Goal: Task Accomplishment & Management: Complete application form

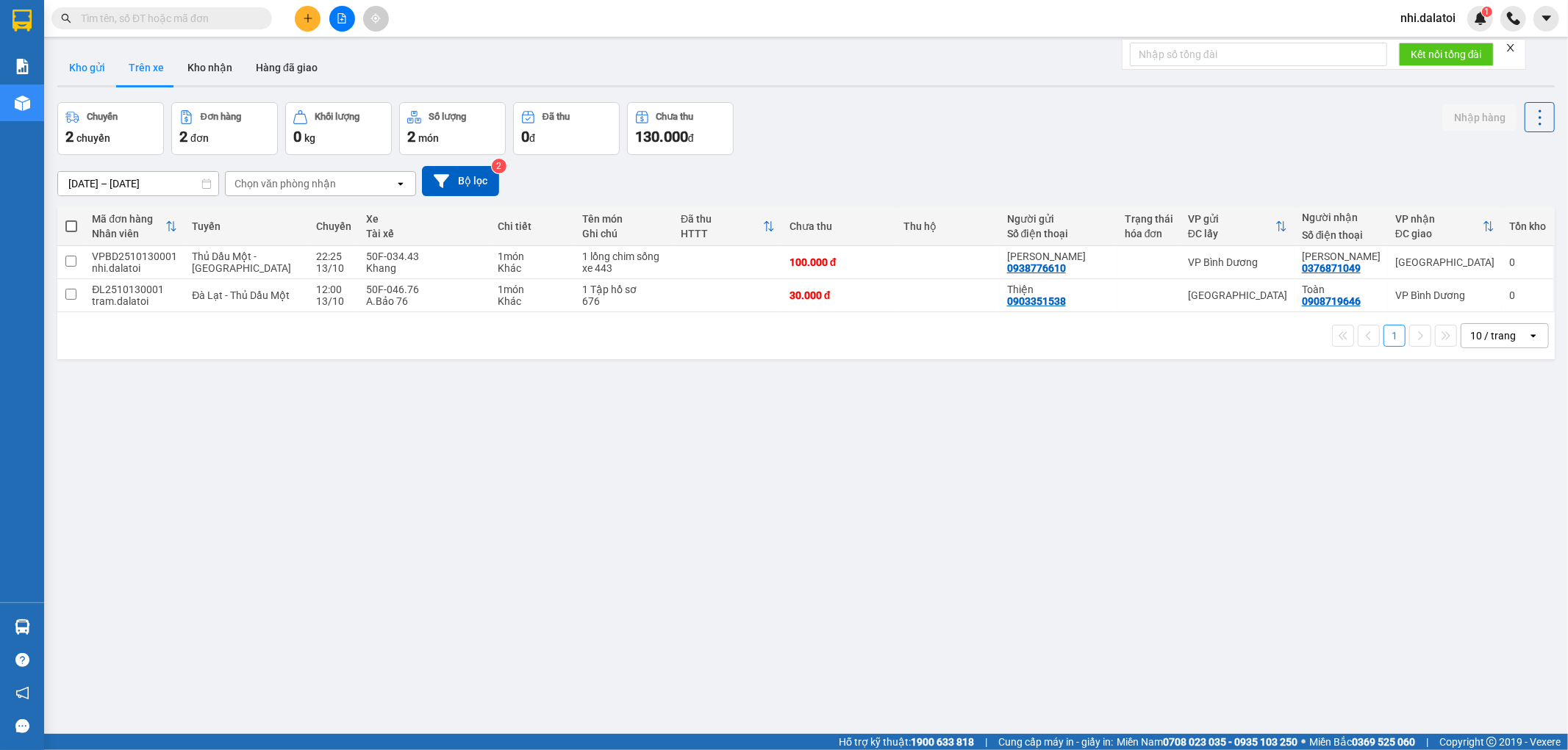
click at [98, 69] on button "Kho gửi" at bounding box center [87, 68] width 60 height 35
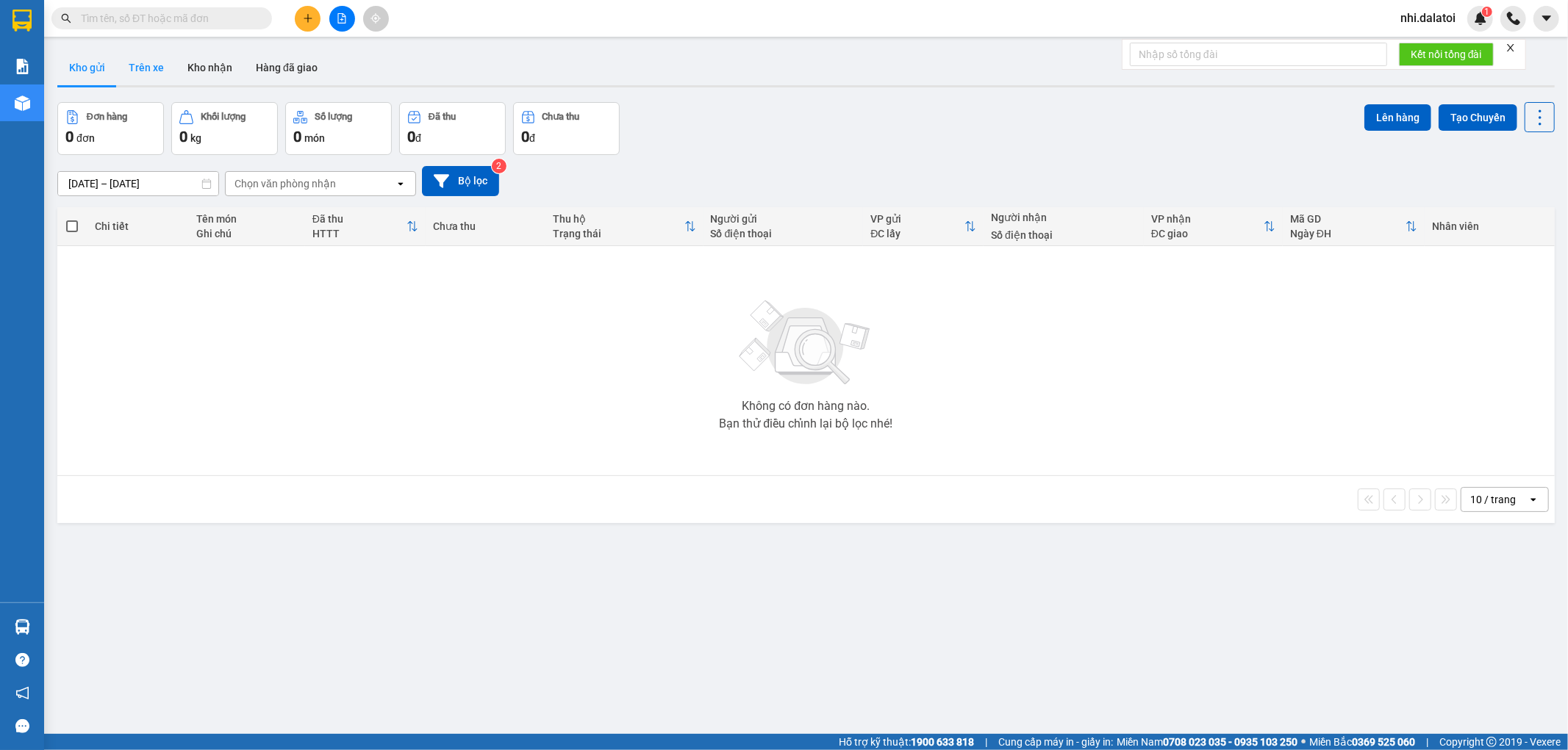
click at [127, 74] on button "Trên xe" at bounding box center [146, 68] width 59 height 35
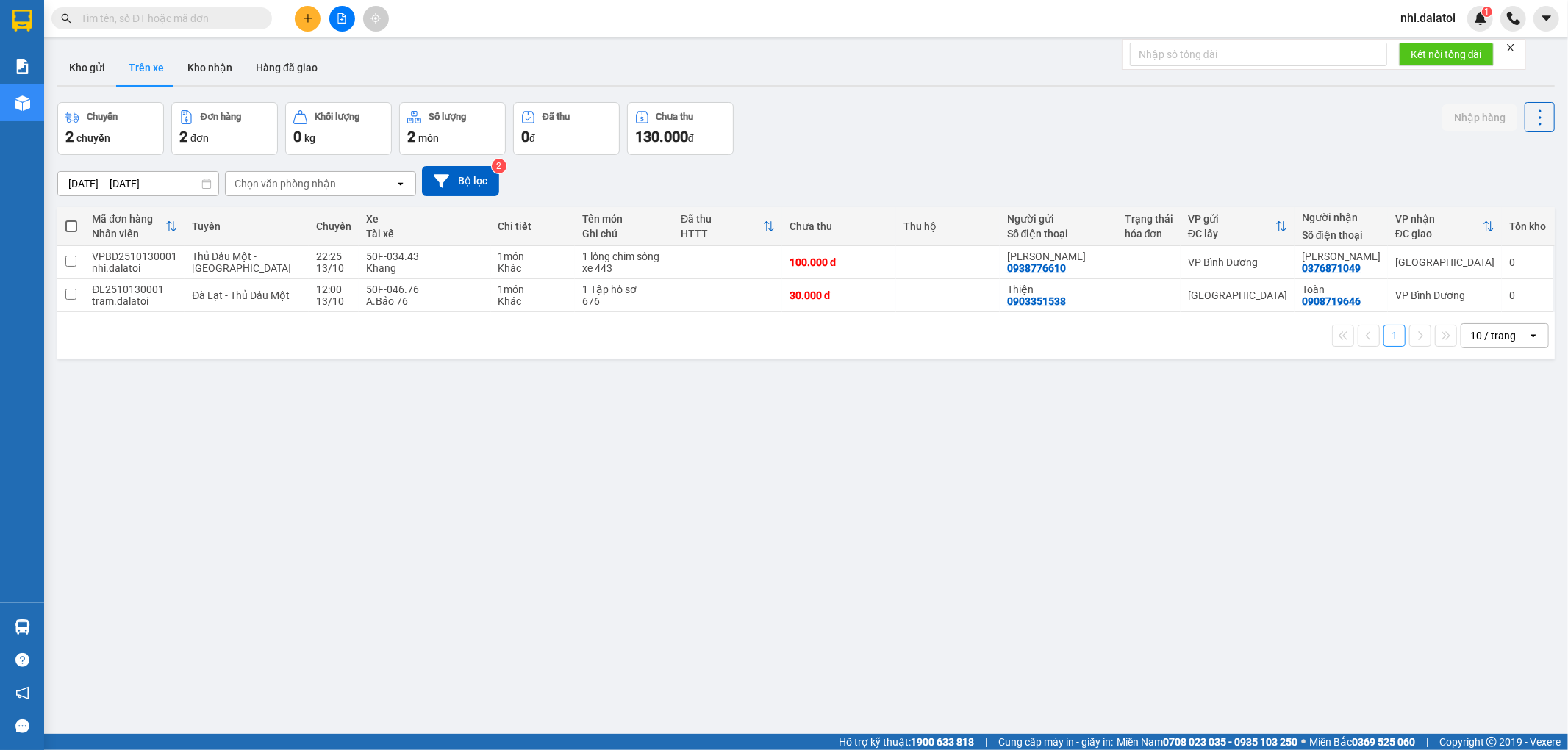
click at [1163, 454] on div "ver 1.8.146 Kho gửi Trên xe Kho nhận Hàng đã giao Chuyến 2 chuyến Đơn hàng 2 đơ…" at bounding box center [805, 419] width 1509 height 750
click at [1503, 261] on button at bounding box center [1507, 263] width 20 height 26
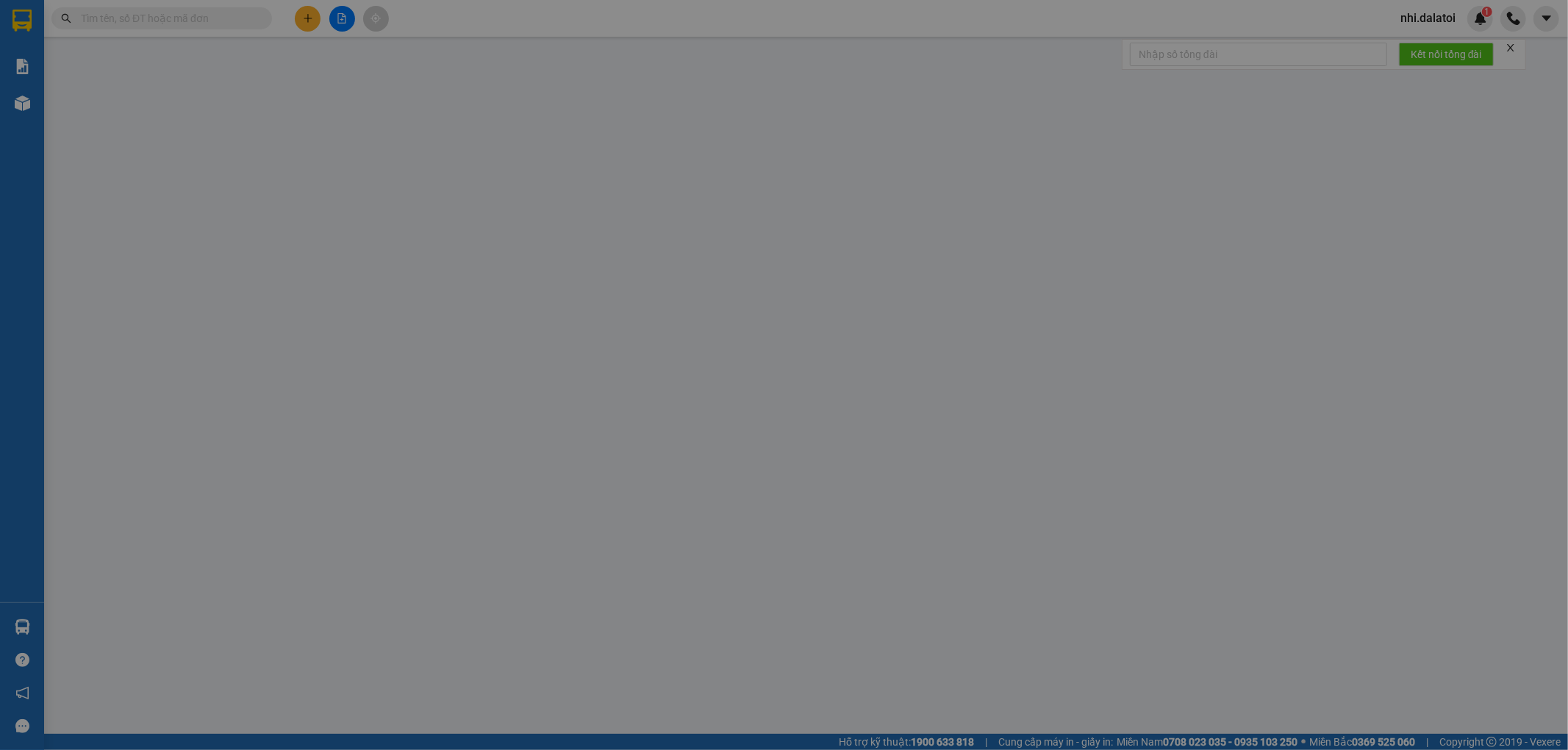
click at [952, 562] on div "SỬA ĐƠN HÀNG Lịch sử Ảnh kiện hàng Yêu cầu xuất hóa đơn điện tử Total Paid Fee …" at bounding box center [784, 375] width 1568 height 750
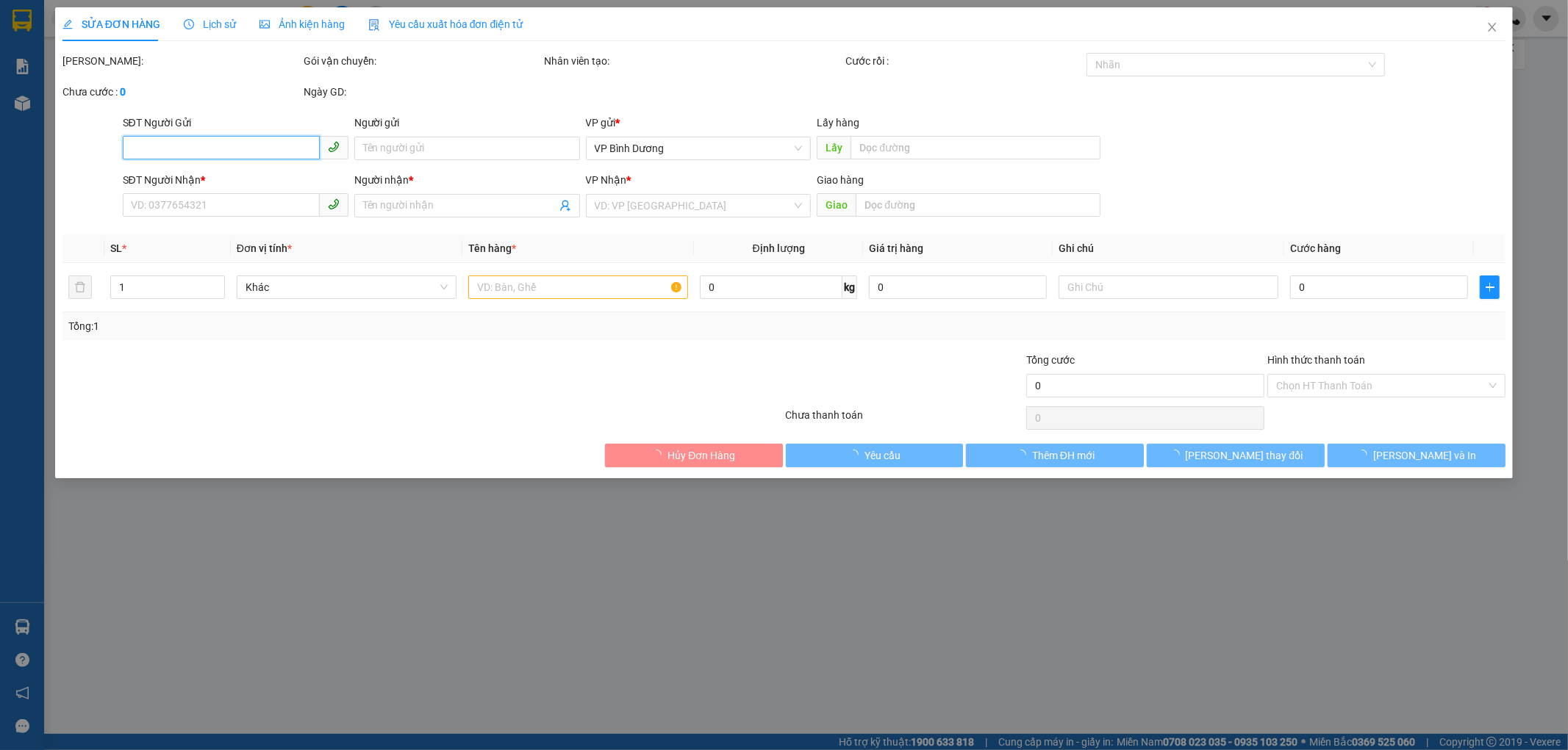
type input "0938776610"
type input "[PERSON_NAME]"
type input "0376871049"
type input "[PERSON_NAME]"
type input "100.000"
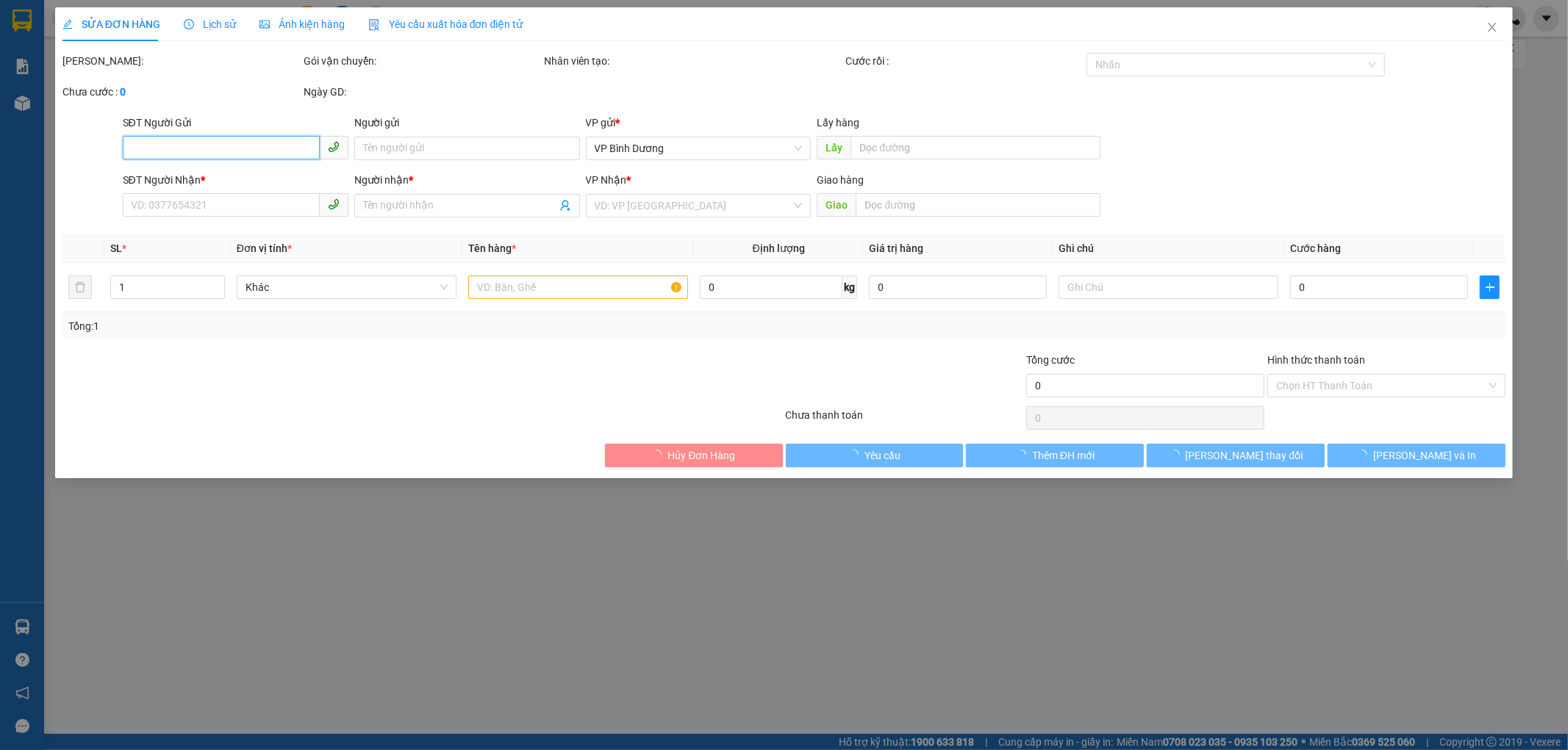
type input "100.000"
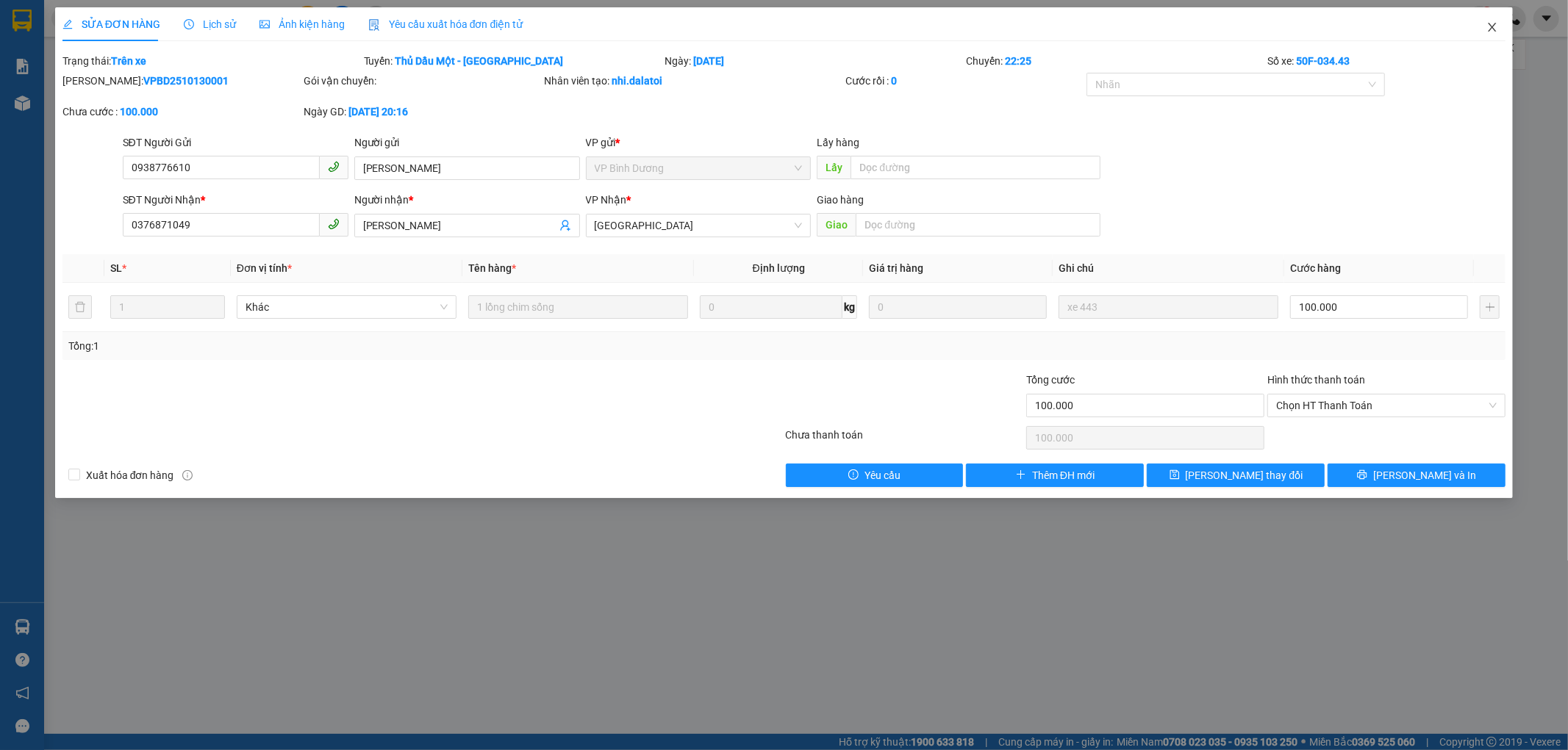
click at [1493, 20] on span "Close" at bounding box center [1492, 28] width 41 height 41
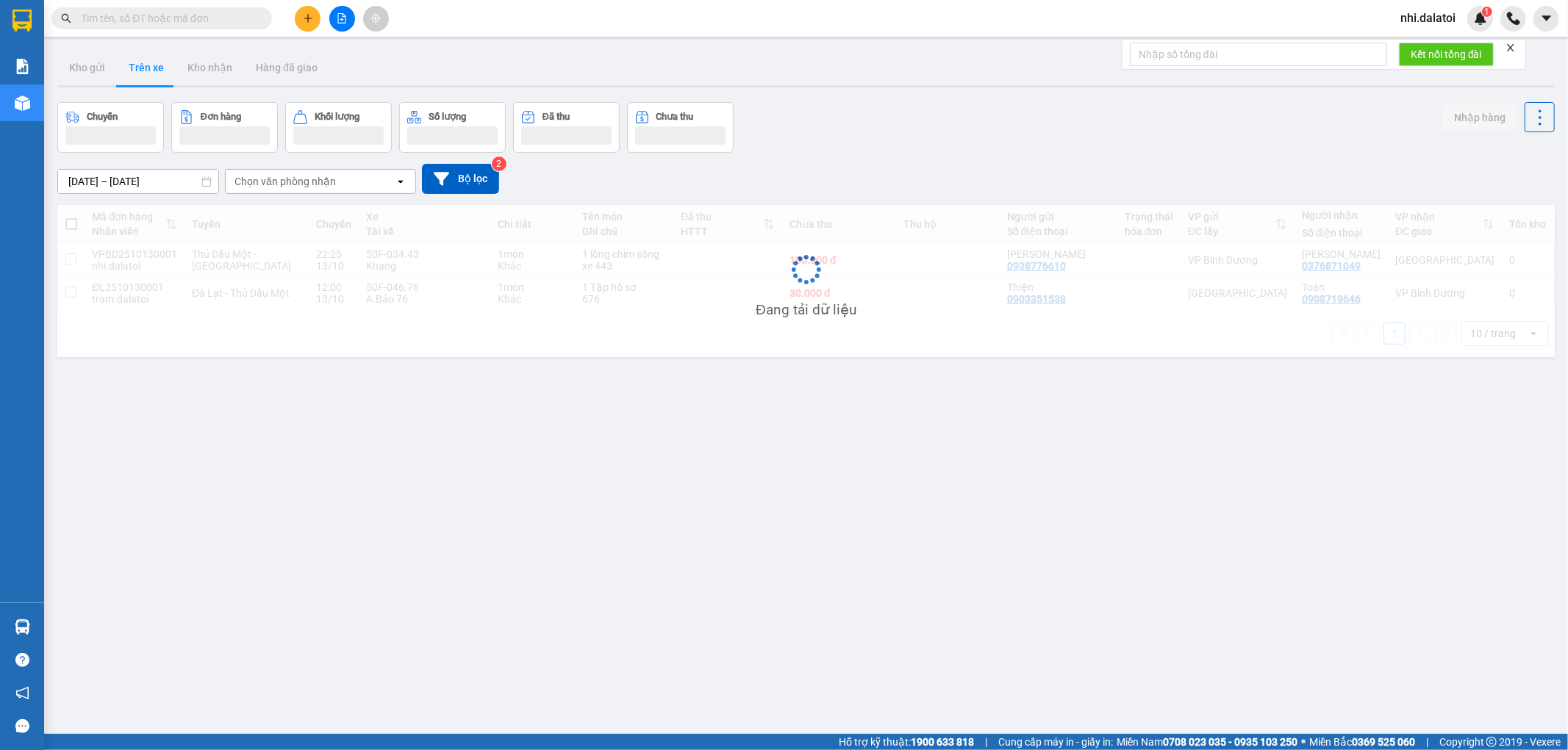
click at [512, 605] on div "ver 1.8.146 Kho gửi Trên xe Kho nhận Hàng đã giao Chuyến Đơn hàng Khối lượng Số…" at bounding box center [805, 419] width 1509 height 750
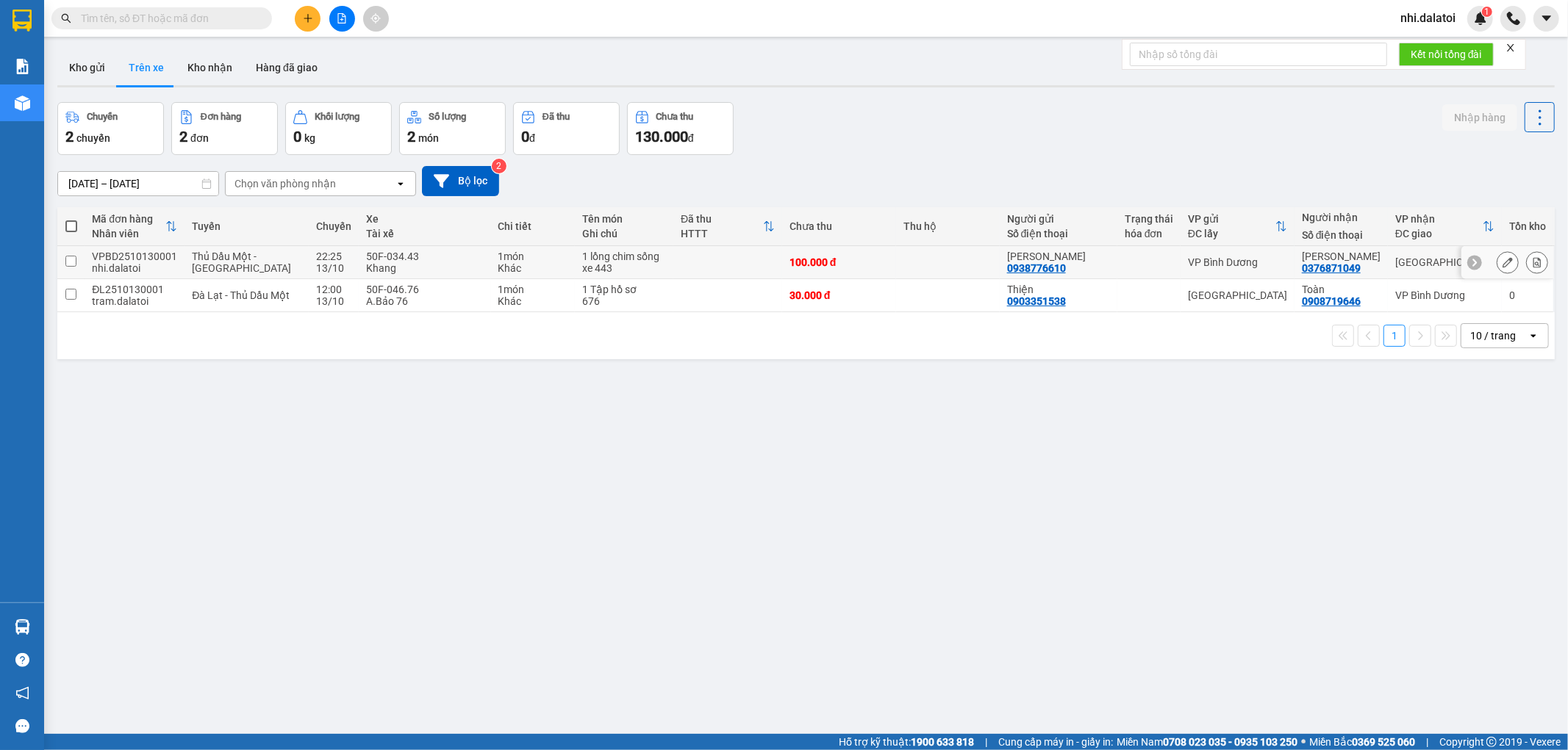
click at [1503, 262] on icon at bounding box center [1507, 262] width 10 height 10
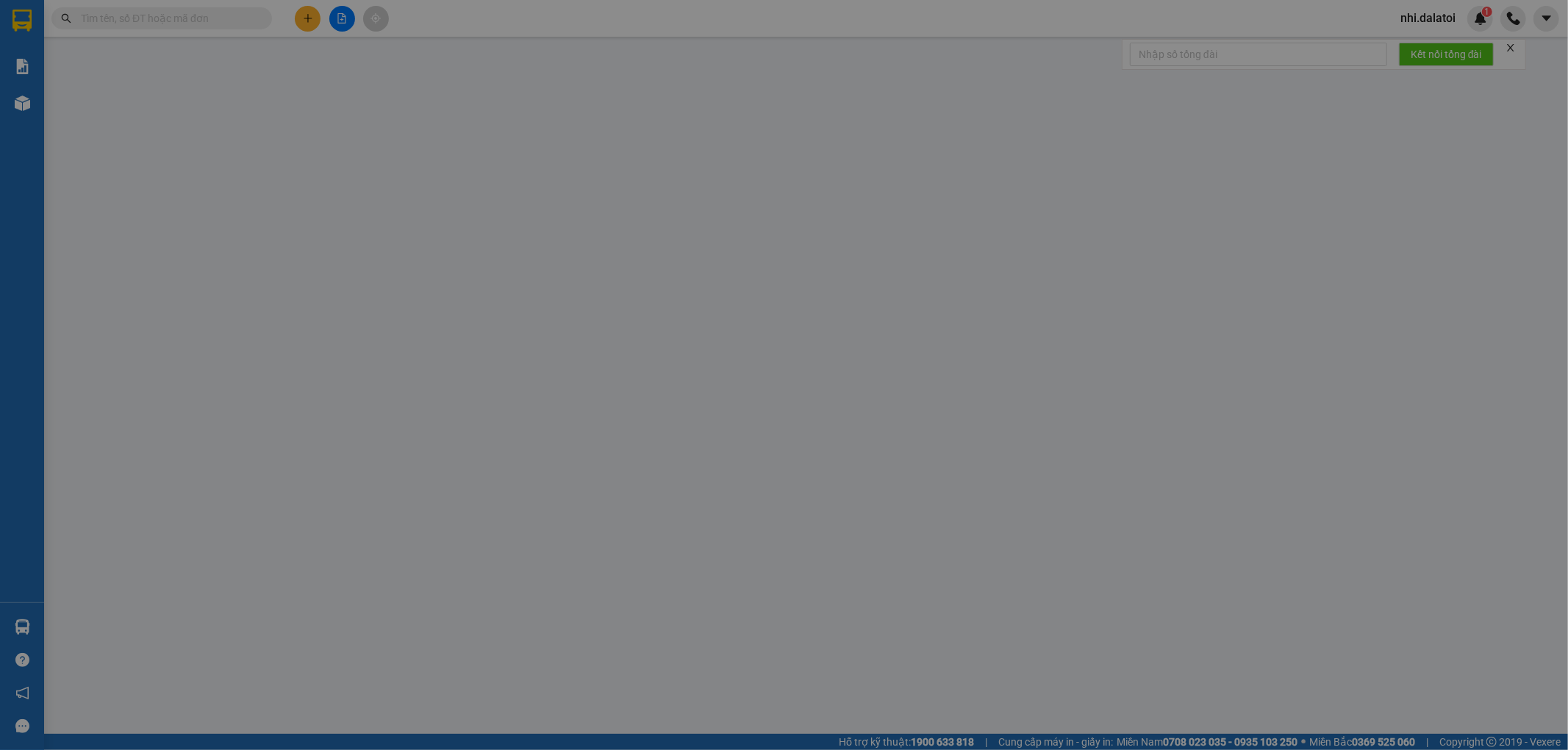
type input "0938776610"
type input "[PERSON_NAME]"
type input "0376871049"
type input "[PERSON_NAME]"
type input "100.000"
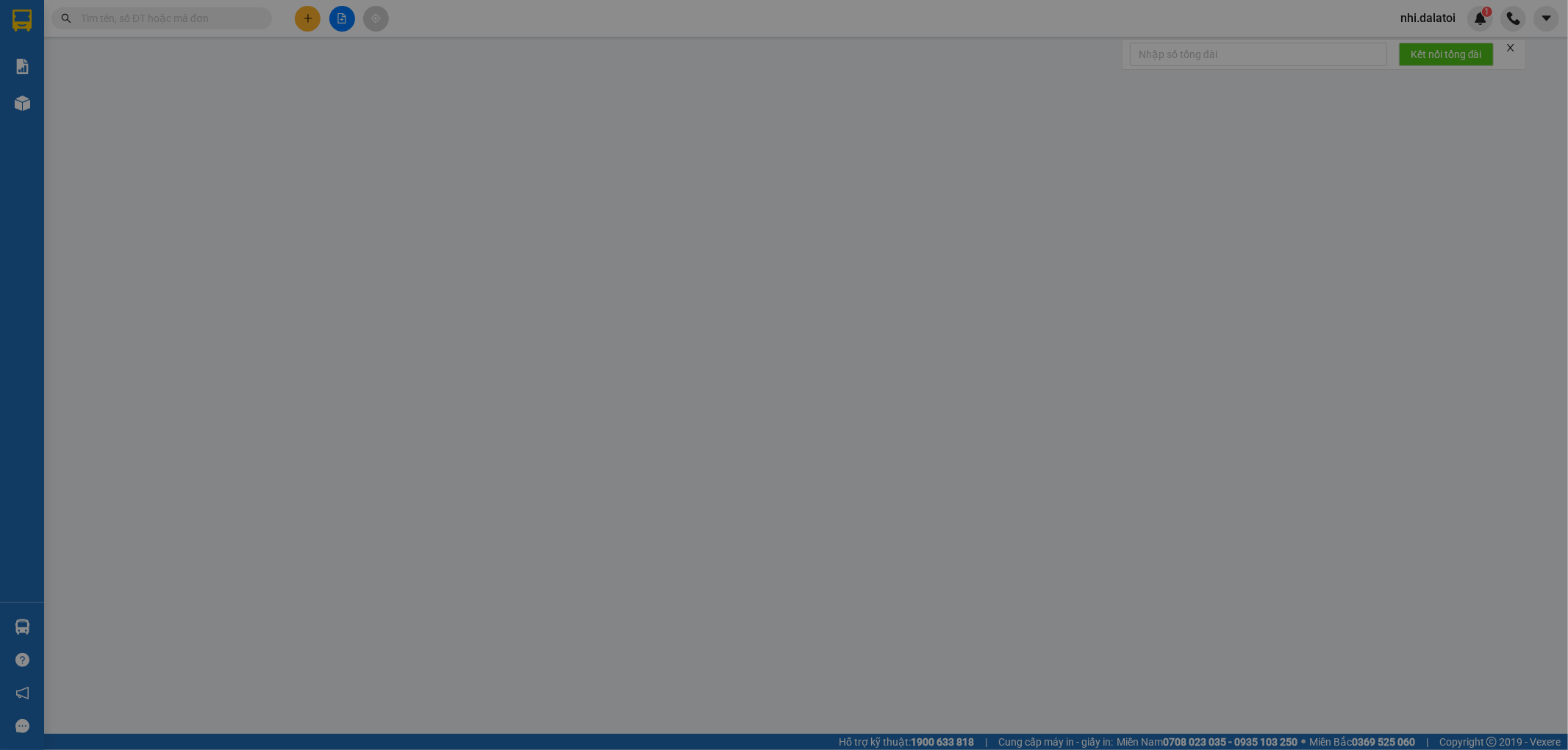
type input "100.000"
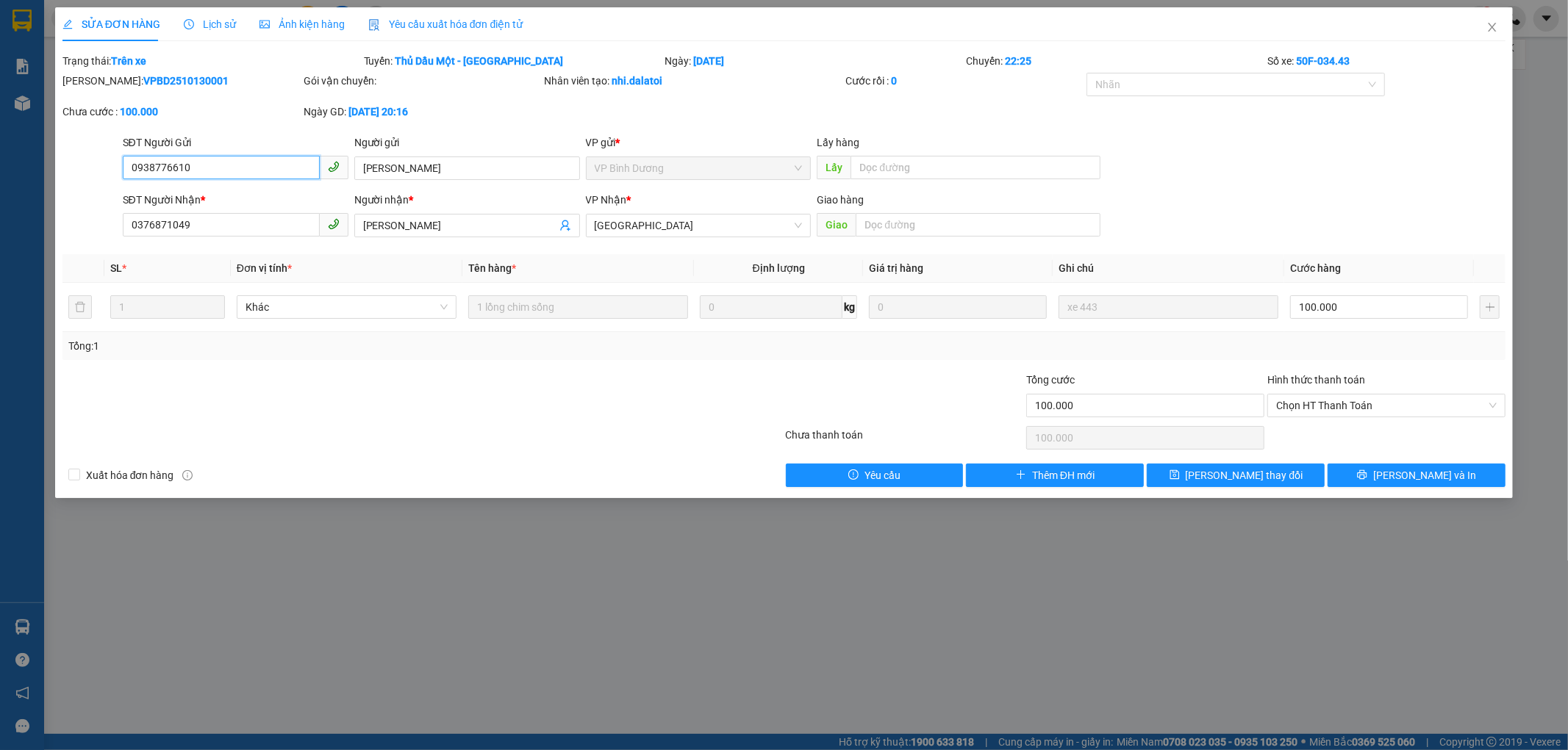
drag, startPoint x: 234, startPoint y: 172, endPoint x: 33, endPoint y: 119, distance: 207.9
click at [35, 119] on div "SỬA ĐƠN HÀNG Lịch sử Ảnh kiện hàng Yêu cầu xuất hóa đơn điện tử Total Paid Fee …" at bounding box center [784, 375] width 1568 height 750
click at [1493, 25] on icon "close" at bounding box center [1492, 27] width 12 height 12
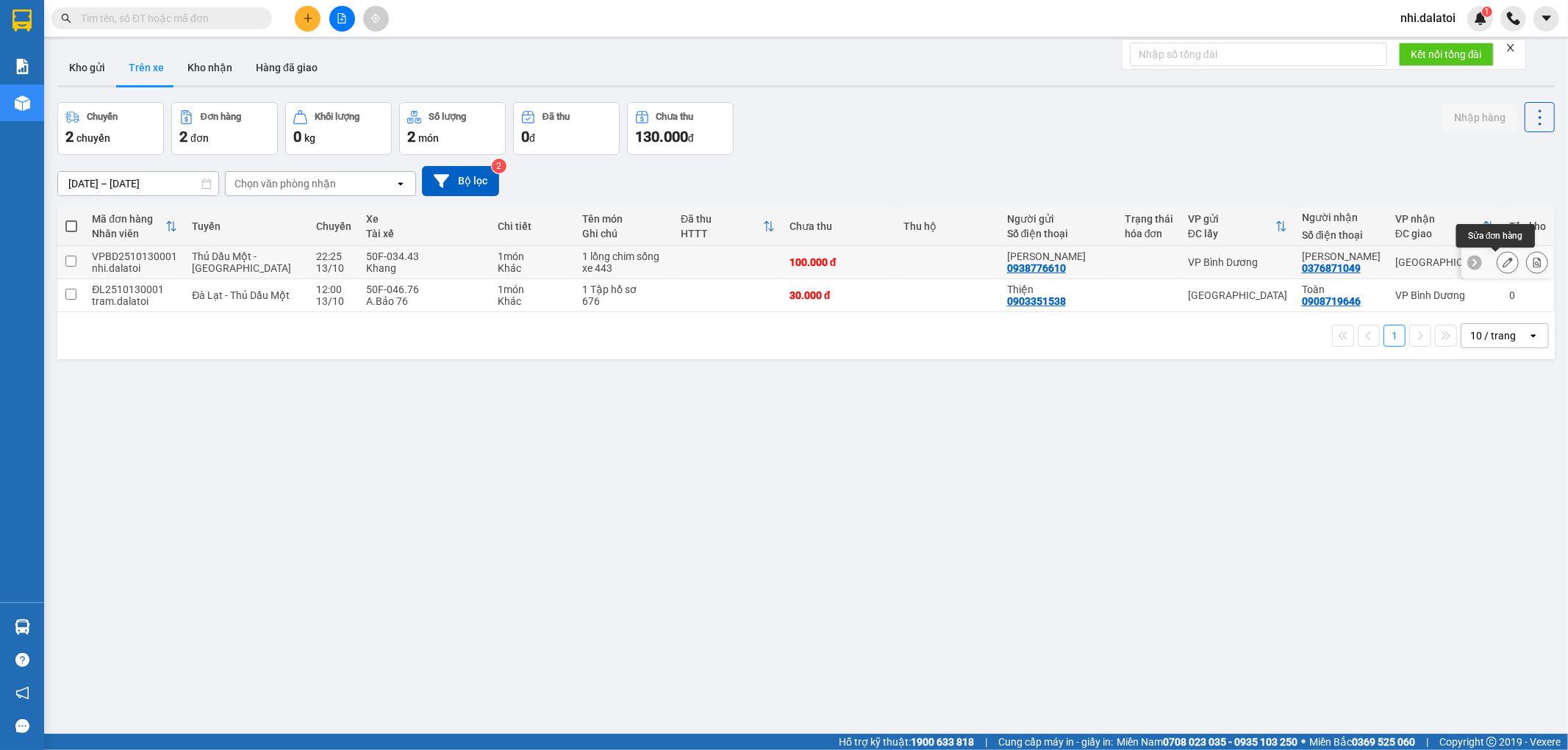
click at [1497, 257] on button at bounding box center [1507, 263] width 20 height 26
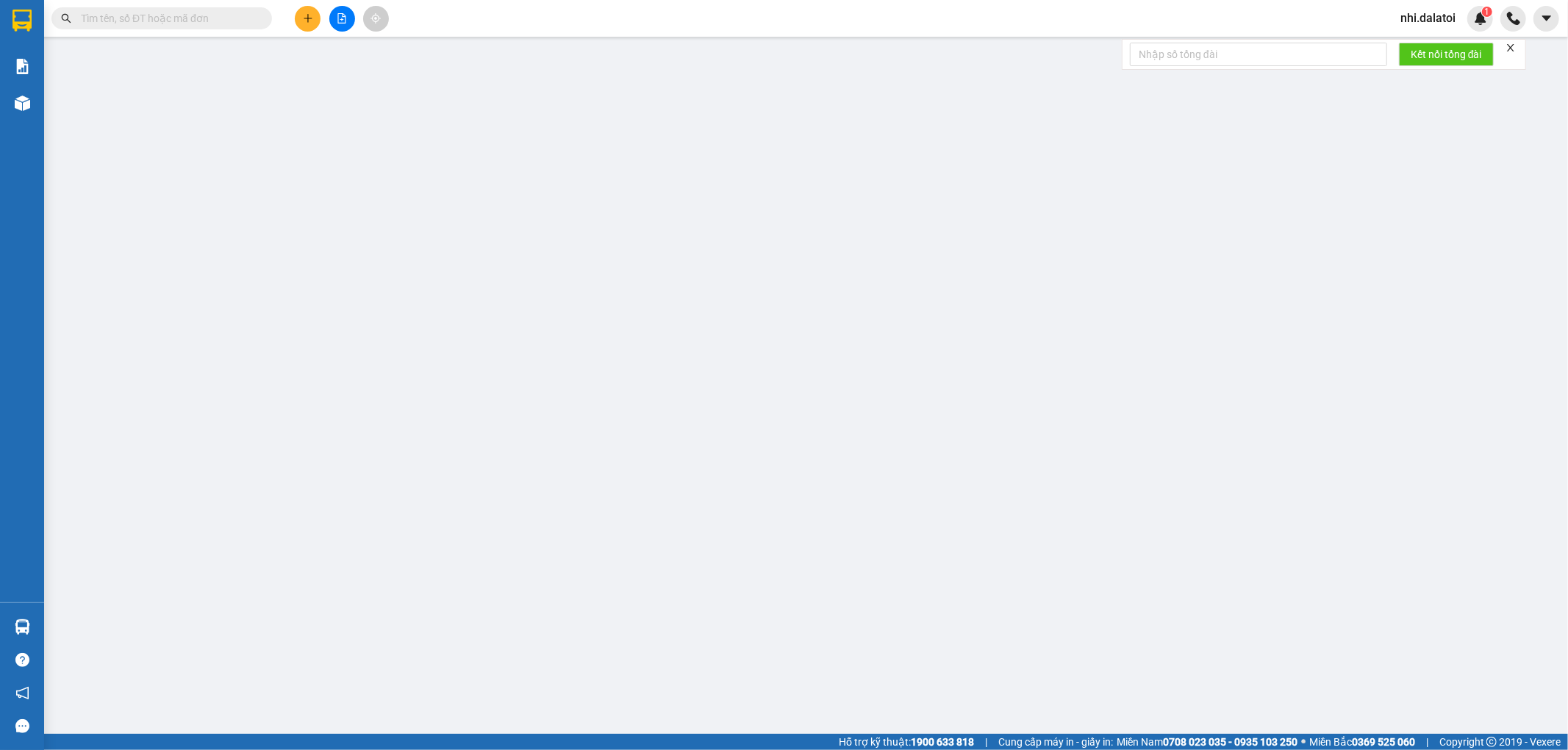
type input "0938776610"
type input "[PERSON_NAME]"
type input "0376871049"
type input "[PERSON_NAME]"
type input "100.000"
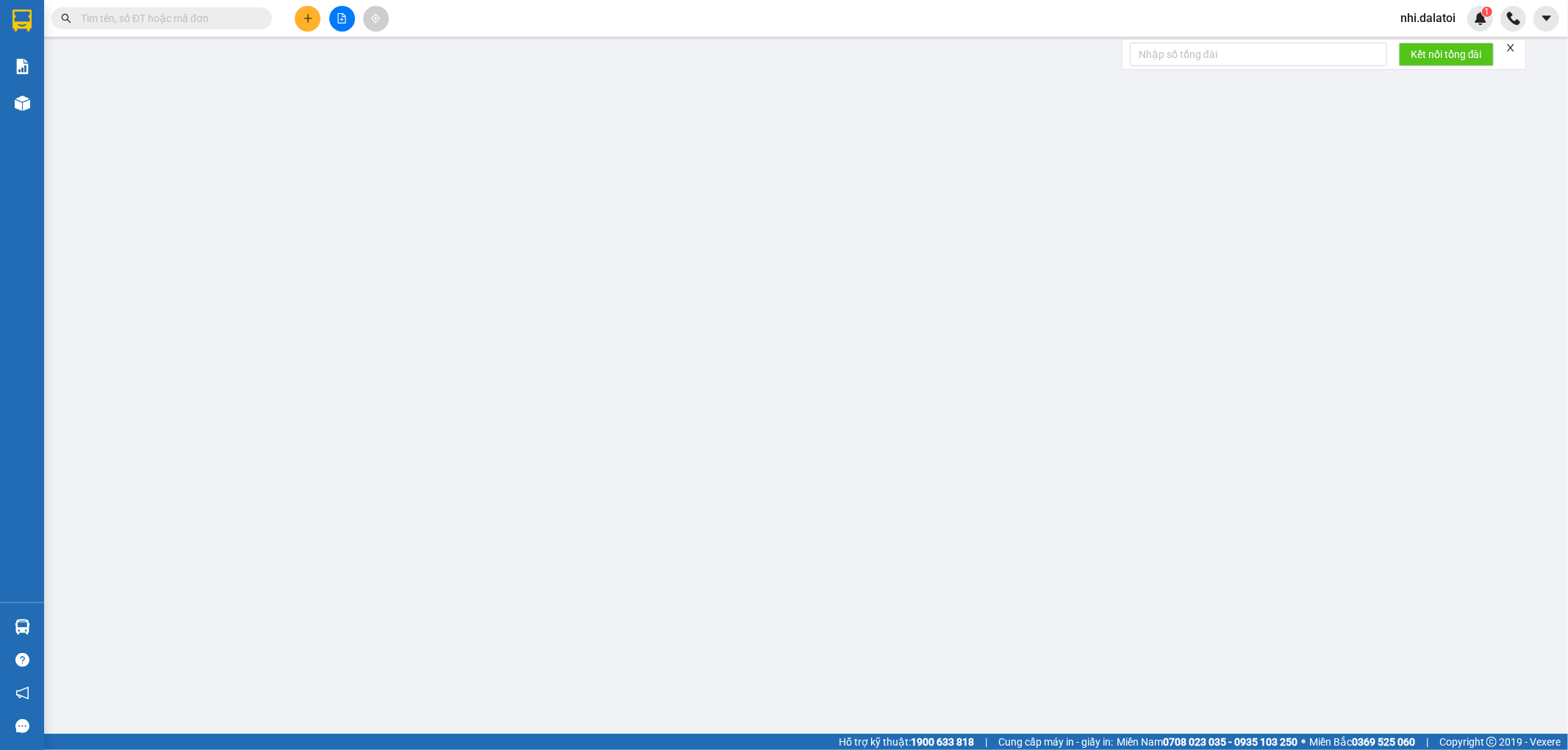
type input "100.000"
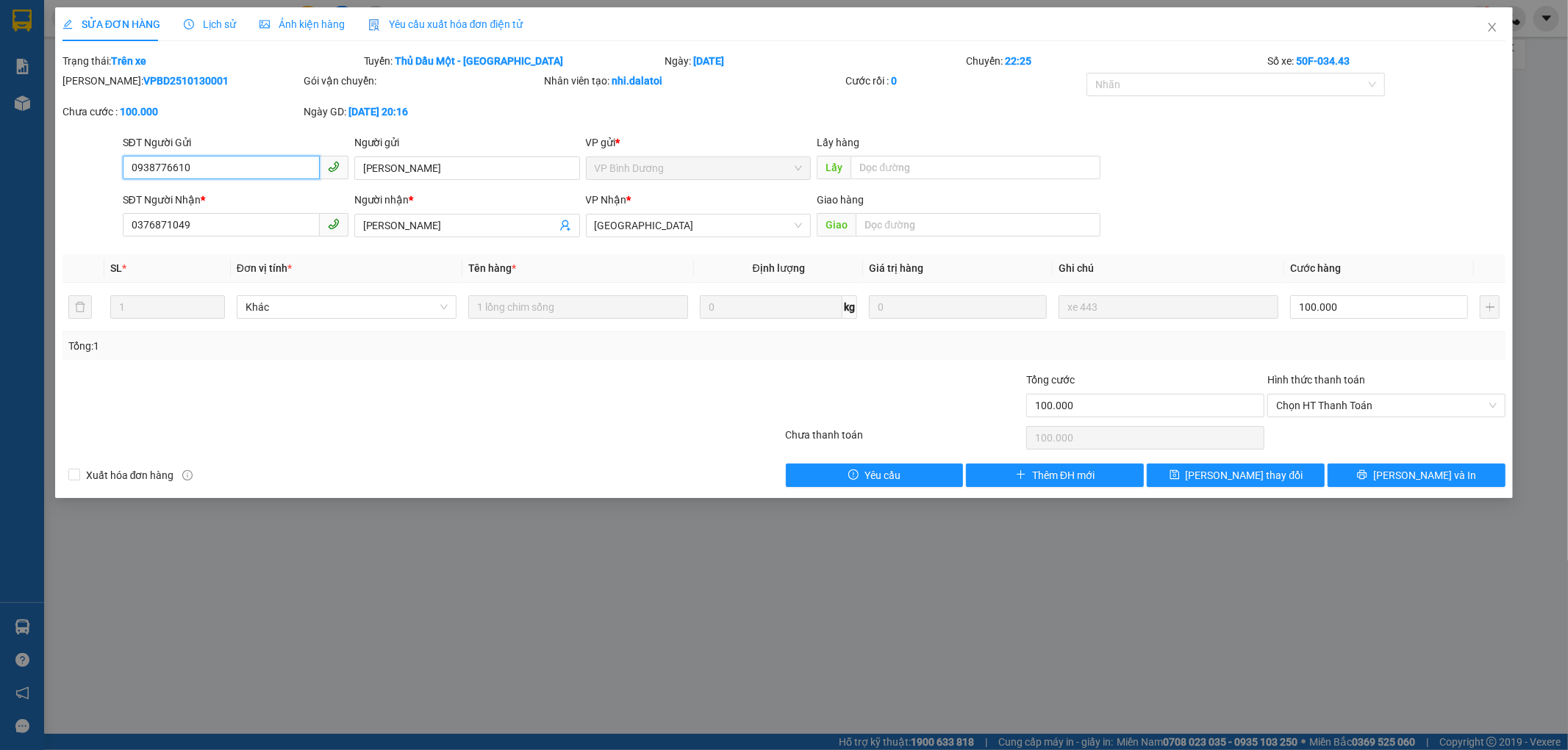
drag, startPoint x: 243, startPoint y: 158, endPoint x: 0, endPoint y: 117, distance: 246.4
click at [0, 117] on div "SỬA ĐƠN HÀNG Lịch sử Ảnh kiện hàng Yêu cầu xuất hóa đơn điện tử Total Paid Fee …" at bounding box center [784, 375] width 1568 height 750
drag, startPoint x: 407, startPoint y: 164, endPoint x: 264, endPoint y: 172, distance: 143.2
click at [276, 169] on div "SĐT Người Gửi 0938776610 0938776610 Người gửi Anh Quảng VP gửi * VP [GEOGRAPHIC…" at bounding box center [814, 160] width 1389 height 51
drag, startPoint x: 275, startPoint y: 231, endPoint x: 65, endPoint y: 214, distance: 210.7
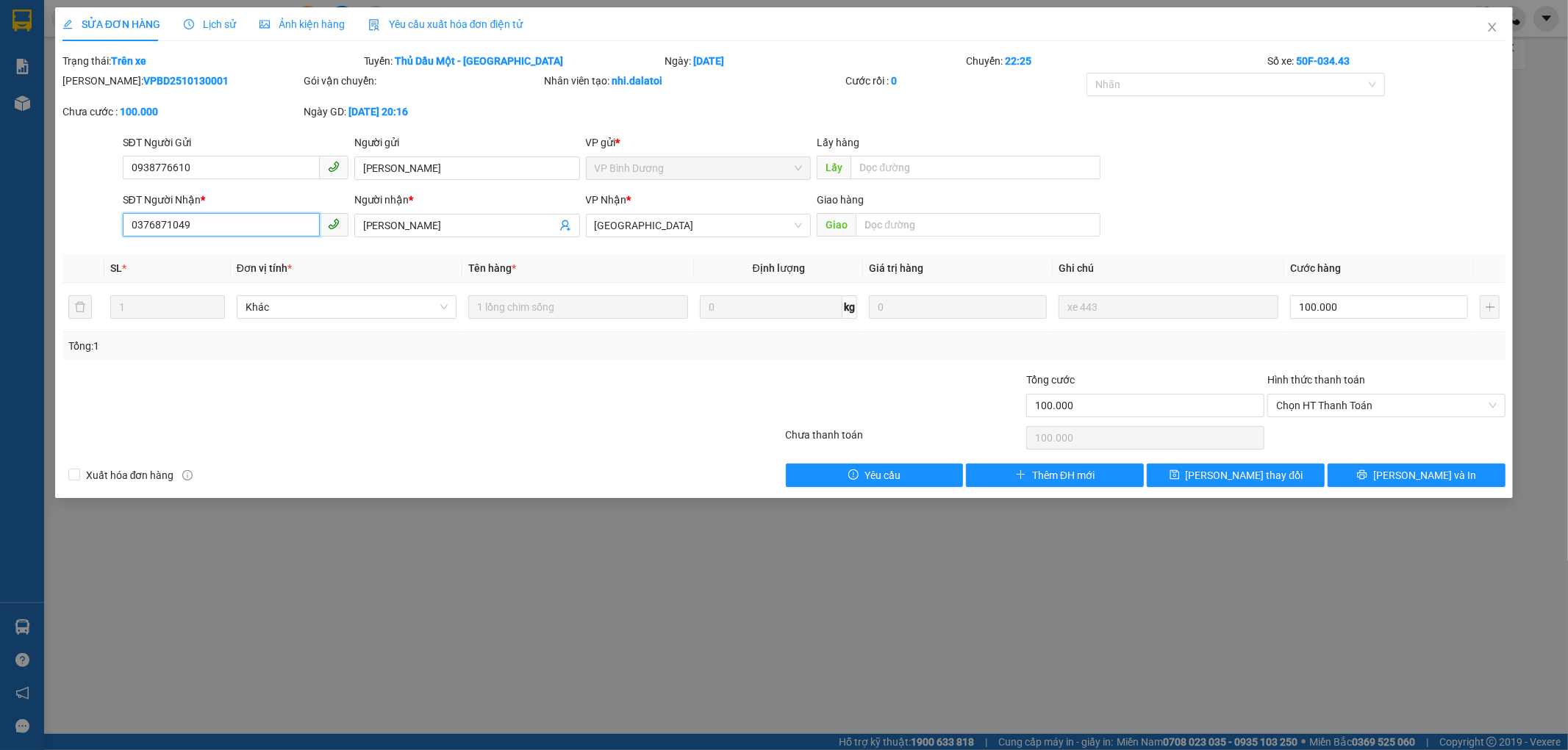
click at [79, 215] on div "SĐT Người Nhận * 0376871049 0376871049 Người nhận * Anh Thiên VP Nhận * Đà Lạt …" at bounding box center [785, 217] width 1447 height 51
drag, startPoint x: 460, startPoint y: 224, endPoint x: 63, endPoint y: 224, distance: 397.0
click at [73, 221] on div "SĐT Người Nhận * 0376871049 Người nhận * Anh Thiên Anh Thiên VP Nhận * Đà Lạt G…" at bounding box center [785, 217] width 1447 height 51
click at [1486, 25] on icon "close" at bounding box center [1492, 27] width 12 height 12
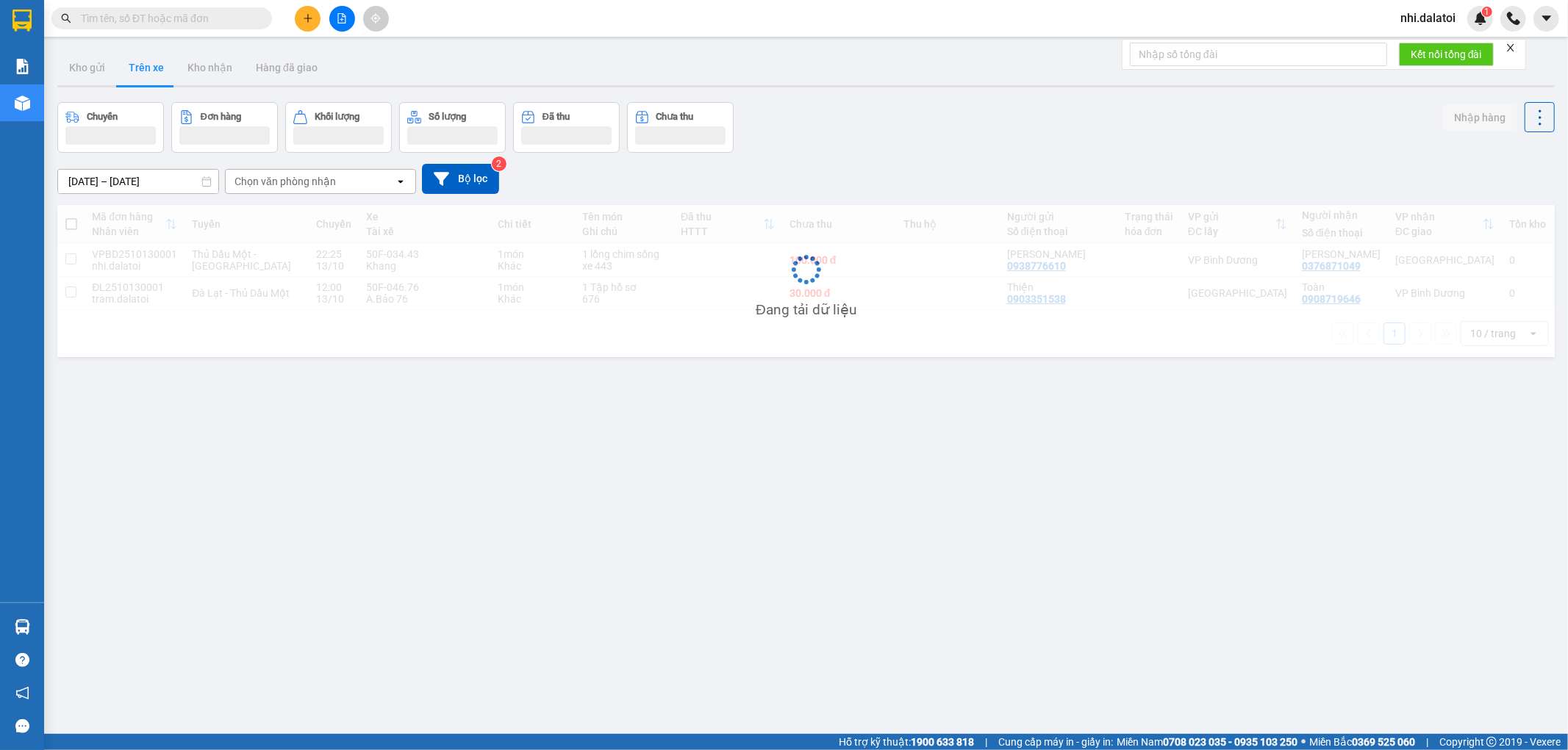
click at [593, 598] on div "ver 1.8.146 Kho gửi Trên xe Kho nhận Hàng đã giao Chuyến Đơn hàng Khối lượng Số…" at bounding box center [805, 419] width 1509 height 750
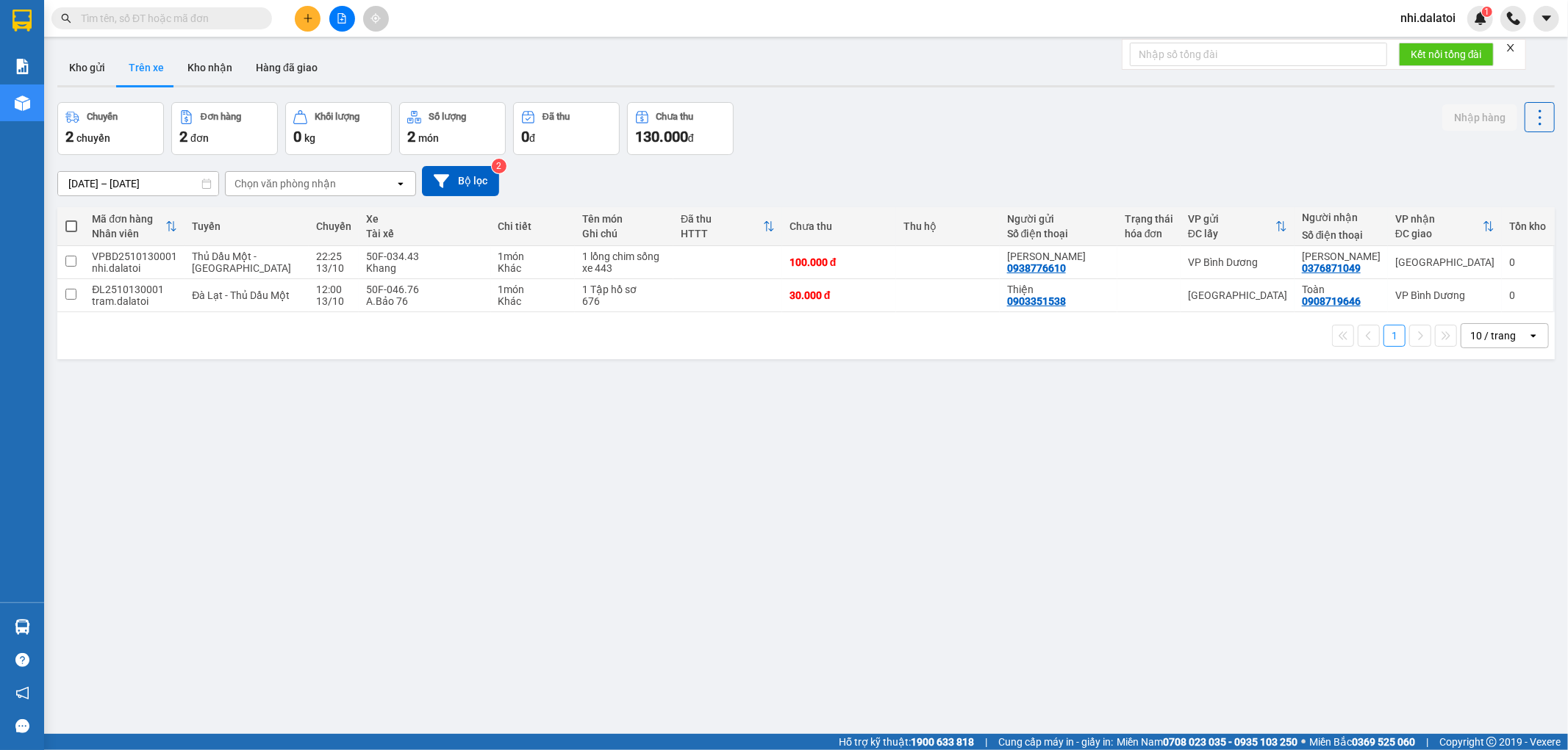
click at [706, 531] on div "ver 1.8.146 Kho gửi Trên xe Kho nhận Hàng đã giao Chuyến 2 chuyến Đơn hàng 2 đơ…" at bounding box center [805, 419] width 1509 height 750
click at [1503, 260] on icon at bounding box center [1507, 262] width 10 height 10
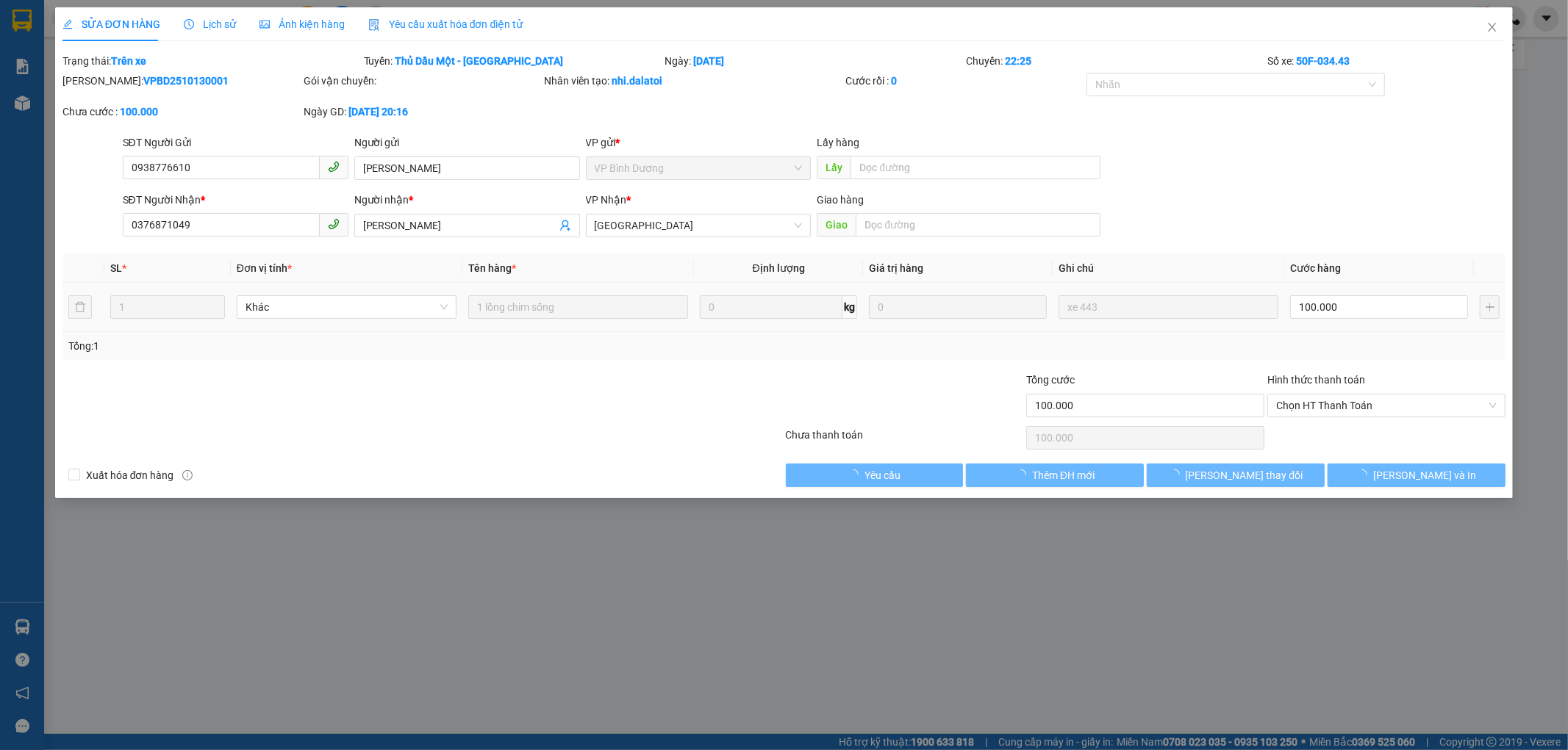
type input "0938776610"
type input "[PERSON_NAME]"
type input "0376871049"
type input "[PERSON_NAME]"
type input "100.000"
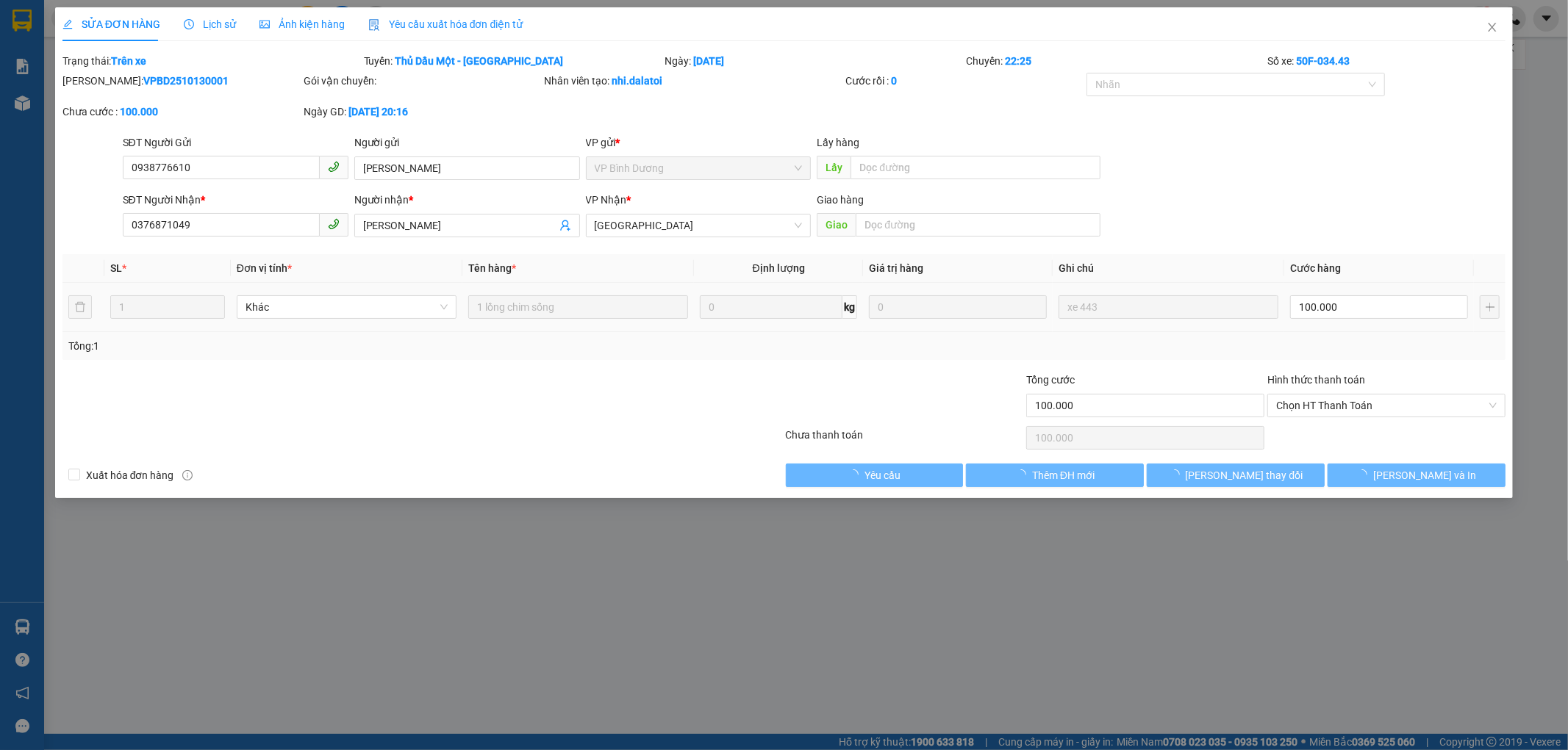
type input "100.000"
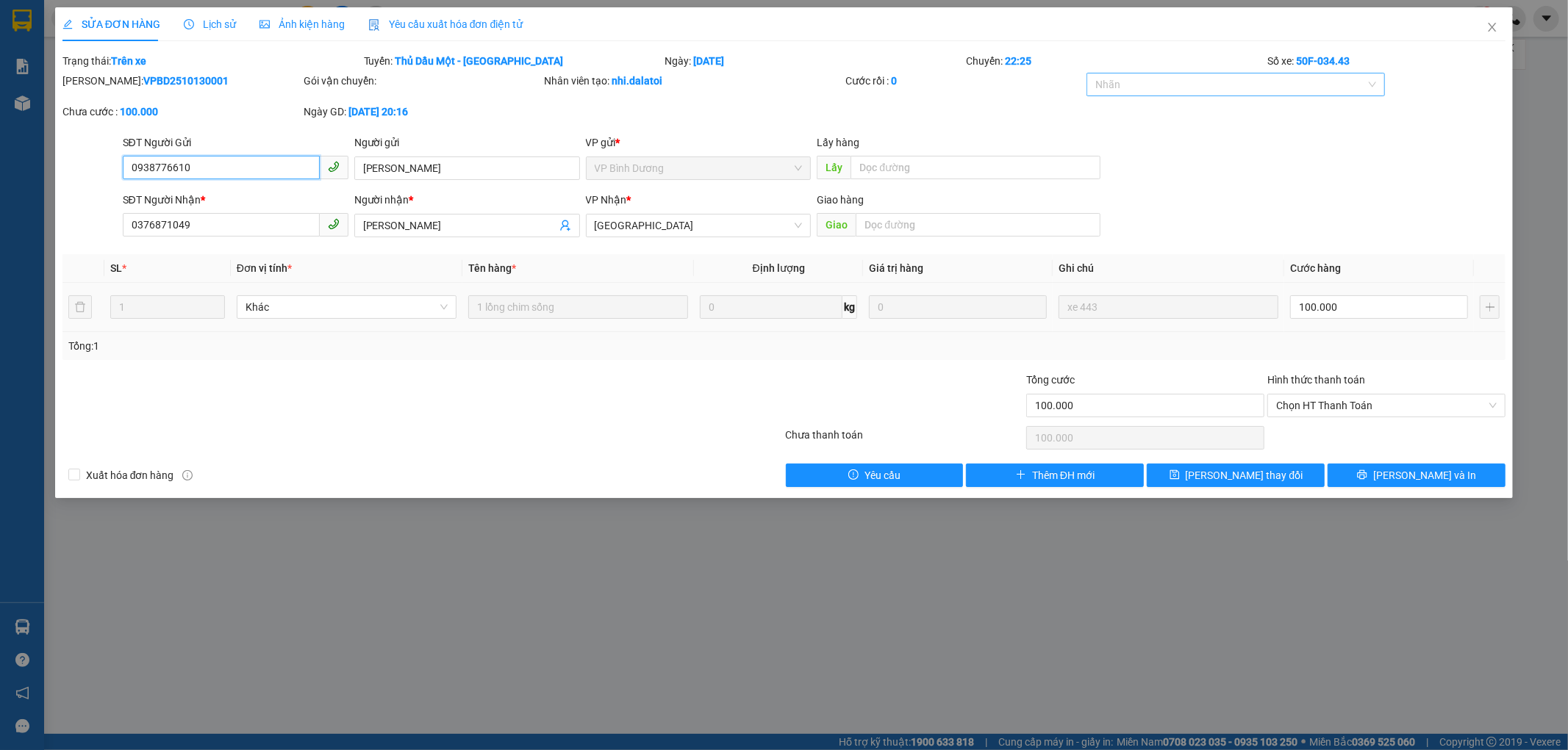
click at [1207, 89] on div at bounding box center [1228, 84] width 276 height 17
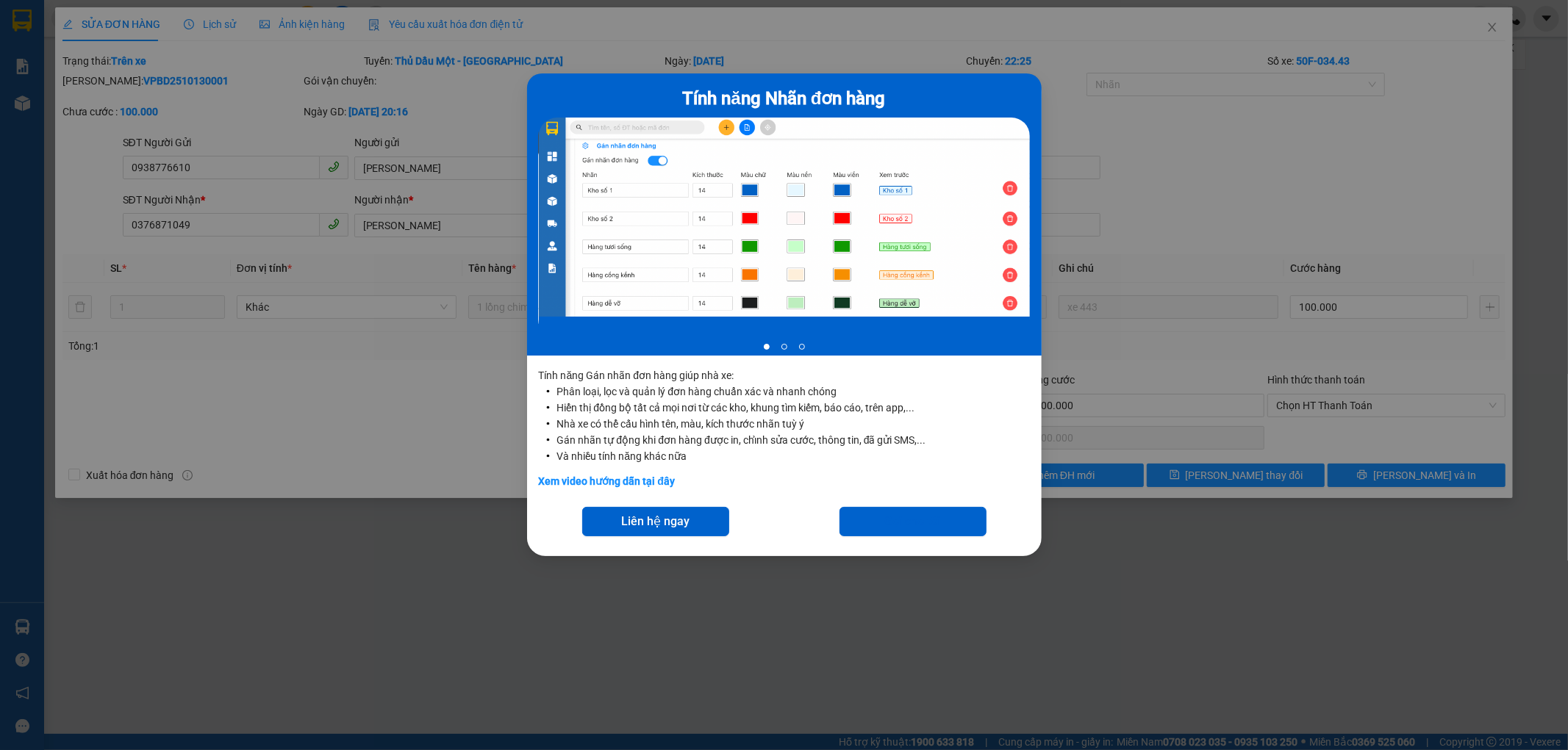
click at [1178, 164] on div "Tính năng Nhãn đơn hàng 1 of 3 Tính năng Gán nhãn đơn hàng giúp nhà xe: Phân lo…" at bounding box center [784, 375] width 1568 height 750
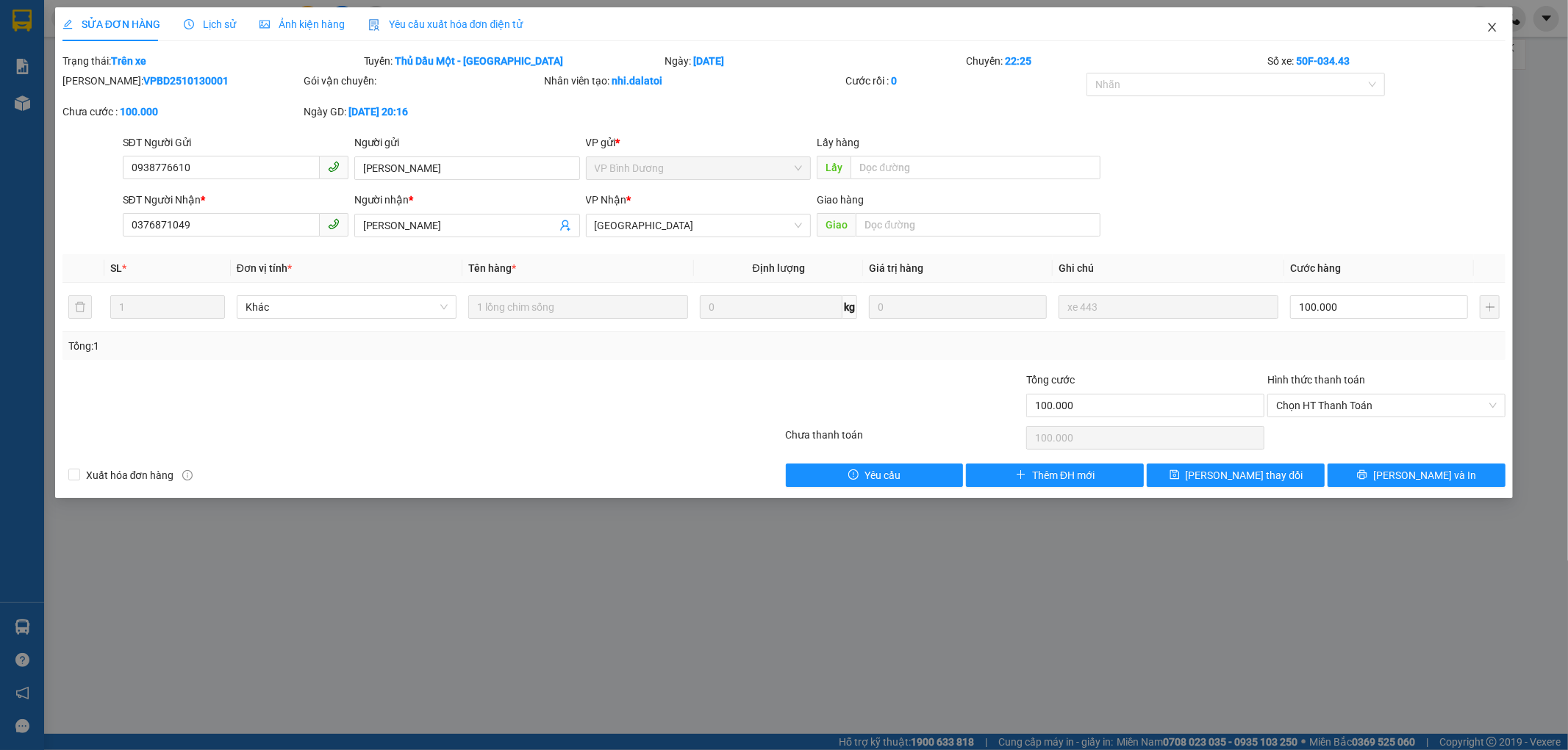
click at [1500, 17] on span "Close" at bounding box center [1492, 28] width 41 height 41
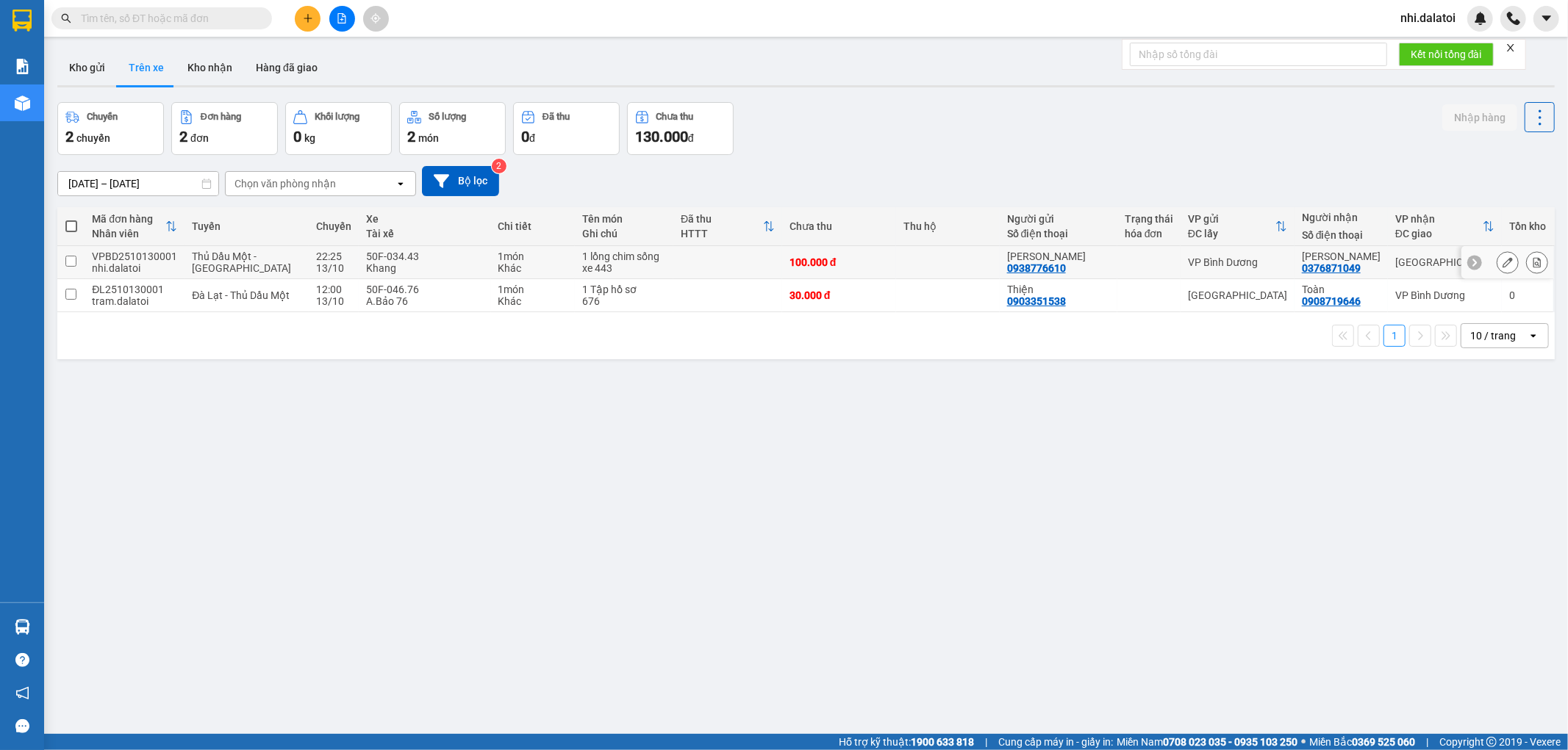
click at [1470, 264] on icon at bounding box center [1474, 262] width 10 height 10
click at [1553, 263] on td at bounding box center [1554, 263] width 2 height 33
click at [1543, 263] on icon at bounding box center [1545, 263] width 5 height 8
click at [1203, 475] on div "ver 1.8.146 Kho gửi Trên xe Kho nhận Hàng đã giao Chuyến 2 chuyến Đơn hàng 2 đơ…" at bounding box center [805, 419] width 1509 height 750
click at [805, 589] on div "ver 1.8.146 Kho gửi Trên xe Kho nhận Hàng đã giao Chuyến 2 chuyến Đơn hàng 2 đơ…" at bounding box center [805, 419] width 1509 height 750
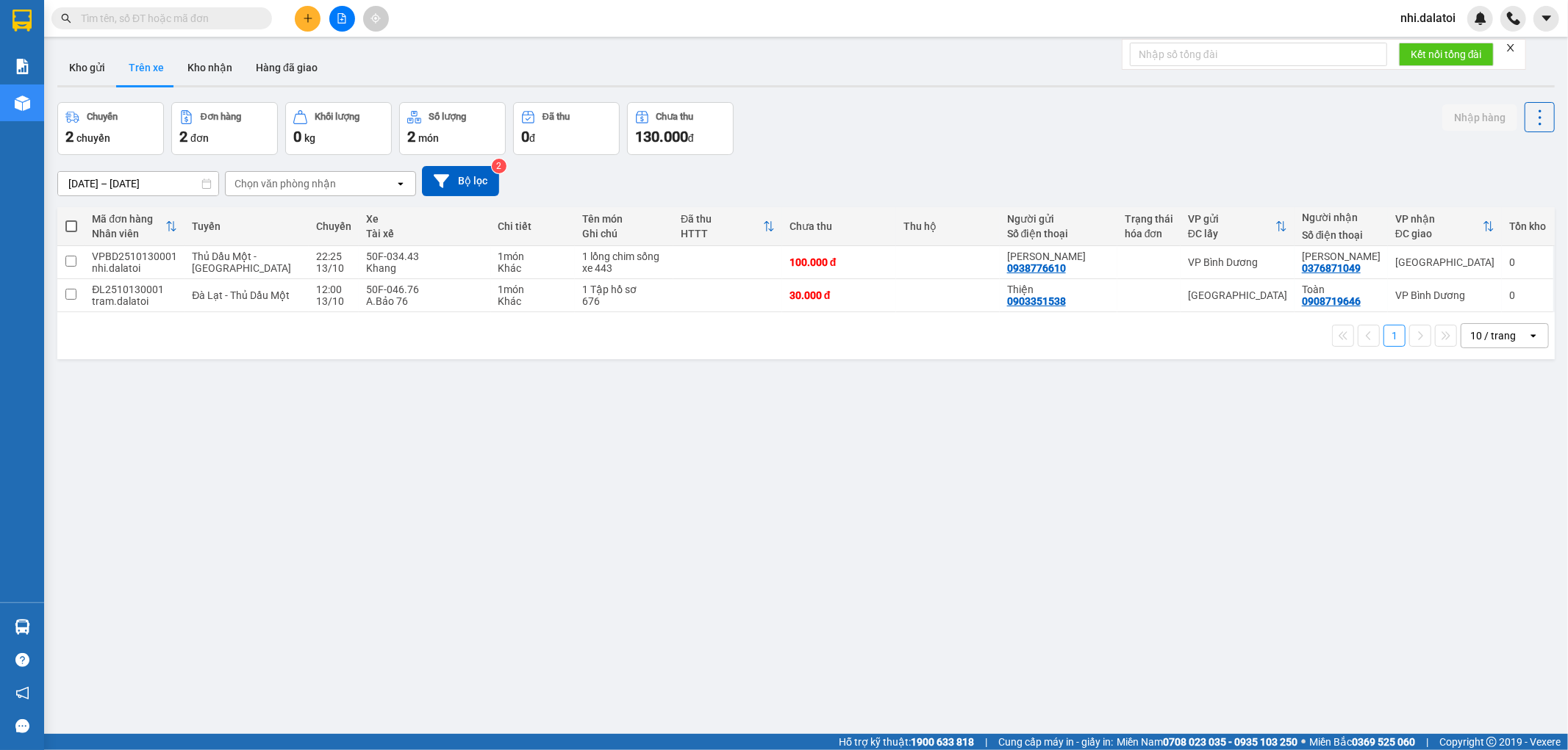
click at [768, 508] on div "ver 1.8.146 Kho gửi Trên xe Kho nhận Hàng đã giao Chuyến 2 chuyến Đơn hàng 2 đơ…" at bounding box center [805, 419] width 1509 height 750
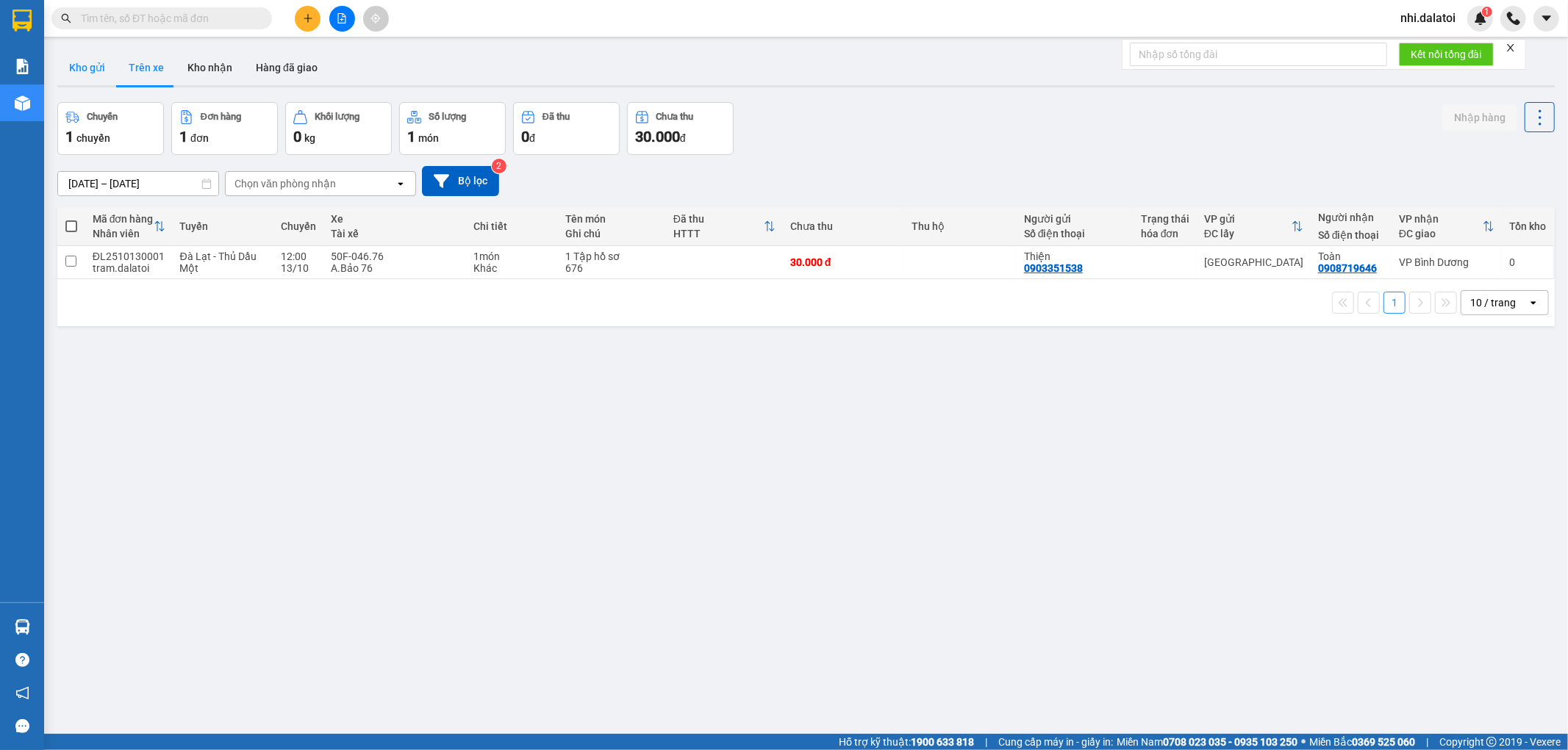
click at [87, 67] on button "Kho gửi" at bounding box center [87, 68] width 60 height 35
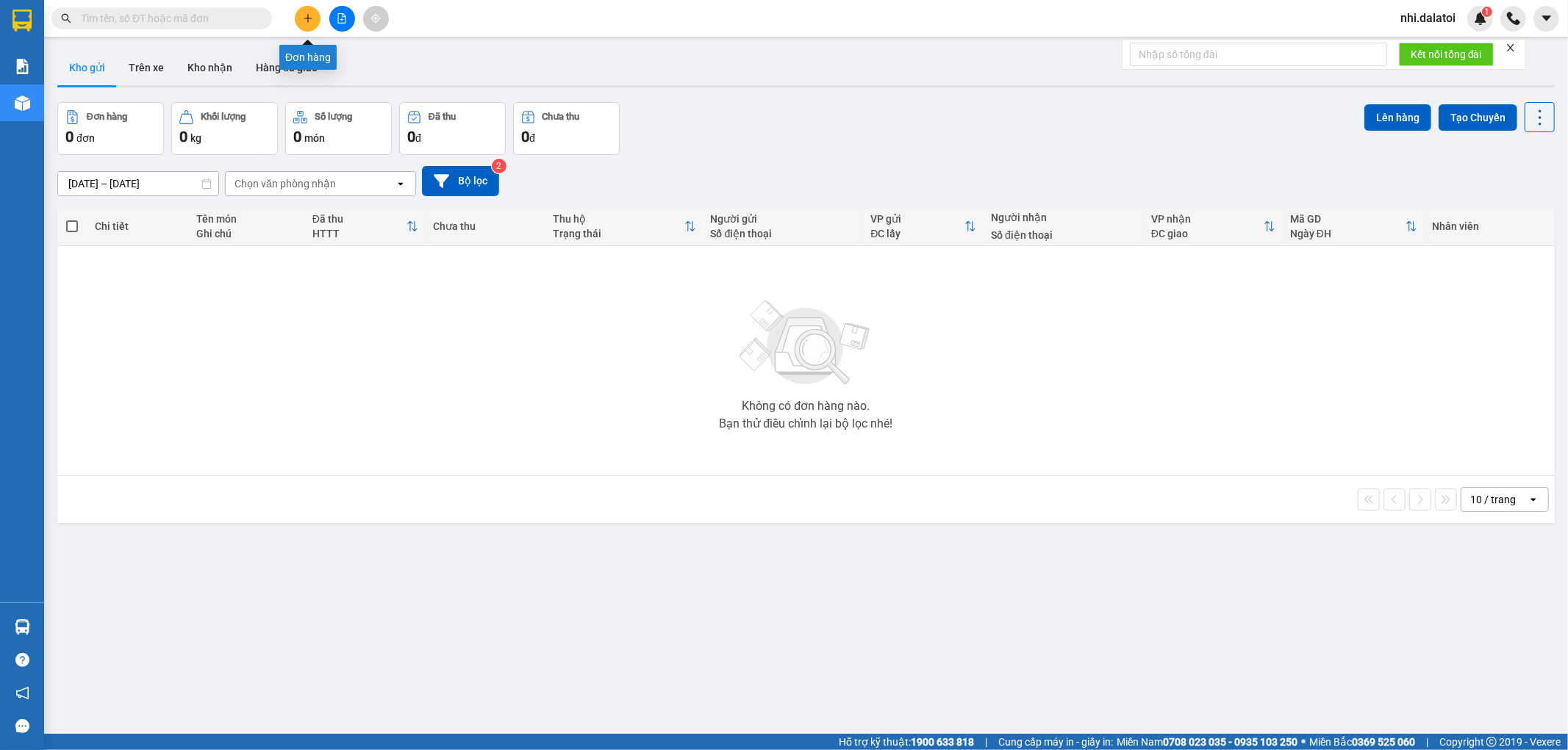
click at [305, 20] on icon "plus" at bounding box center [308, 18] width 10 height 10
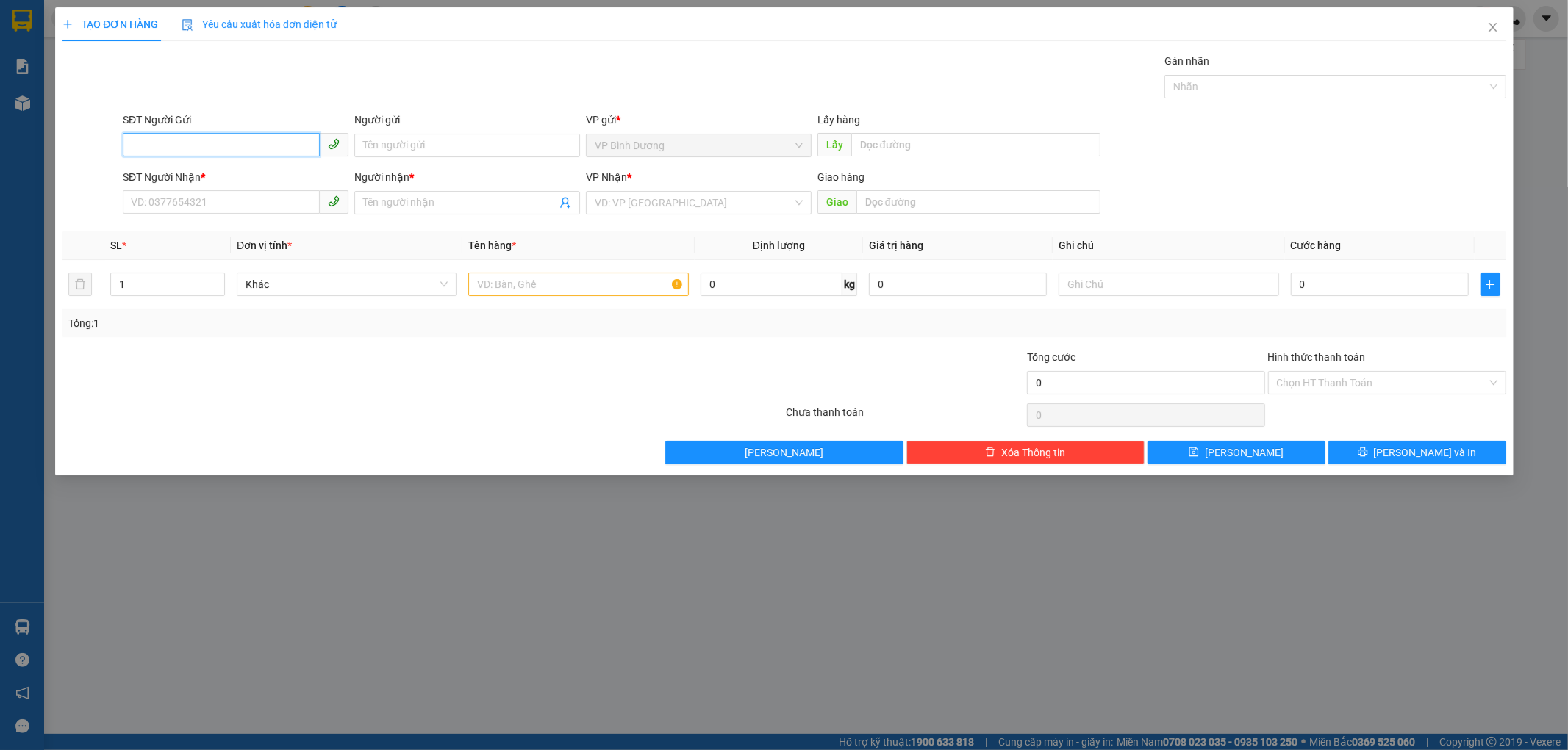
paste input "0938776610"
type input "0938776610"
click at [388, 143] on div "TẠO ĐƠN HÀNG Yêu cầu xuất hóa đơn điện tử Transit Pickup Surcharge Ids Transit …" at bounding box center [784, 375] width 1568 height 750
click at [289, 145] on div "TẠO ĐƠN HÀNG Yêu cầu xuất hóa đơn điện tử Transit Pickup Surcharge Ids Transit …" at bounding box center [784, 375] width 1568 height 750
click at [231, 142] on div "TẠO ĐƠN HÀNG Yêu cầu xuất hóa đơn điện tử Transit Pickup Surcharge Ids Transit …" at bounding box center [784, 375] width 1568 height 750
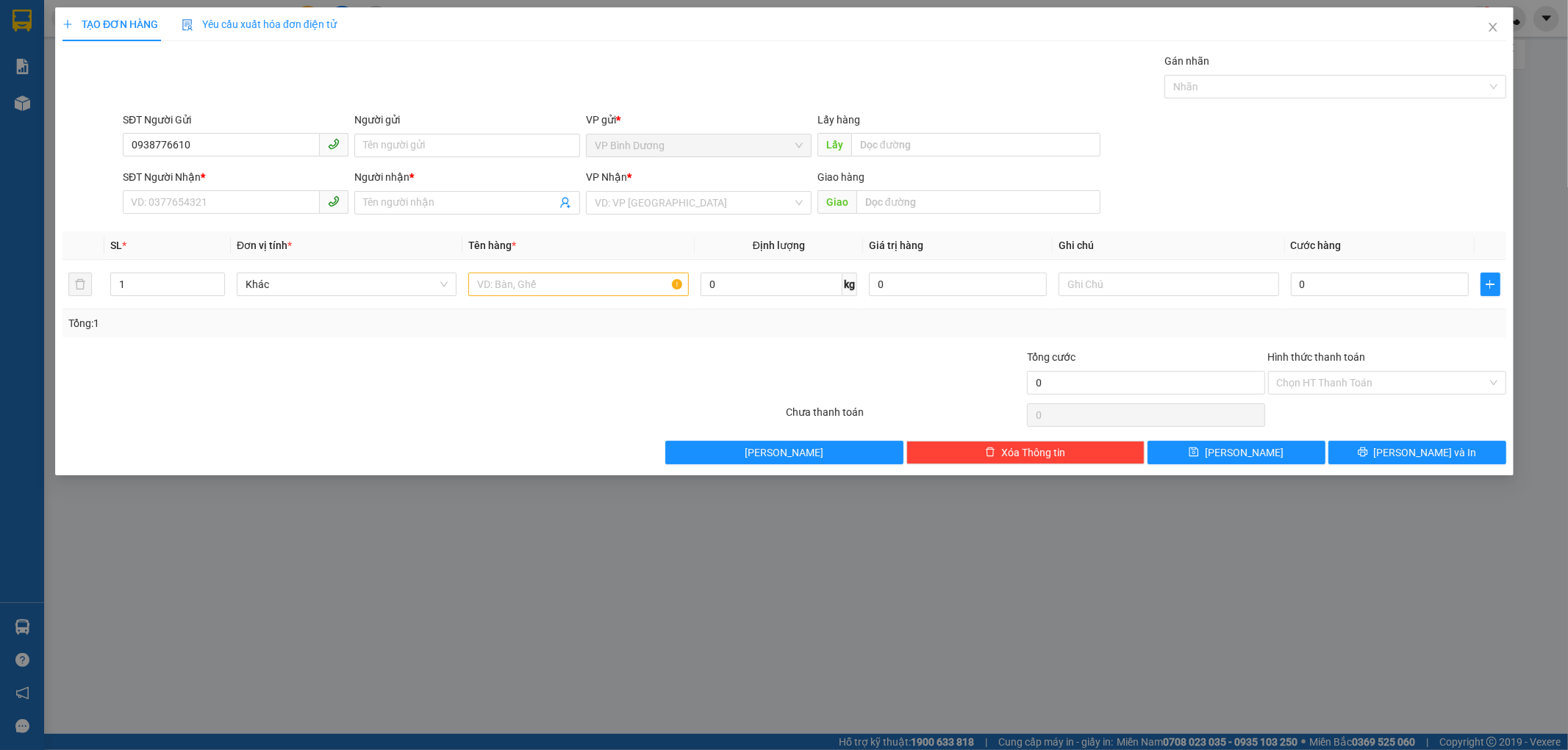
drag, startPoint x: 203, startPoint y: 145, endPoint x: 173, endPoint y: 154, distance: 31.3
click at [202, 146] on div "TẠO ĐƠN HÀNG Yêu cầu xuất hóa đơn điện tử Transit Pickup Surcharge Ids Transit …" at bounding box center [784, 375] width 1568 height 750
click at [204, 138] on div "TẠO ĐƠN HÀNG Yêu cầu xuất hóa đơn điện tử Transit Pickup Surcharge Ids Transit …" at bounding box center [784, 375] width 1568 height 750
click at [180, 142] on div "TẠO ĐƠN HÀNG Yêu cầu xuất hóa đơn điện tử Transit Pickup Surcharge Ids Transit …" at bounding box center [784, 375] width 1568 height 750
click at [406, 127] on div "TẠO ĐƠN HÀNG Yêu cầu xuất hóa đơn điện tử Transit Pickup Surcharge Ids Transit …" at bounding box center [784, 375] width 1568 height 750
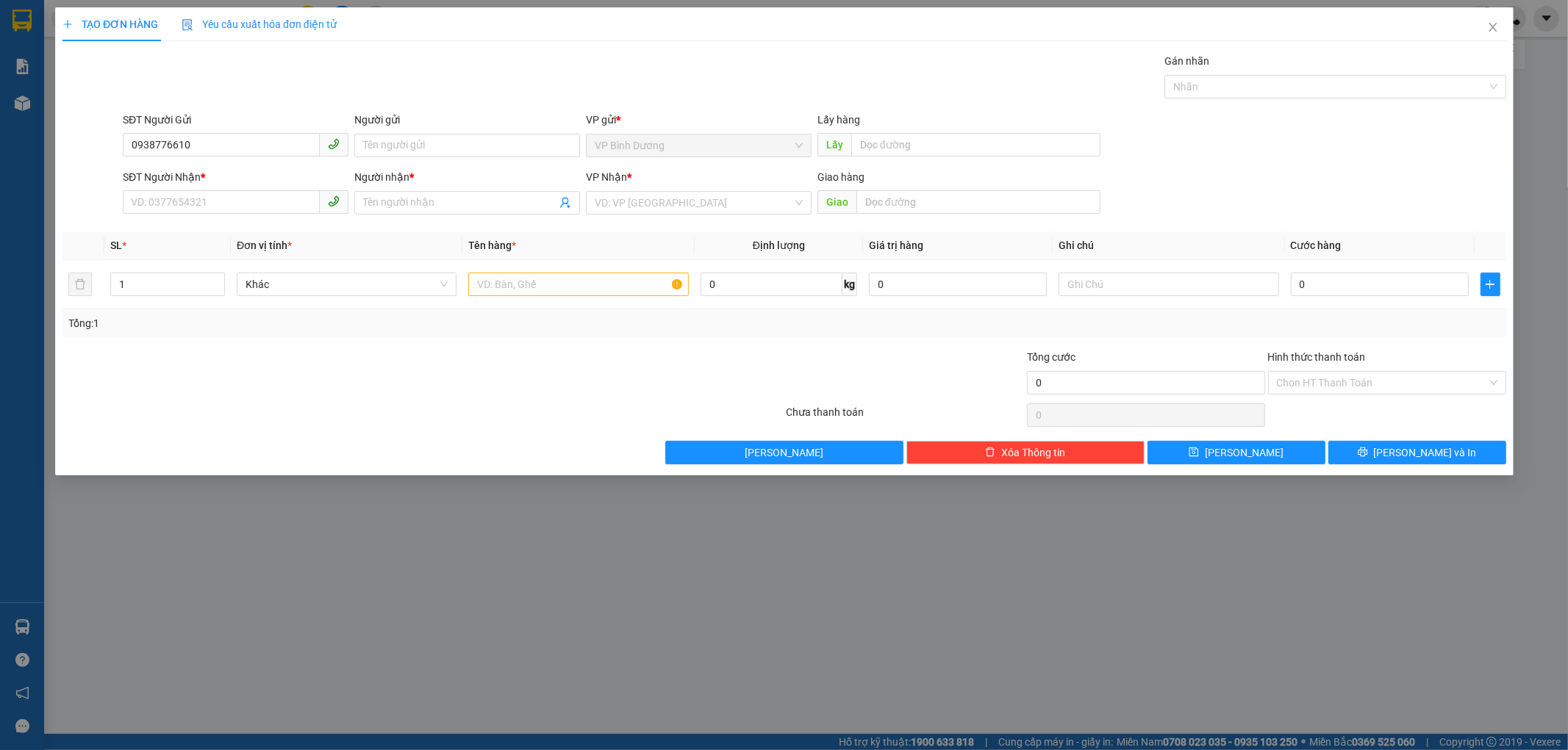
click at [384, 143] on div "TẠO ĐƠN HÀNG Yêu cầu xuất hóa đơn điện tử Transit Pickup Surcharge Ids Transit …" at bounding box center [784, 375] width 1568 height 750
click at [1488, 30] on div "TẠO ĐƠN HÀNG Yêu cầu xuất hóa đơn điện tử Transit Pickup Surcharge Ids Transit …" at bounding box center [784, 375] width 1568 height 750
click at [1493, 23] on div "TẠO ĐƠN HÀNG Yêu cầu xuất hóa đơn điện tử Transit Pickup Surcharge Ids Transit …" at bounding box center [784, 375] width 1568 height 750
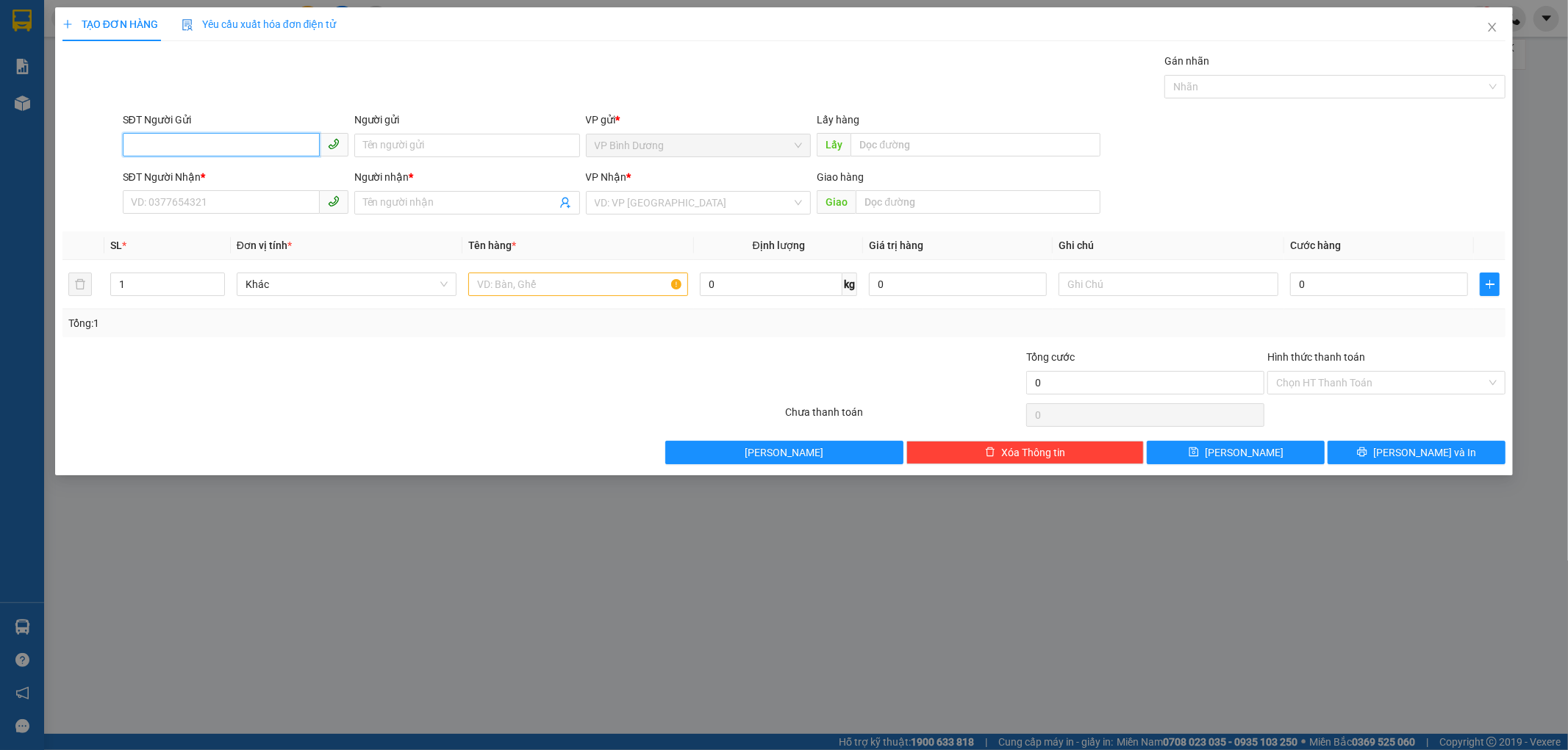
click at [236, 145] on input "SĐT Người Gửi" at bounding box center [221, 145] width 197 height 24
paste input "0938776610"
type input "0938776610"
click at [244, 182] on div "0938776610 - Anh Quảng" at bounding box center [235, 175] width 208 height 17
type input "[PERSON_NAME]"
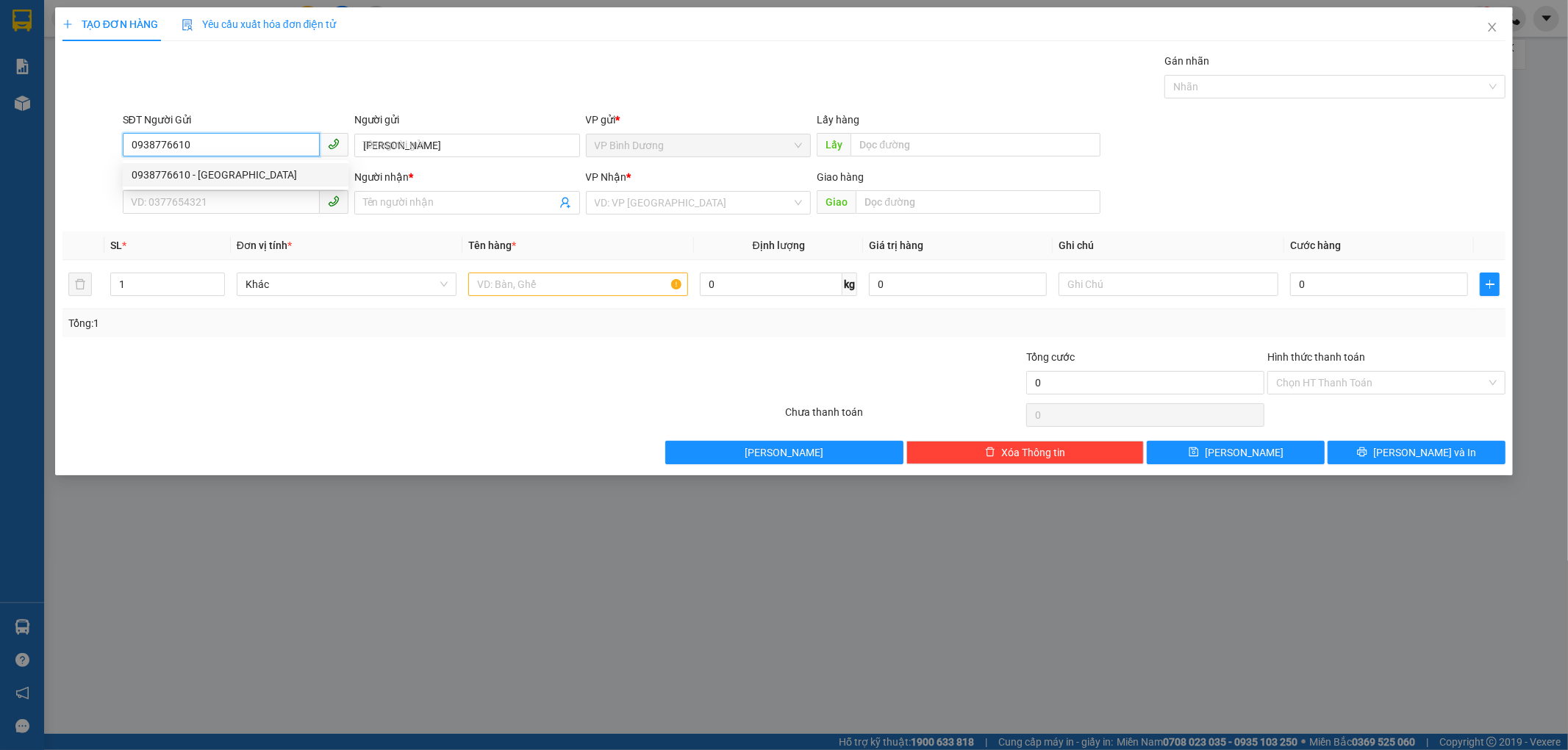
type input "0359567852"
type input "Bình"
type input "150.000"
type input "0938776610"
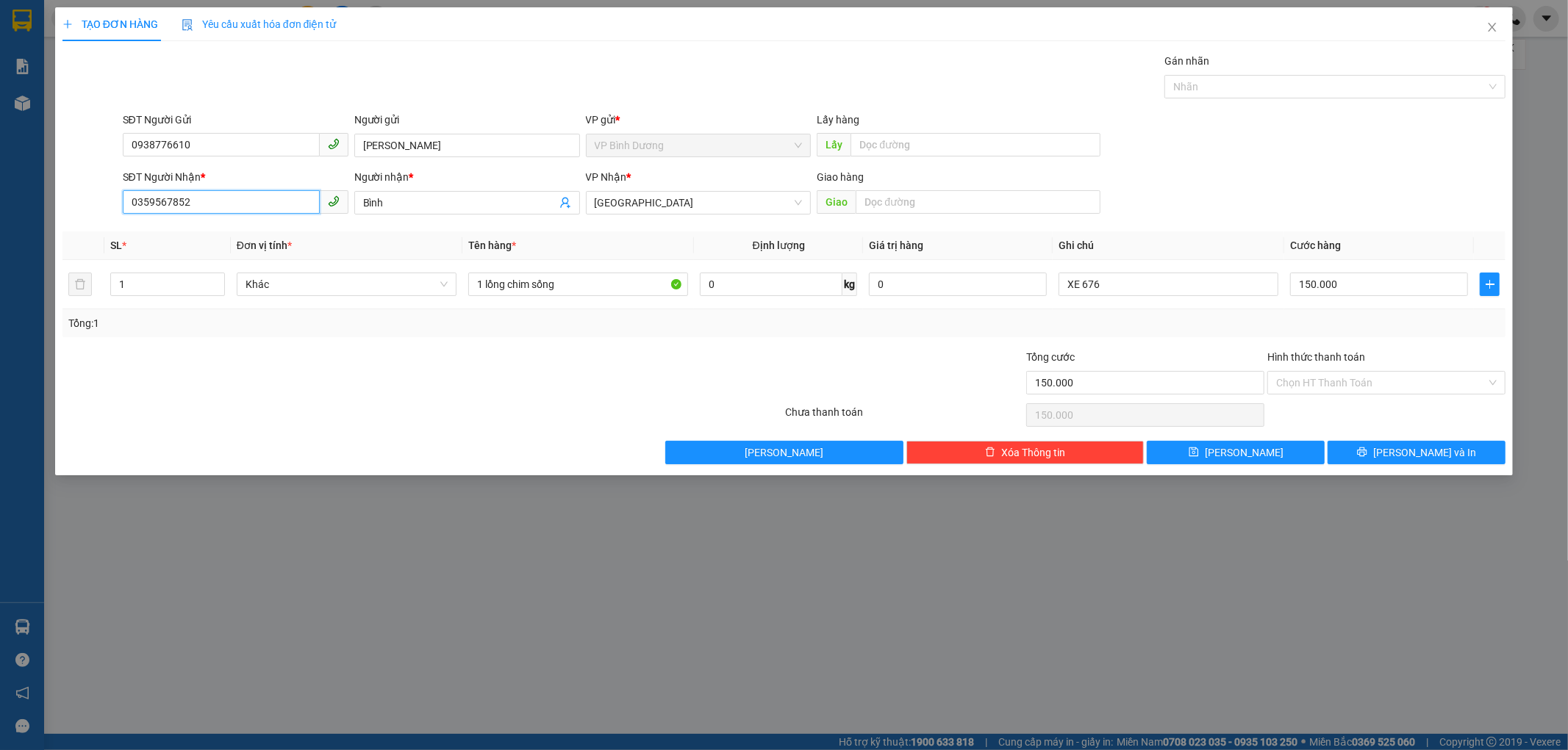
drag, startPoint x: 225, startPoint y: 199, endPoint x: 54, endPoint y: 196, distance: 171.0
click at [61, 194] on div "SĐT Người Nhận * 0359567852 0359567852 Người nhận * Bình VP Nhận * Đà Lạt Giao …" at bounding box center [785, 194] width 1447 height 51
paste input "76871049"
type input "0376871049"
drag, startPoint x: 406, startPoint y: 205, endPoint x: 278, endPoint y: 190, distance: 128.9
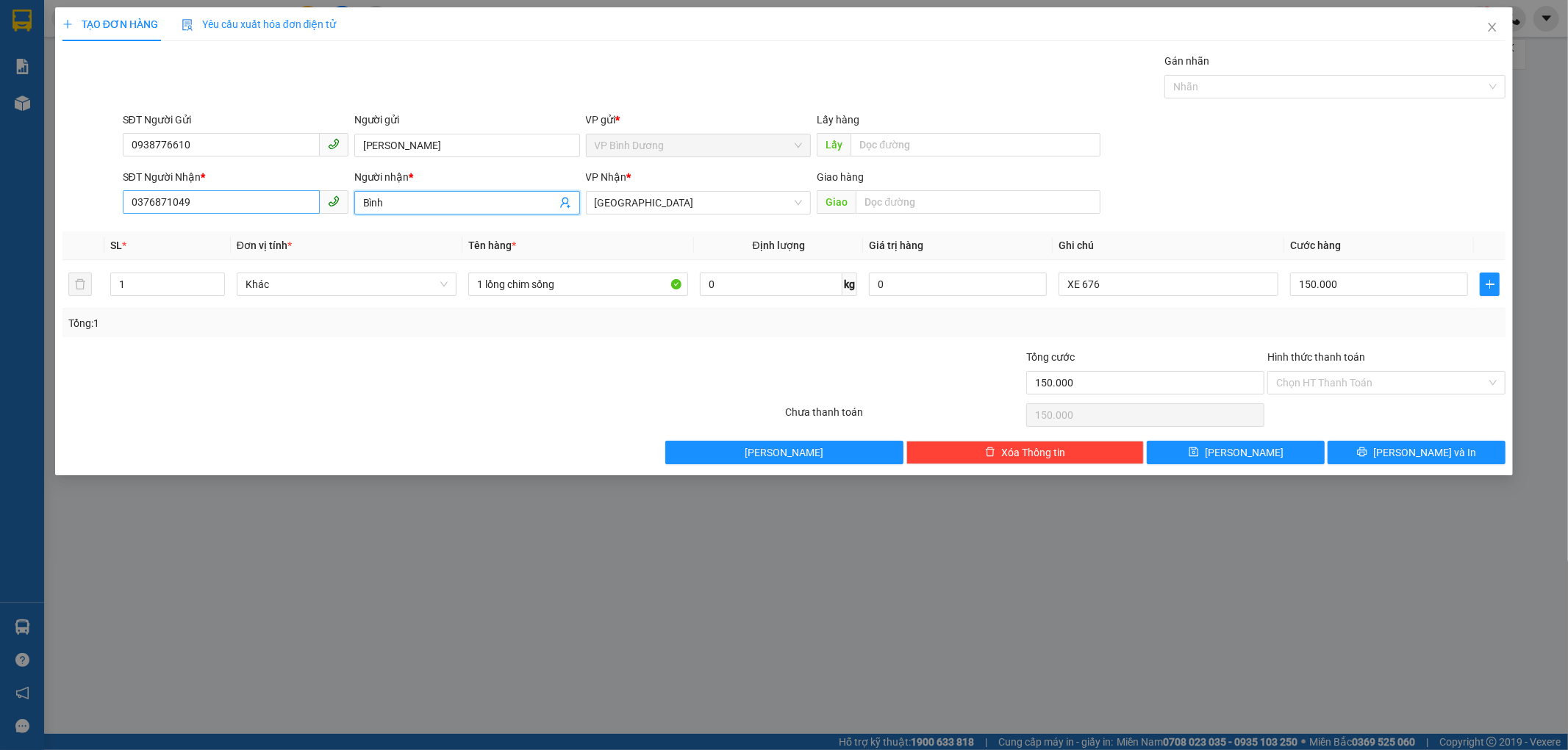
click at [278, 190] on div "SĐT Người Nhận * 0376871049 Người nhận * Bình Bình VP Nhận * Đà Lạt Giao hàng G…" at bounding box center [814, 194] width 1389 height 51
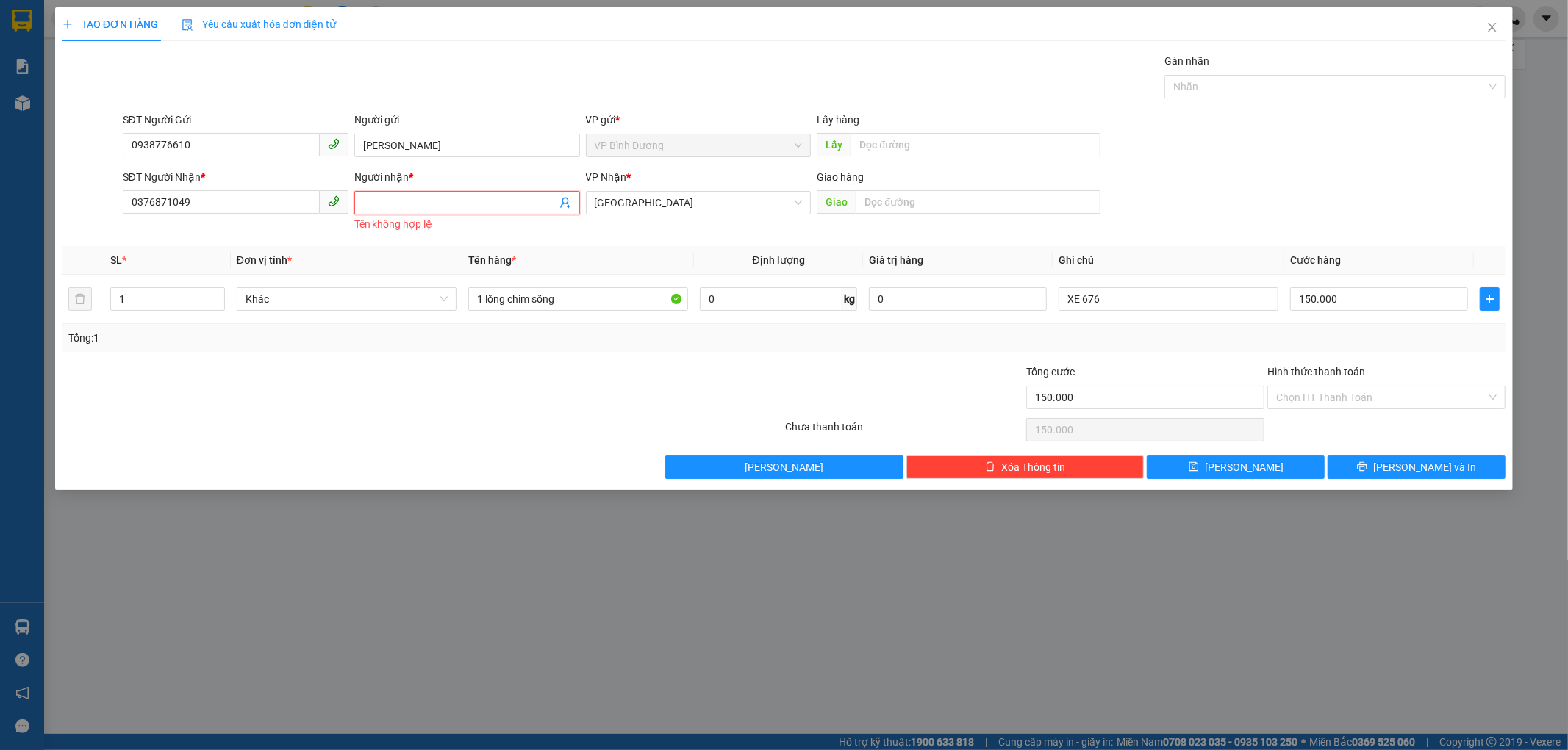
paste input "[PERSON_NAME]"
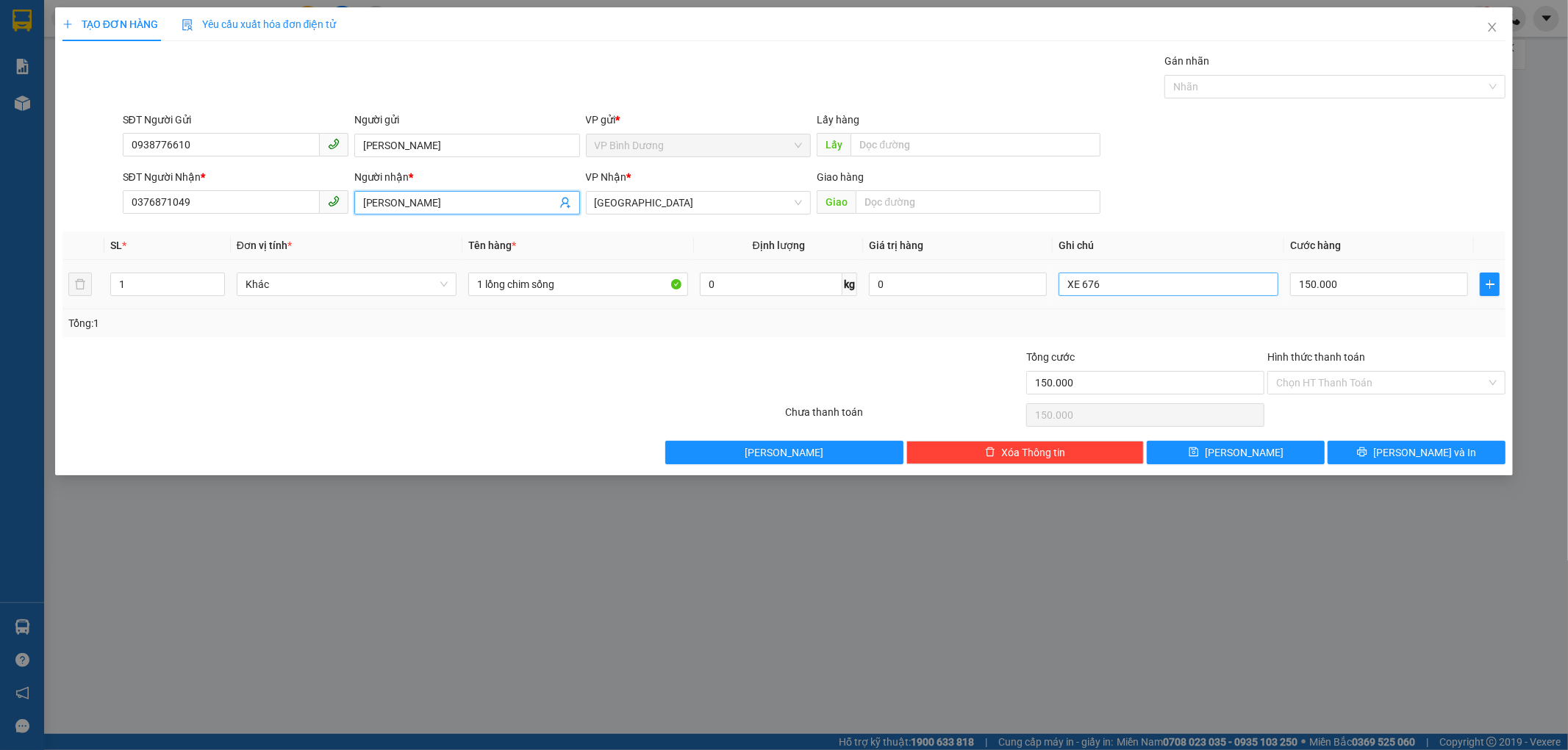
type input "[PERSON_NAME]"
drag, startPoint x: 1142, startPoint y: 288, endPoint x: 1083, endPoint y: 288, distance: 59.0
click at [1083, 288] on input "XE 676" at bounding box center [1168, 284] width 220 height 24
type input "XE 978"
click at [1357, 262] on td "150.000" at bounding box center [1378, 285] width 190 height 50
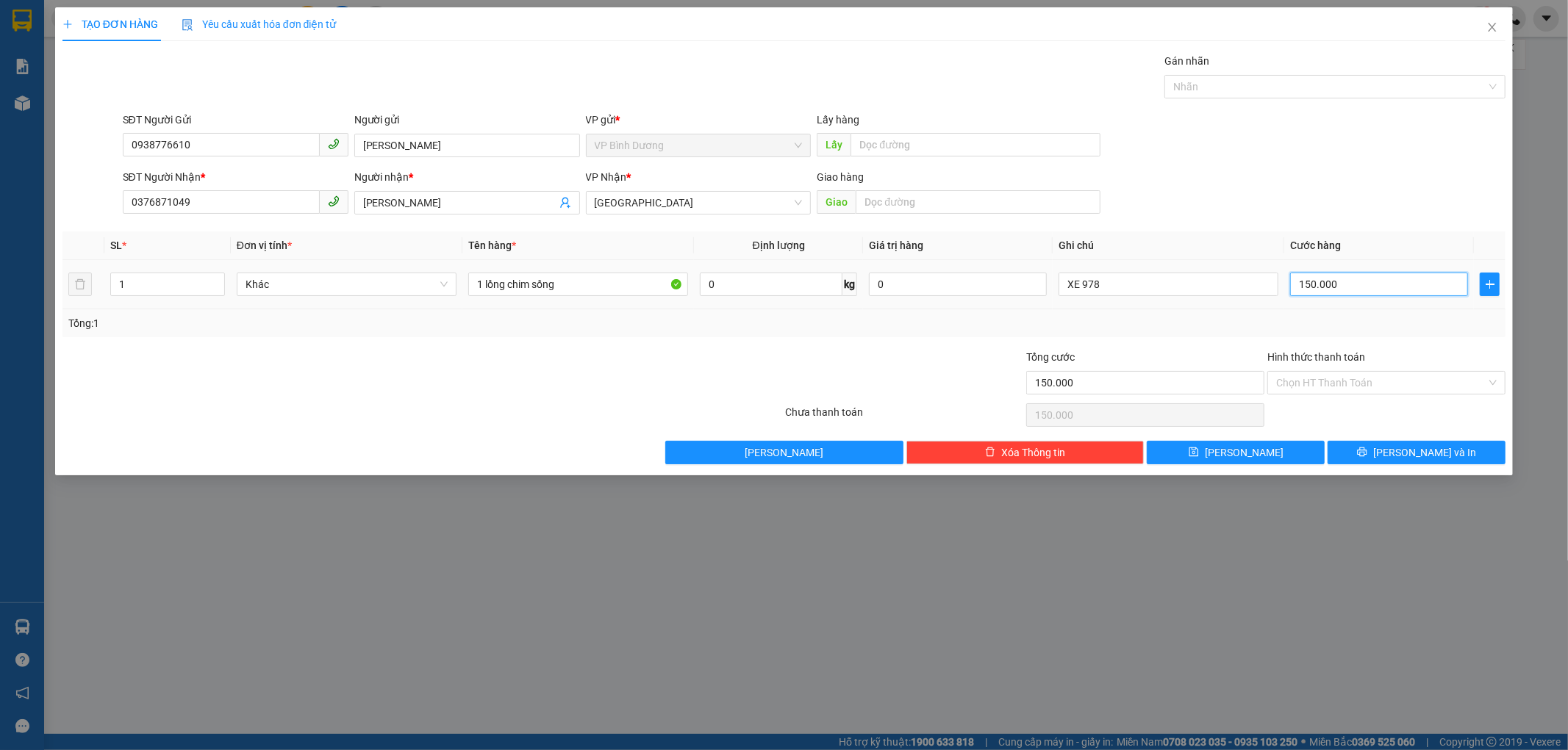
click at [1338, 282] on input "150.000" at bounding box center [1379, 284] width 178 height 24
type input "1"
type input "10"
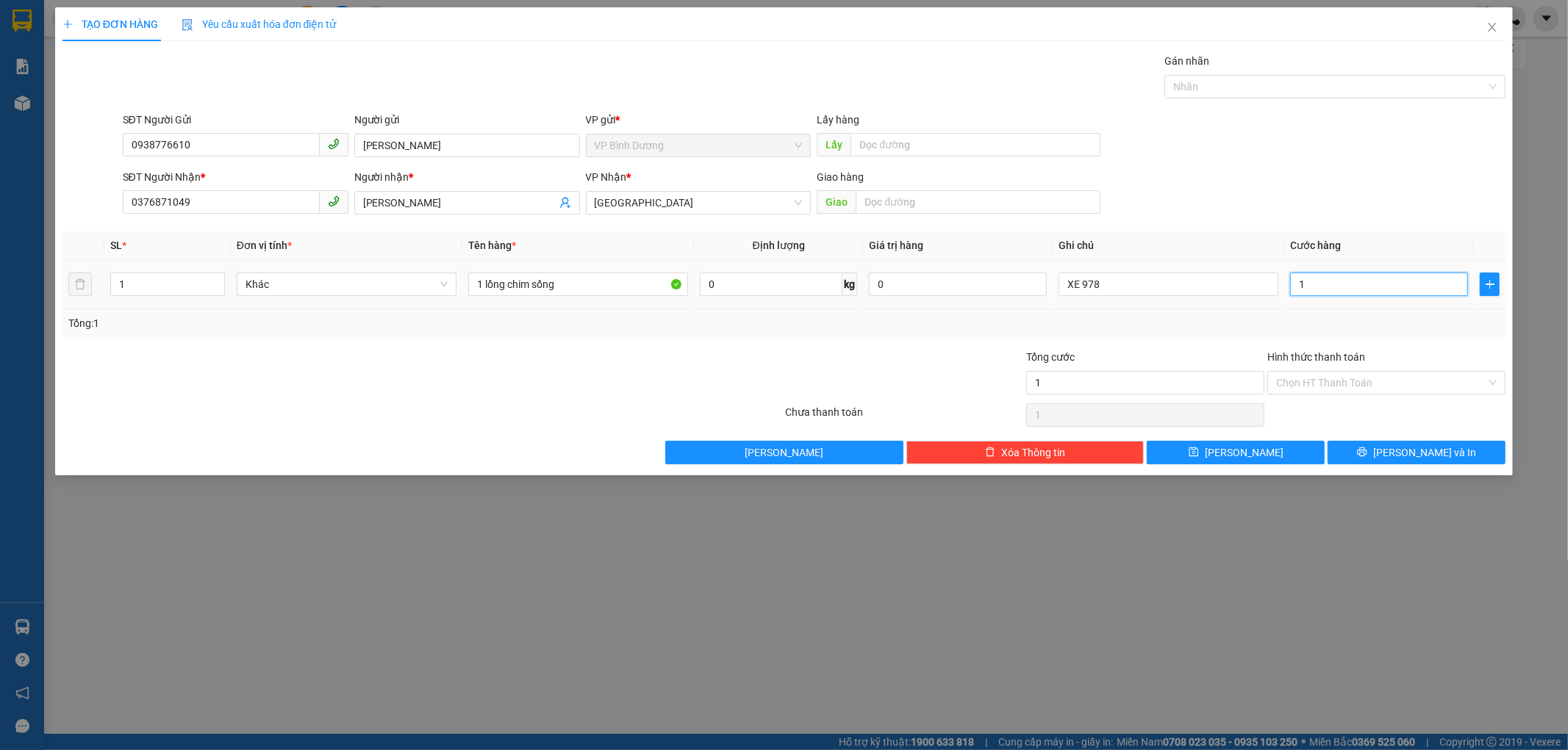
type input "10"
type input "100"
type input "1.000"
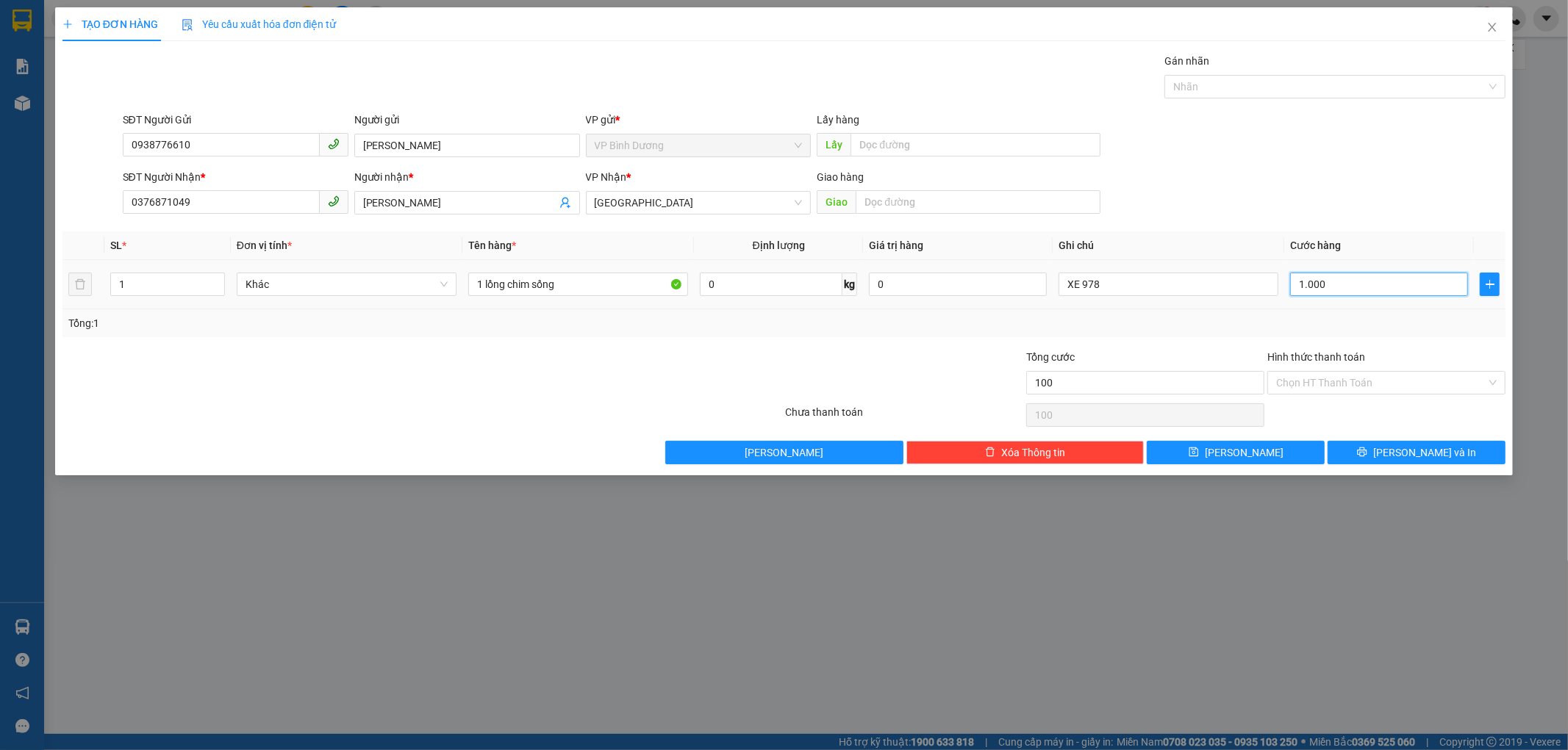
type input "1.000"
type input "10.000"
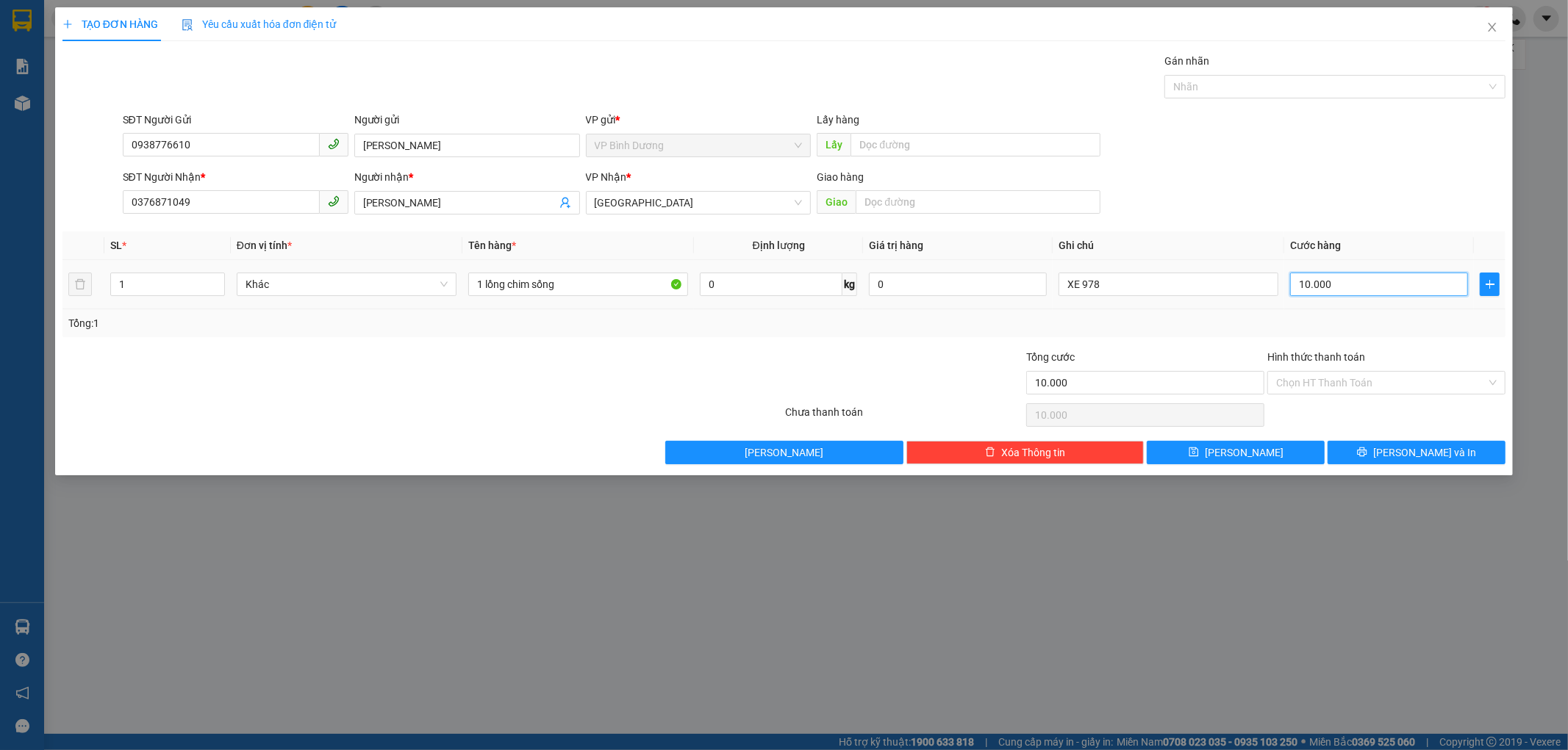
type input "100.000"
click at [1094, 344] on div "Transit Pickup Surcharge Ids Transit Deliver Surcharge Ids Transit Deliver Surc…" at bounding box center [784, 258] width 1444 height 412
click at [1279, 450] on button "Lưu" at bounding box center [1236, 453] width 178 height 24
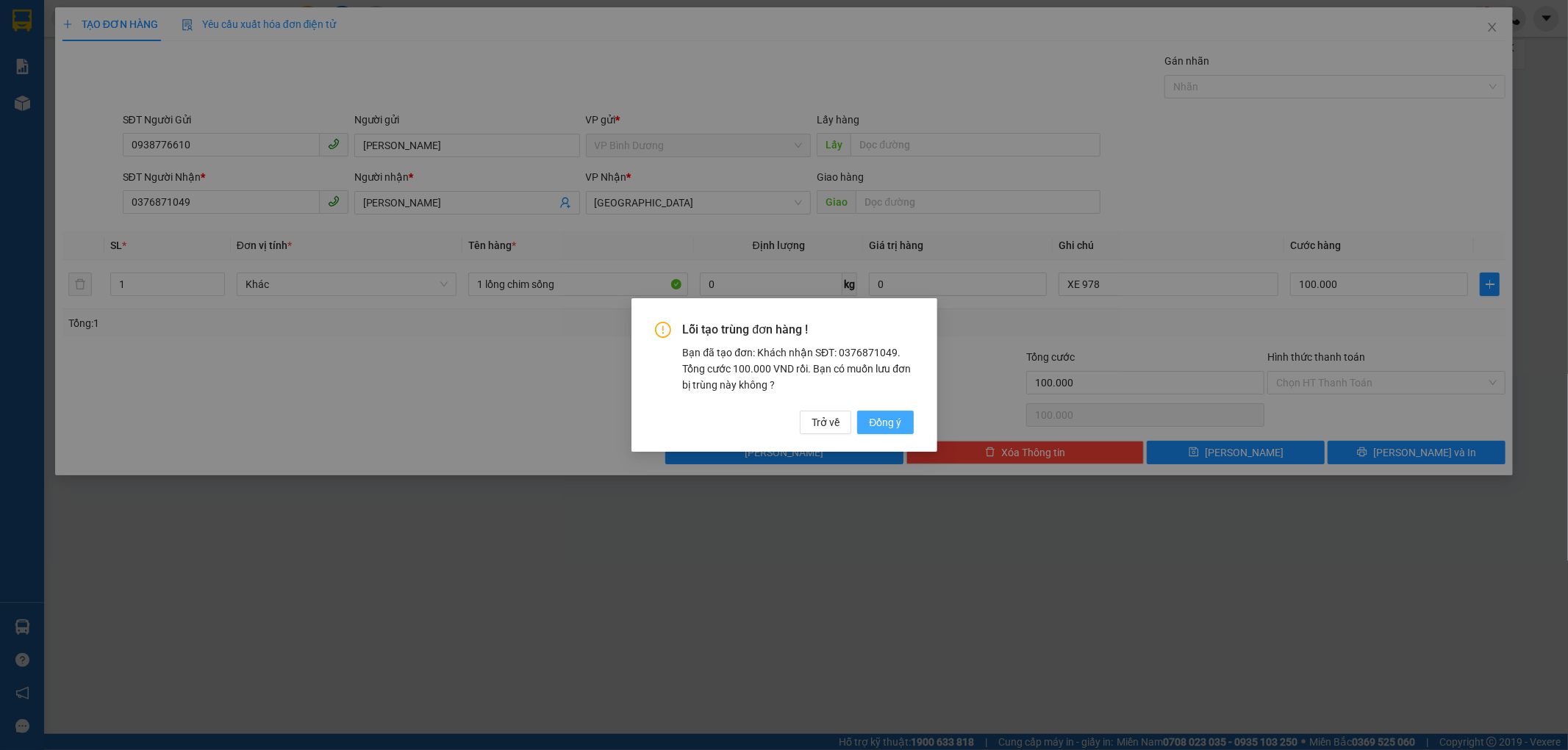
click at [894, 419] on span "Đồng ý" at bounding box center [885, 423] width 32 height 17
type input "0"
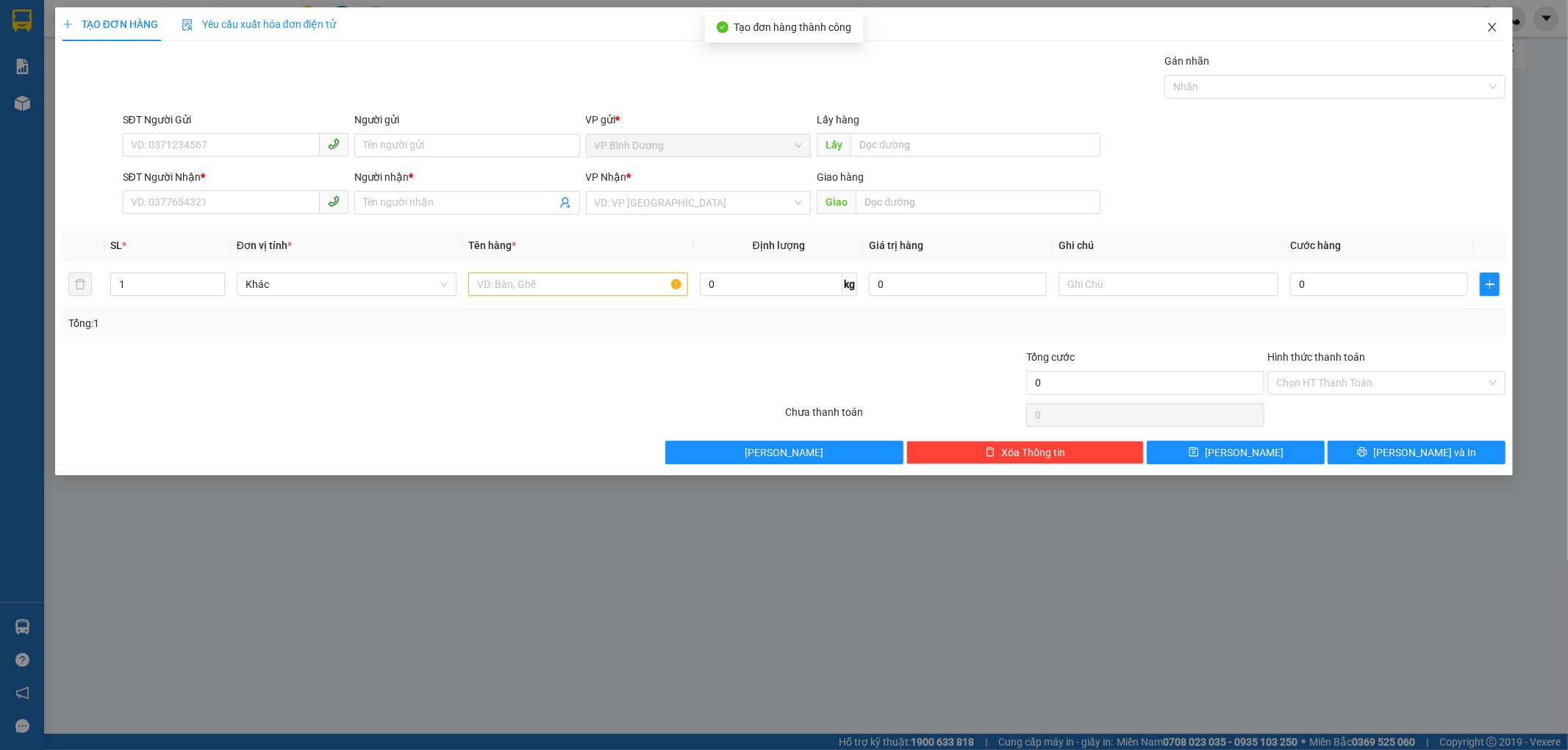
click at [1500, 32] on span "Close" at bounding box center [1492, 28] width 41 height 41
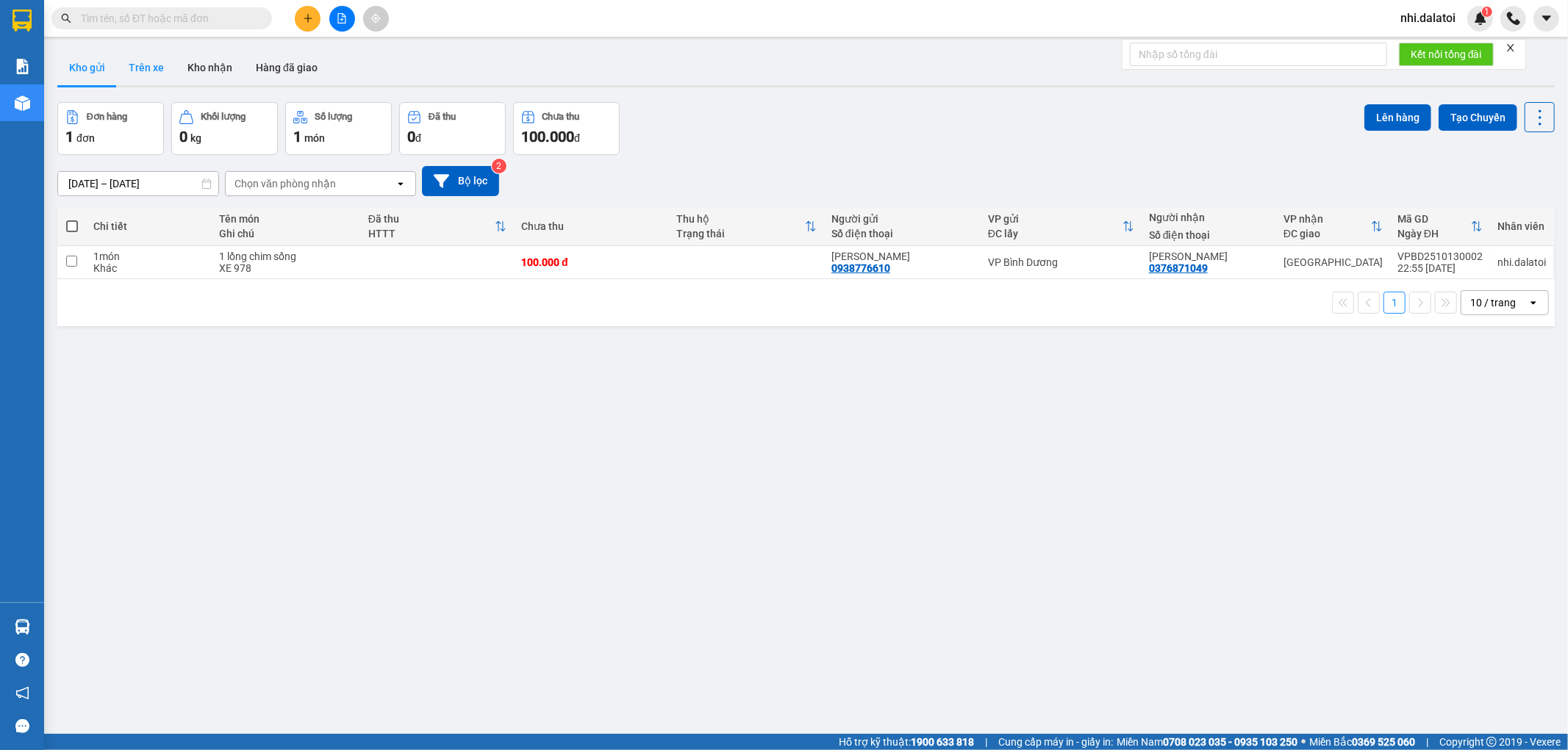
click at [139, 71] on button "Trên xe" at bounding box center [146, 68] width 59 height 35
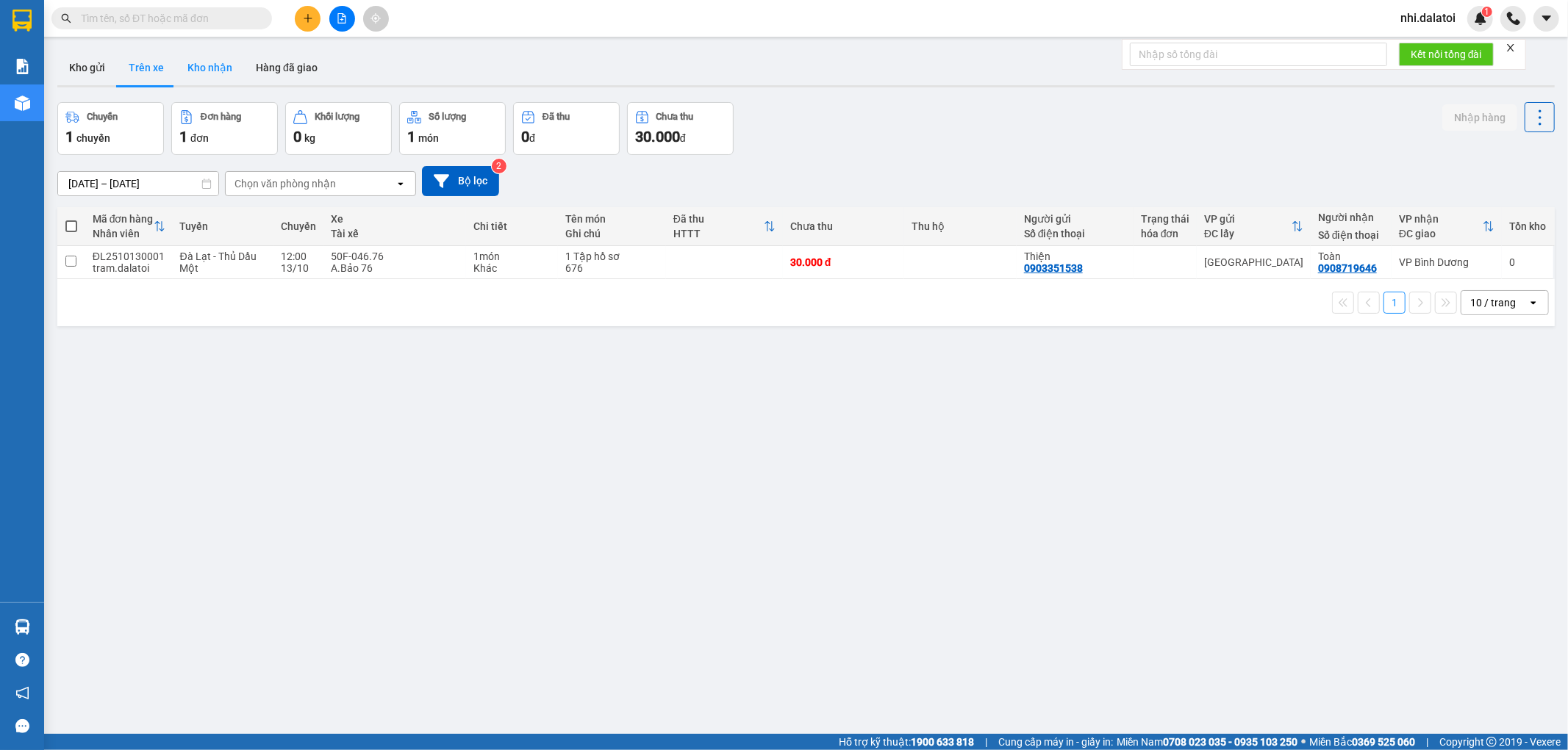
click at [205, 62] on button "Kho nhận" at bounding box center [209, 68] width 68 height 35
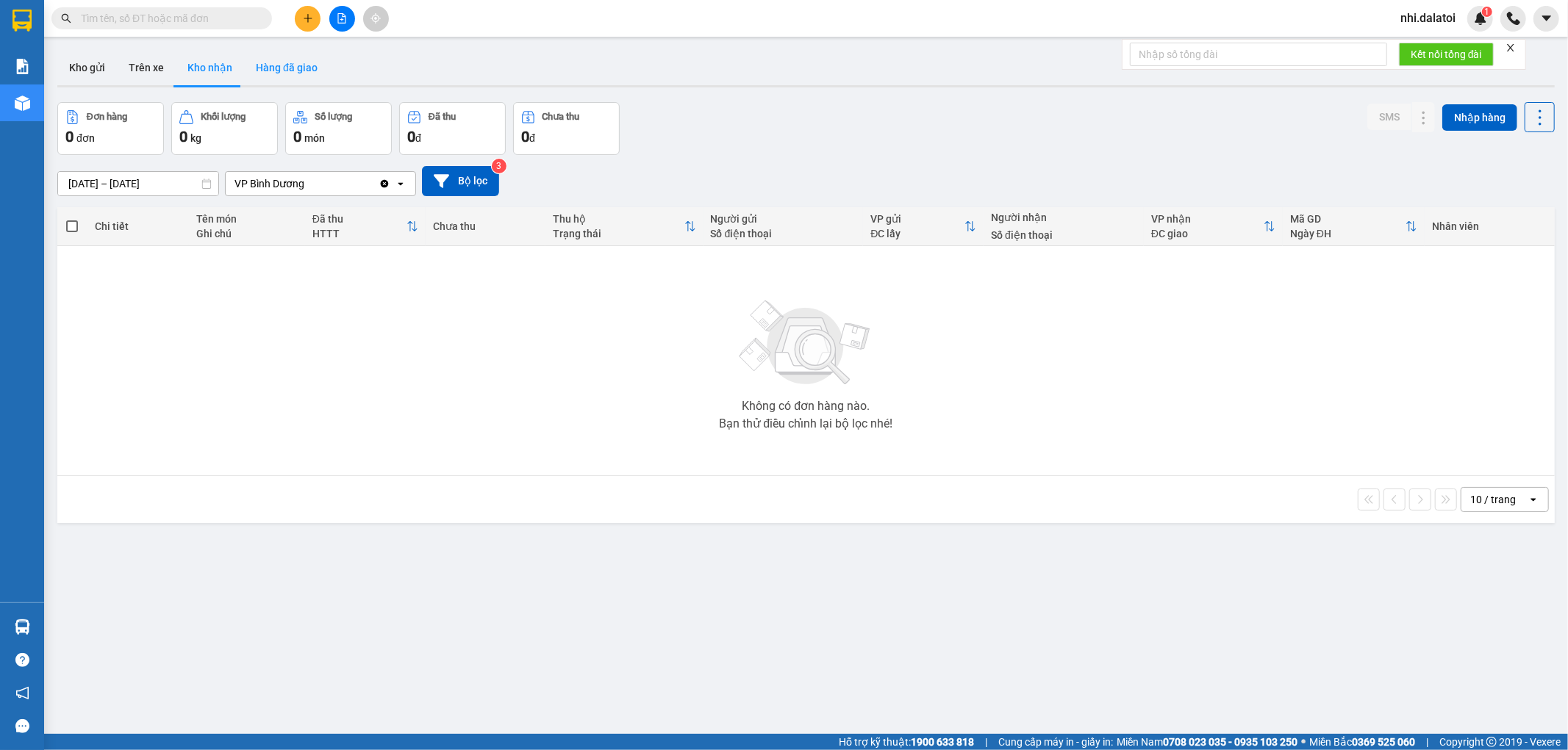
click at [294, 50] on button "Hàng đã giao" at bounding box center [287, 68] width 85 height 35
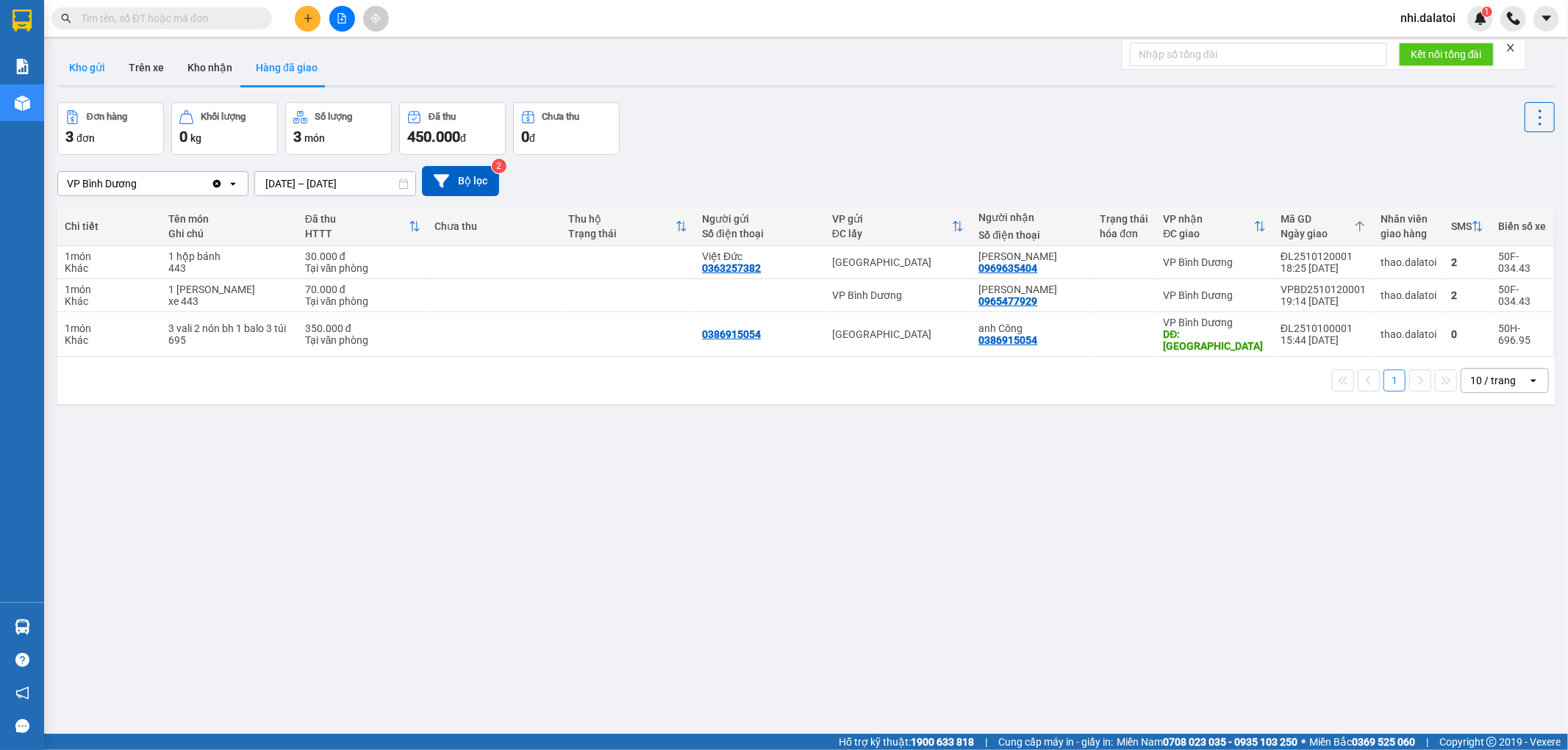
click at [77, 63] on button "Kho gửi" at bounding box center [87, 68] width 60 height 35
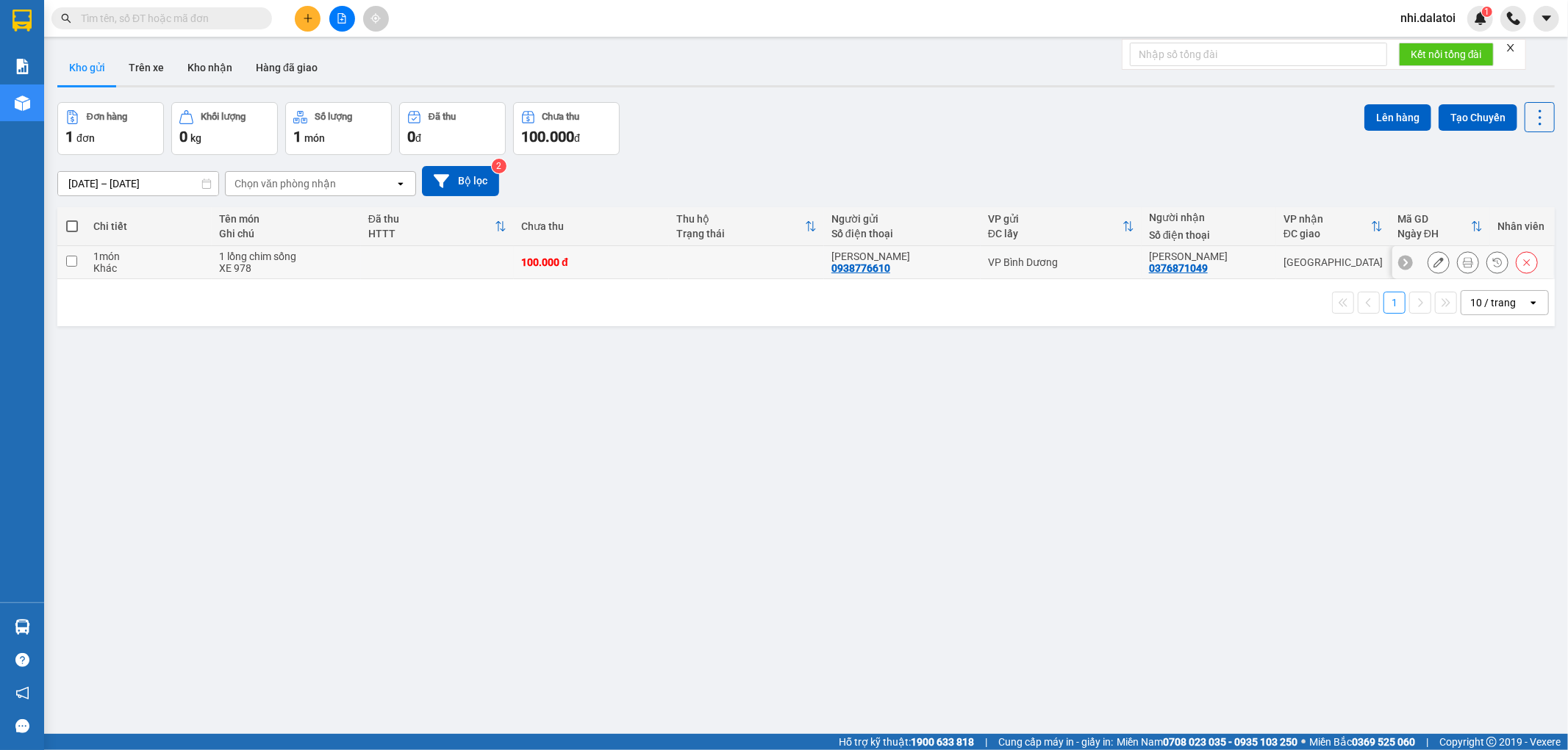
click at [416, 261] on td at bounding box center [438, 263] width 153 height 33
checkbox input "true"
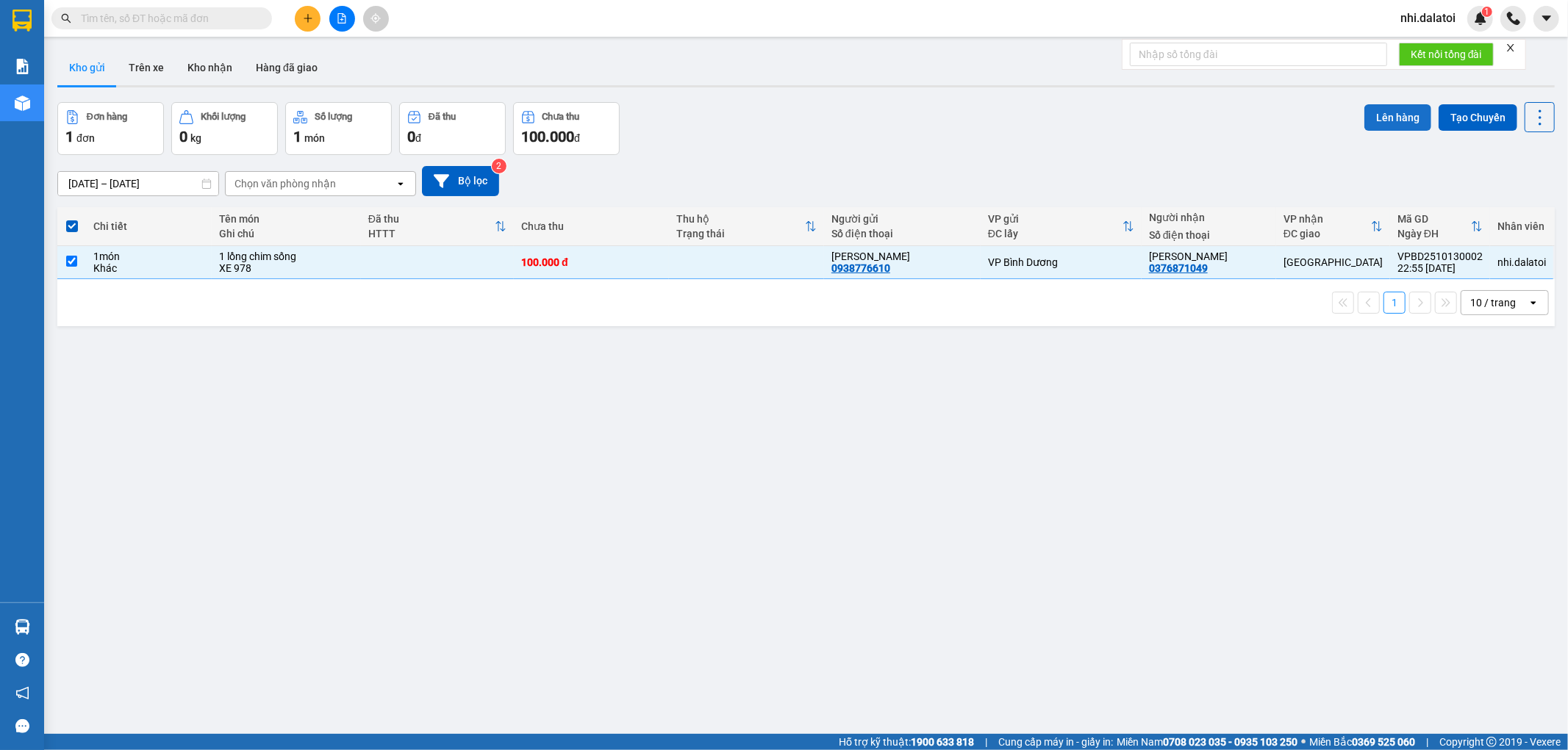
click at [1403, 109] on button "Lên hàng" at bounding box center [1397, 118] width 67 height 27
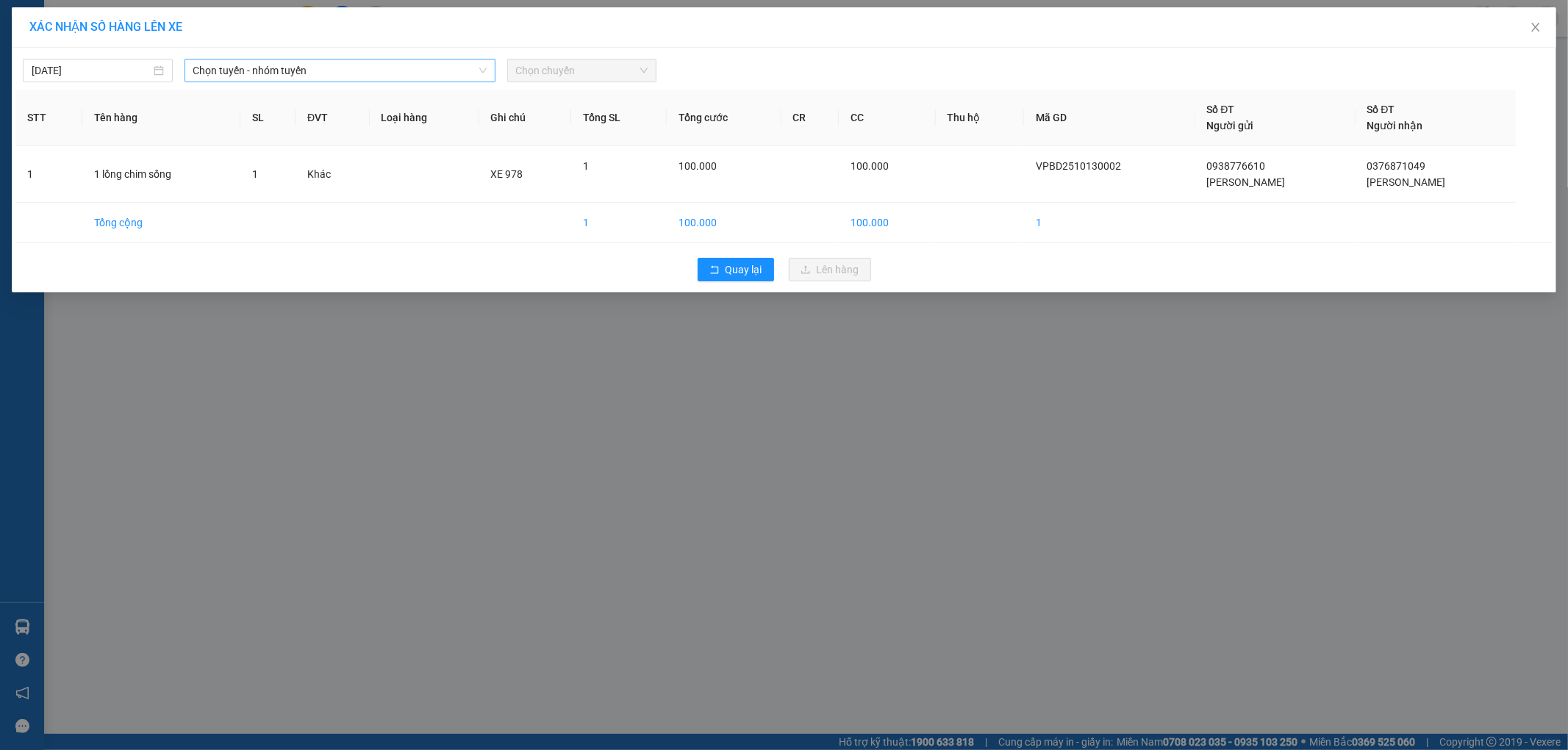
click at [289, 75] on span "Chọn tuyến - nhóm tuyến" at bounding box center [340, 71] width 294 height 22
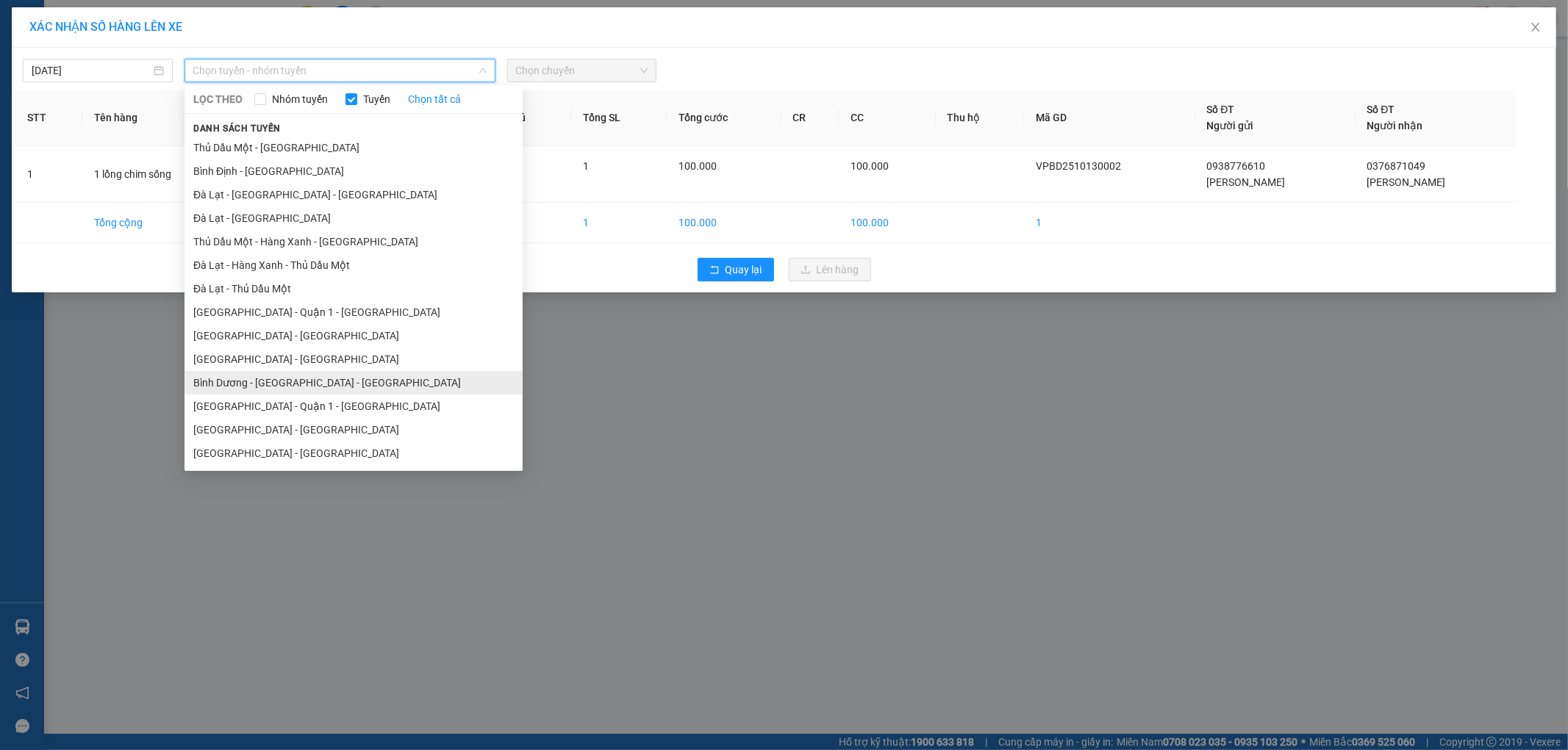
drag, startPoint x: 310, startPoint y: 241, endPoint x: 305, endPoint y: 379, distance: 138.1
click at [305, 379] on ul "Thủ Dầu Một - Đà Lạt Bình Định - Sài Gòn Đà Lạt - Sài Gòn - Bình Dương Đà Lạt -…" at bounding box center [353, 301] width 338 height 329
click at [305, 379] on li "Bình Dương - Sài Gòn - Đà Lạt" at bounding box center [353, 383] width 338 height 24
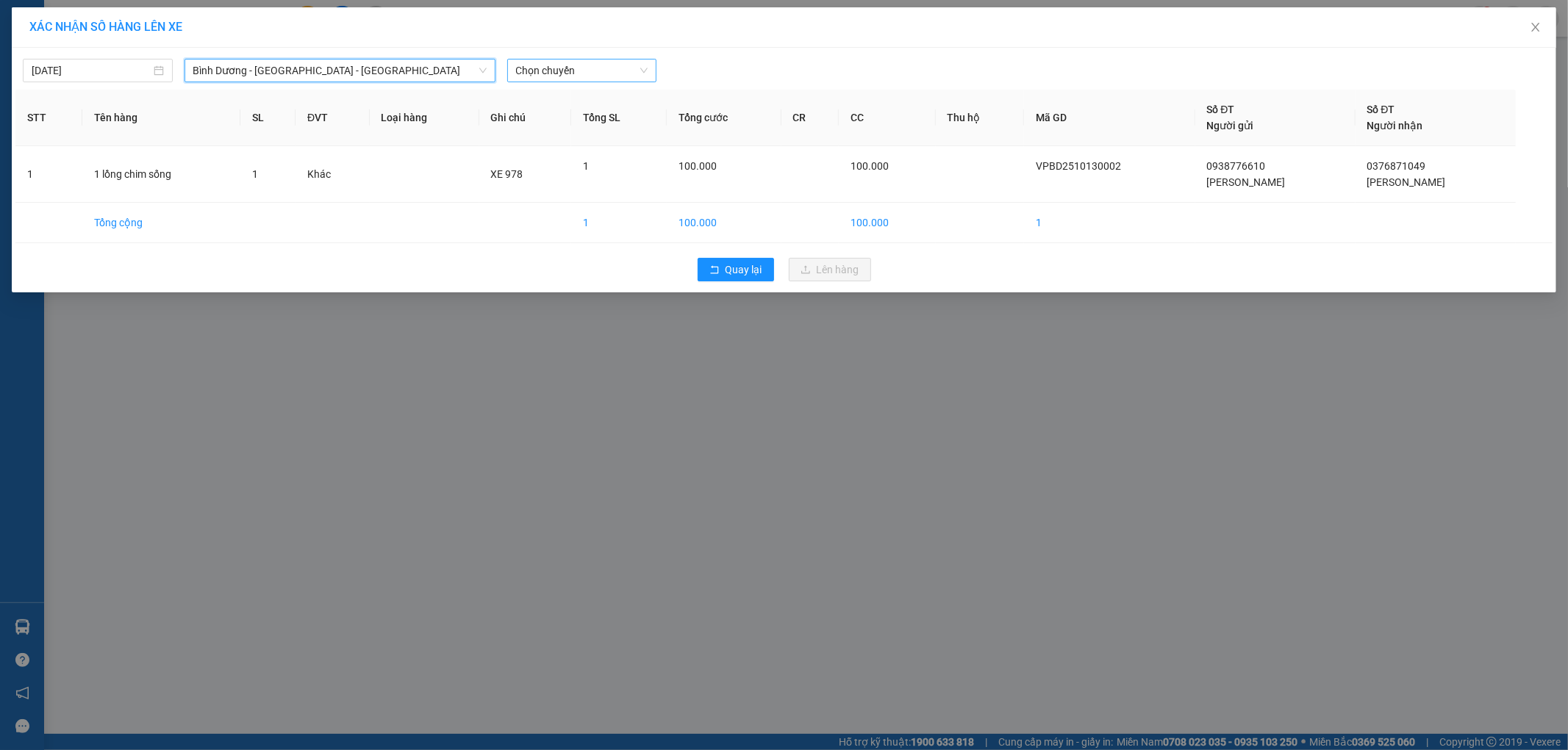
click at [554, 72] on span "Chọn chuyến" at bounding box center [582, 71] width 132 height 22
click at [581, 118] on div "22:30 - 50H-089.78" at bounding box center [574, 124] width 115 height 17
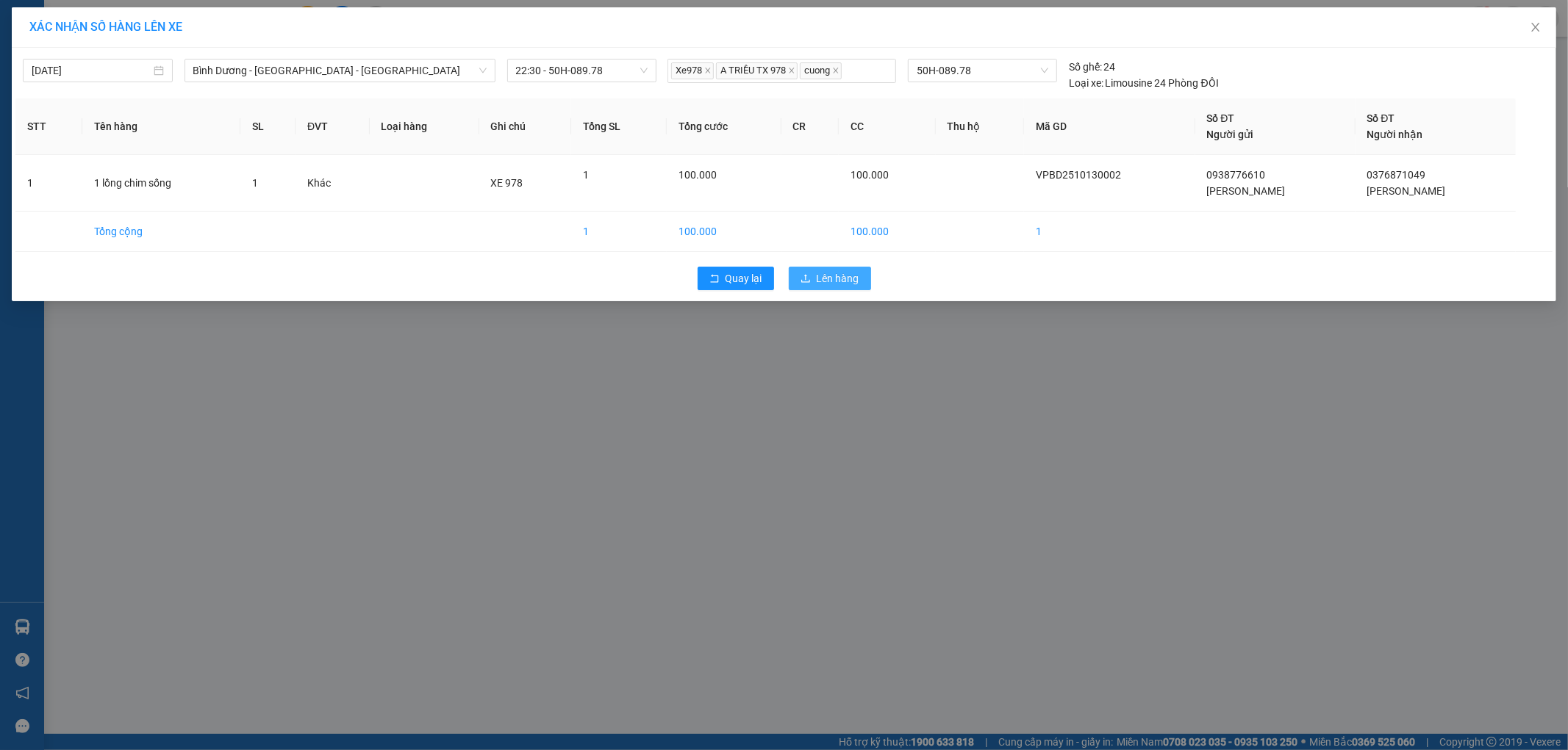
click at [839, 283] on span "Lên hàng" at bounding box center [838, 279] width 43 height 17
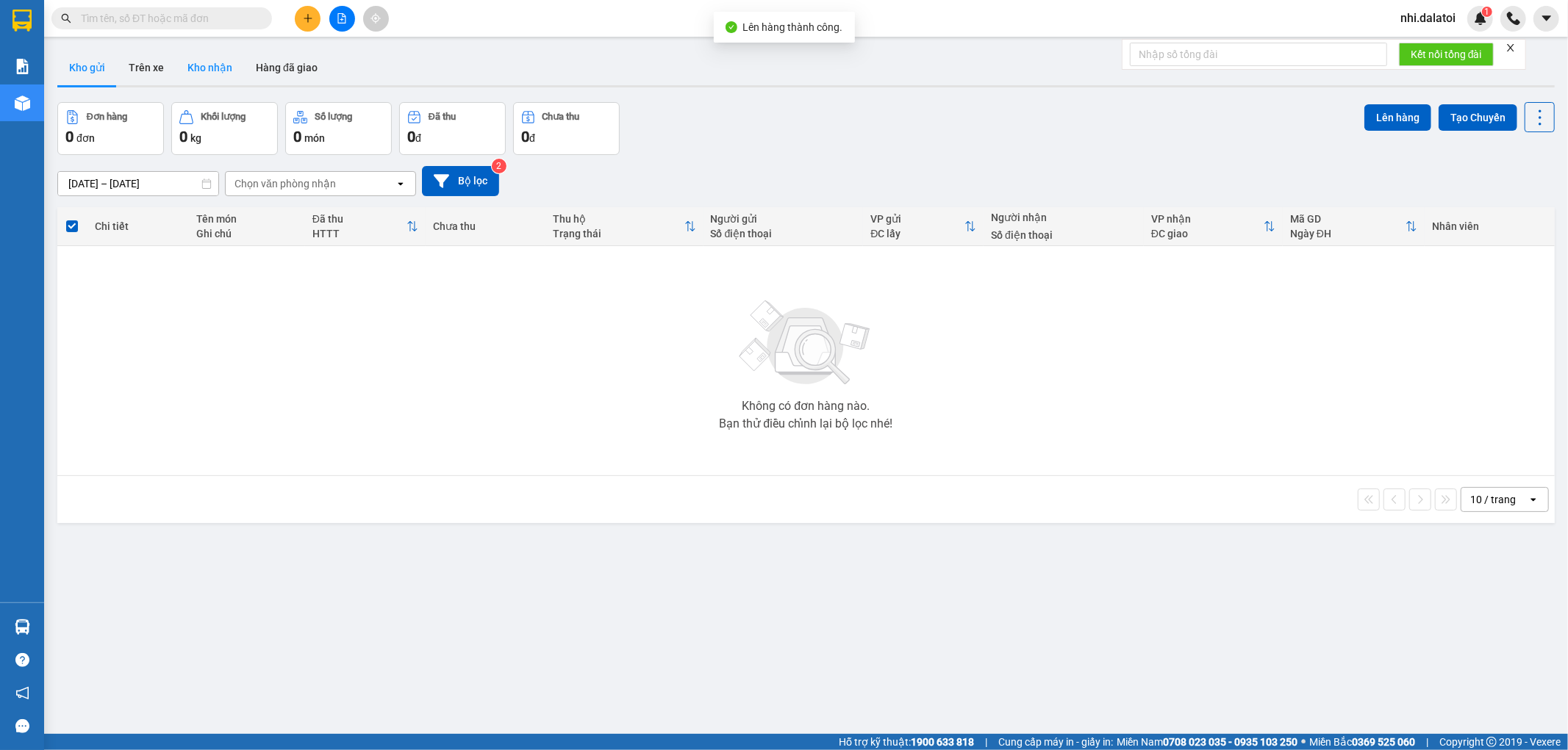
click at [179, 56] on button "Kho nhận" at bounding box center [209, 68] width 68 height 35
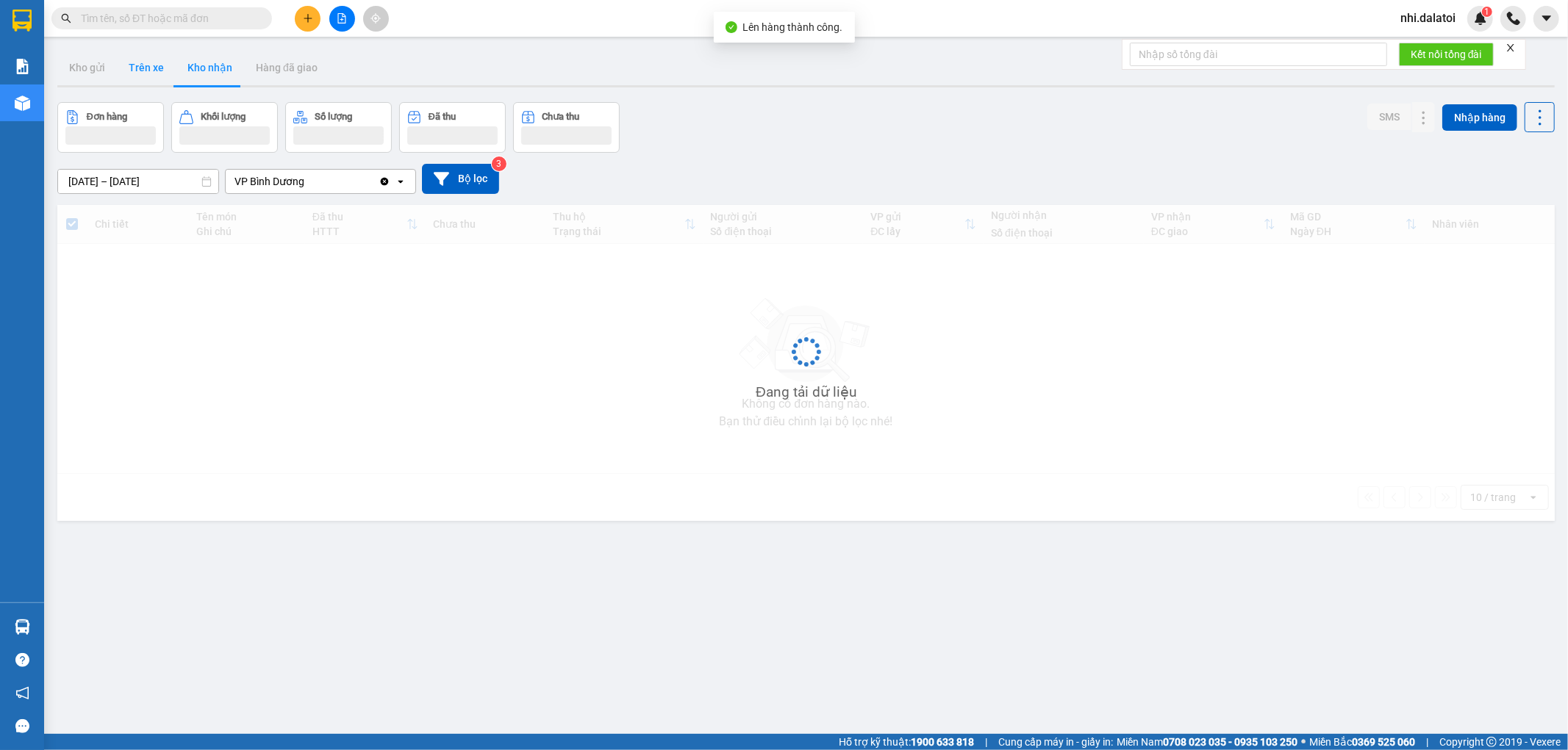
click at [152, 74] on button "Trên xe" at bounding box center [146, 68] width 59 height 35
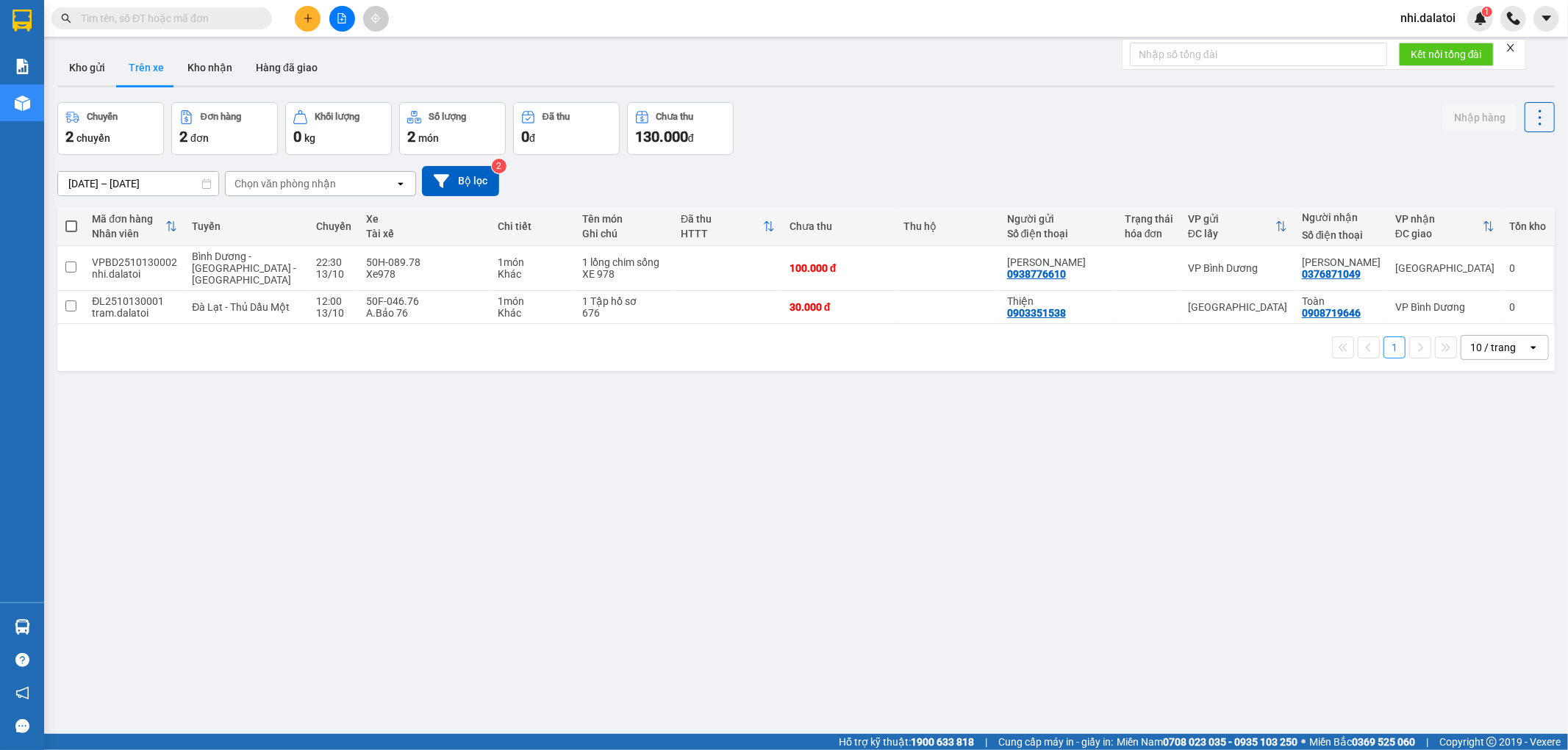
click at [793, 489] on div "ver 1.8.147 Kho gửi Trên xe Kho nhận Hàng đã giao Chuyến 2 chuyến Đơn hàng 2 đơ…" at bounding box center [805, 419] width 1509 height 750
click at [68, 301] on input "checkbox" at bounding box center [71, 306] width 11 height 11
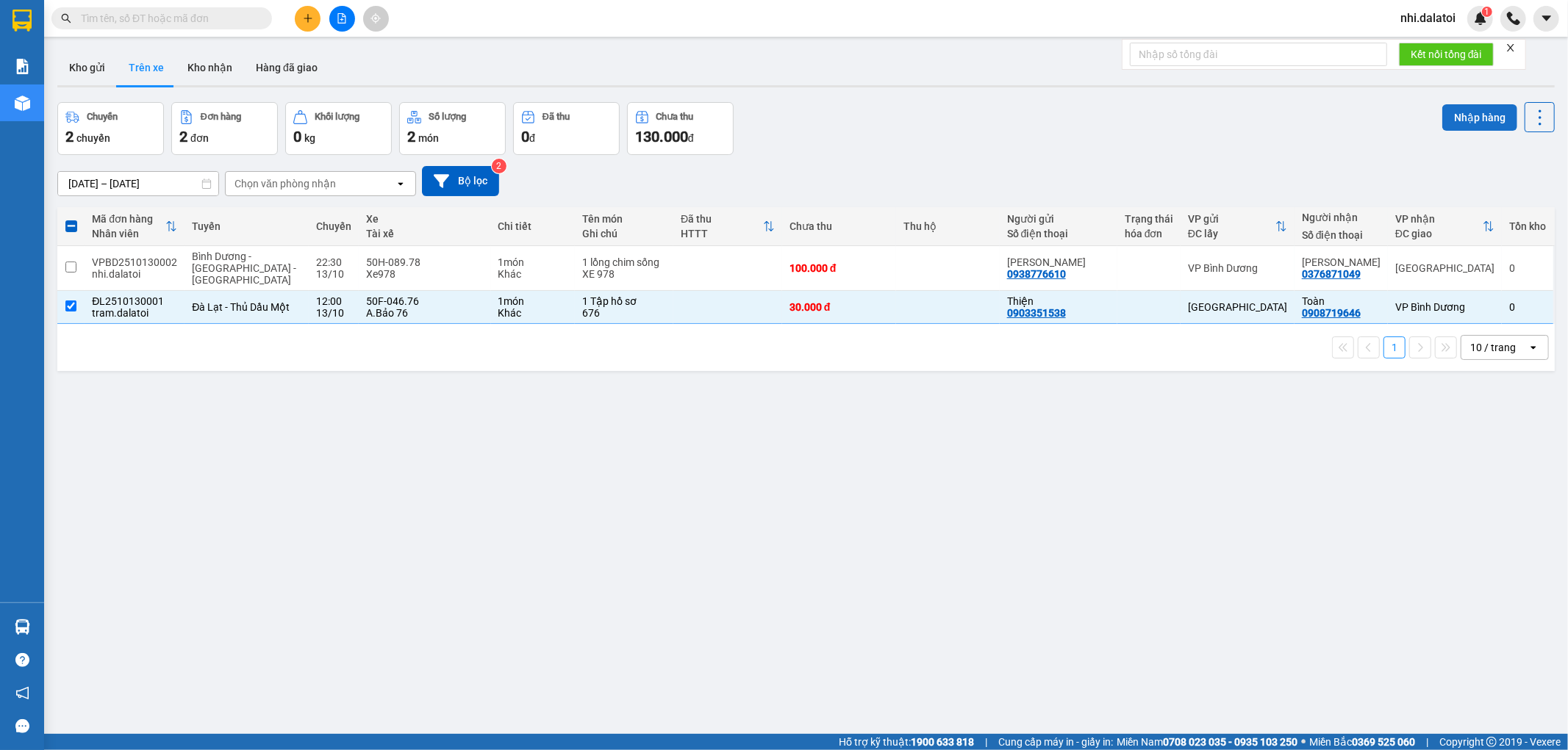
click at [1481, 116] on button "Nhập hàng" at bounding box center [1479, 118] width 75 height 27
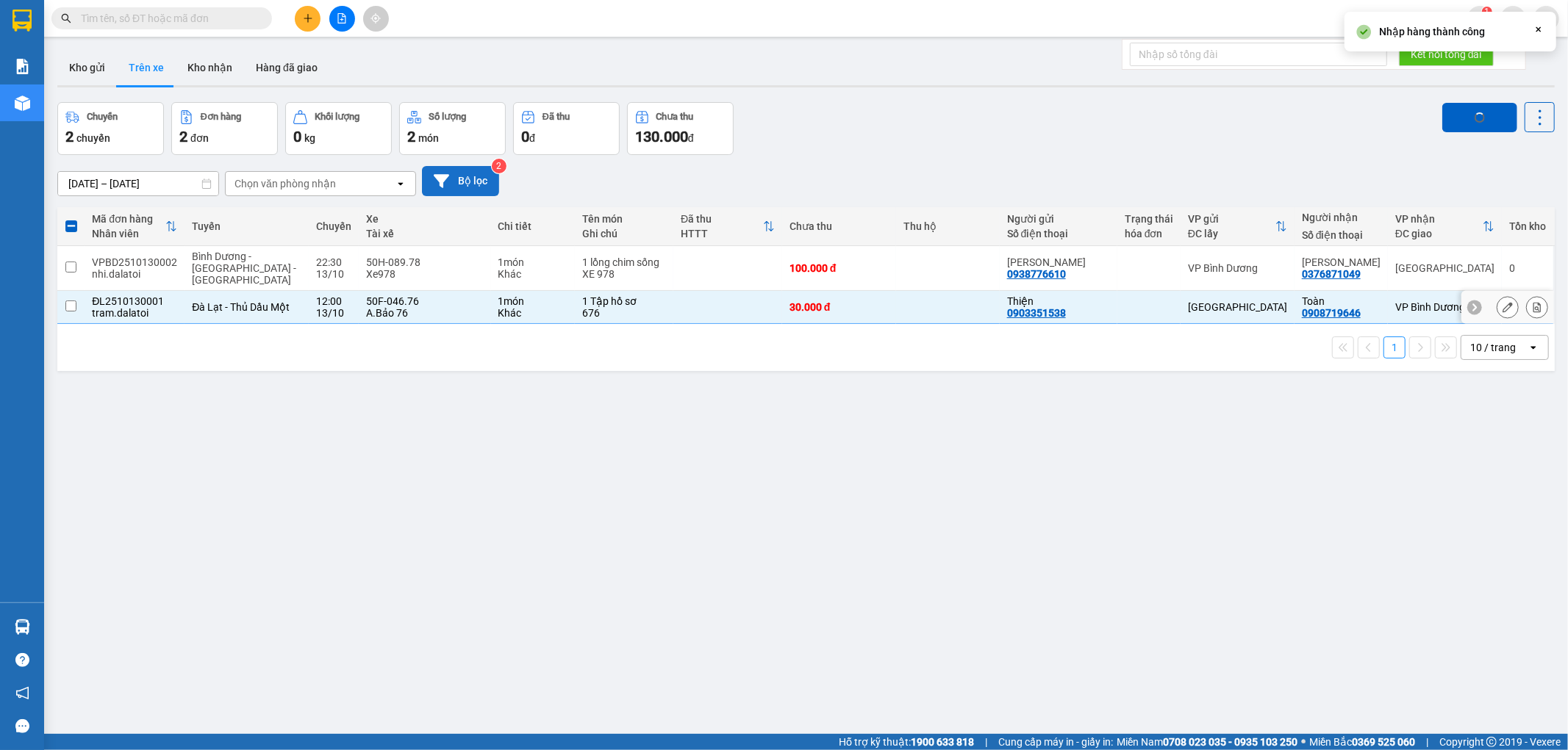
checkbox input "false"
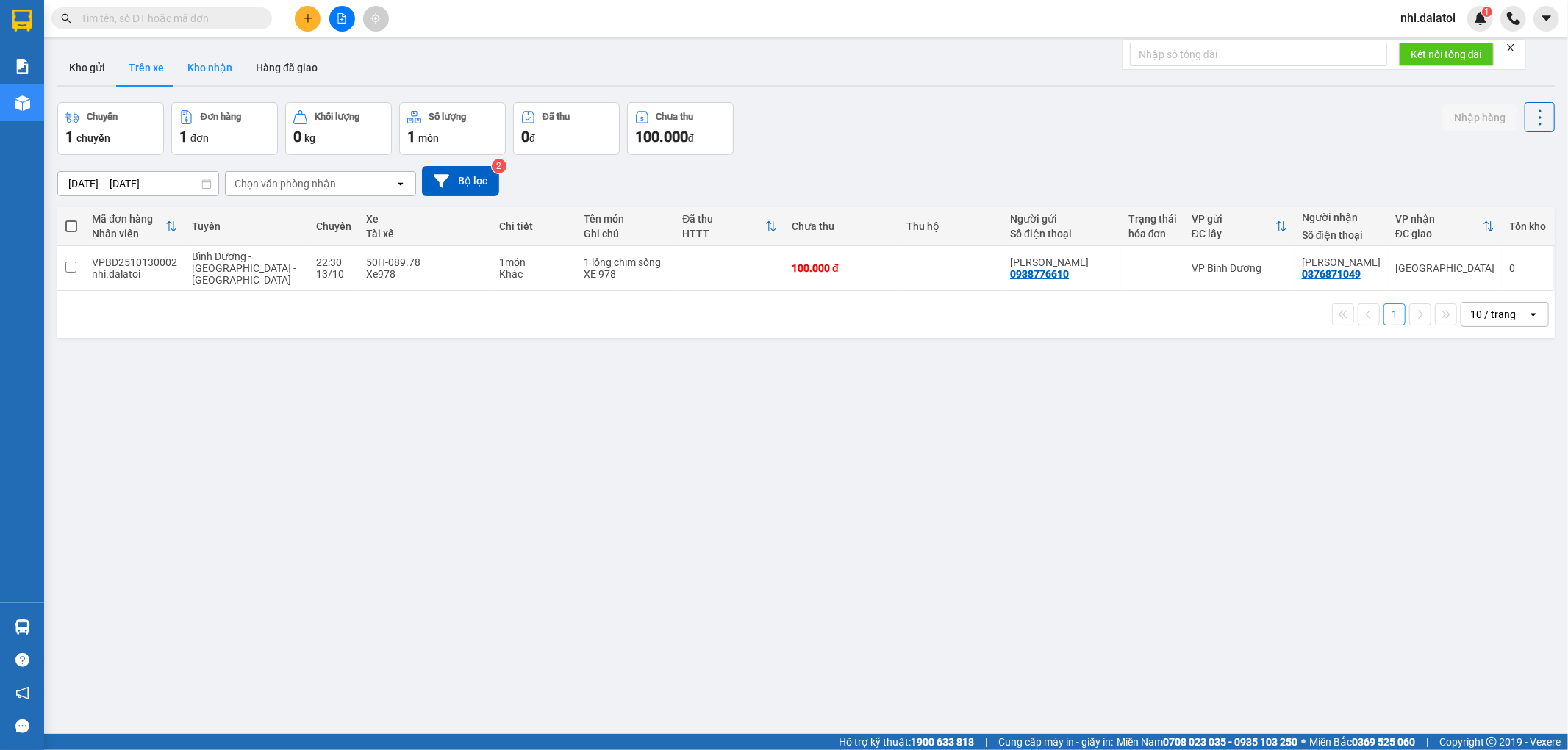
click at [216, 73] on button "Kho nhận" at bounding box center [209, 68] width 68 height 35
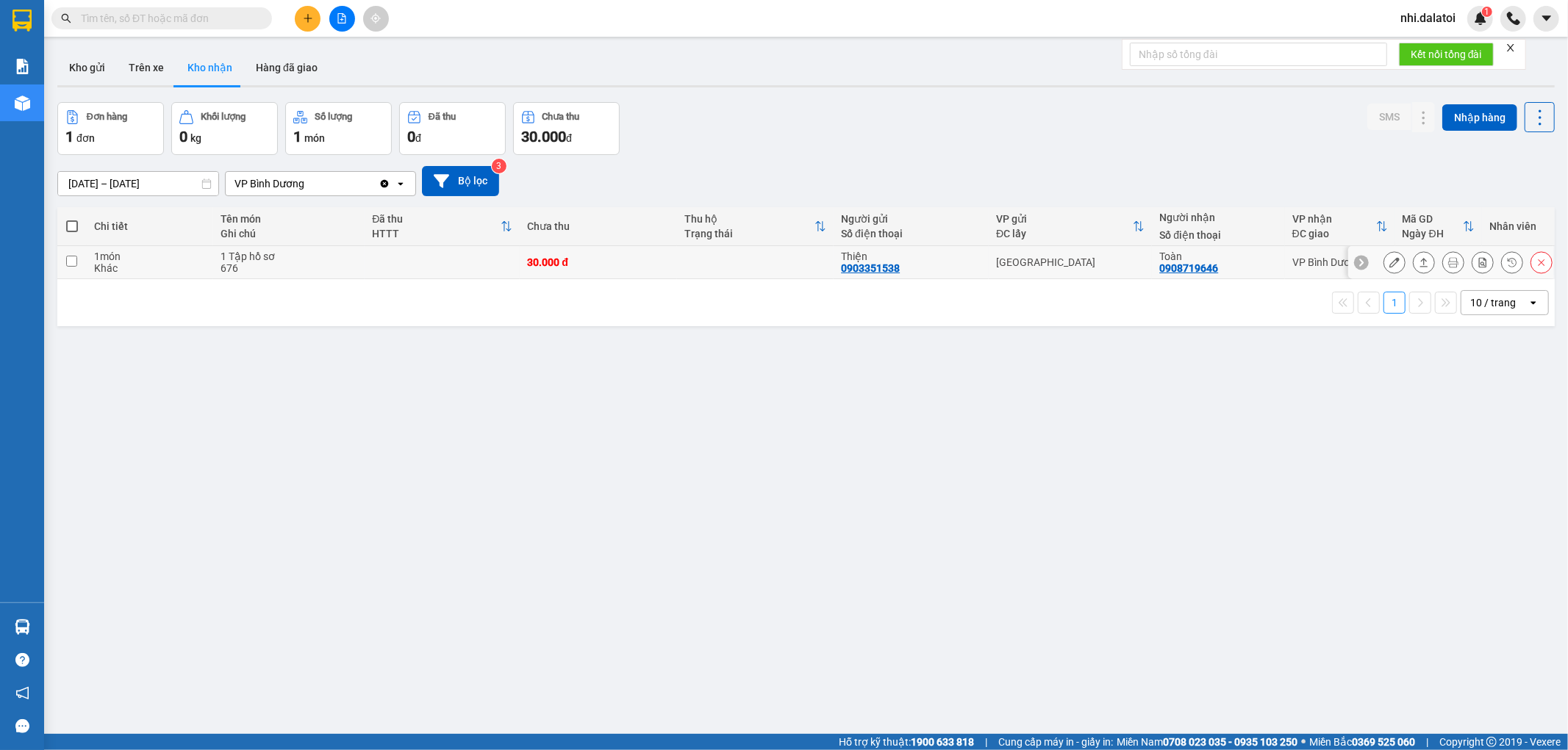
click at [1107, 254] on td "[GEOGRAPHIC_DATA]" at bounding box center [1070, 263] width 163 height 33
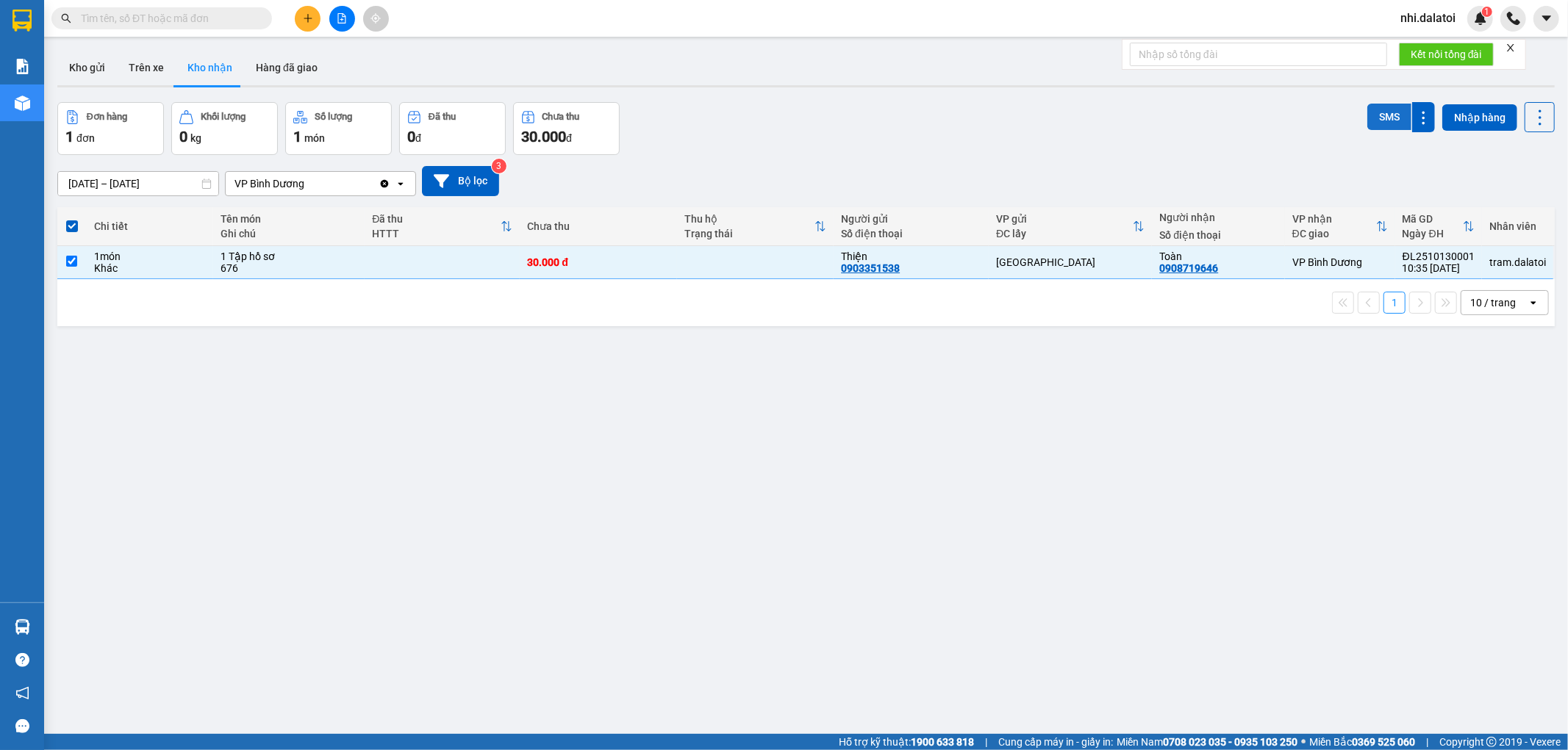
click at [1375, 114] on button "SMS" at bounding box center [1389, 117] width 44 height 27
click at [1066, 363] on div "ver 1.8.147 Kho gửi Trên xe Kho nhận Hàng đã giao Đơn hàng 1 đơn Khối lượng 0 k…" at bounding box center [805, 419] width 1509 height 750
drag, startPoint x: 971, startPoint y: 168, endPoint x: 792, endPoint y: 137, distance: 181.7
click at [909, 157] on div "11/10/2025 – 13/10/2025 Press the down arrow key to interact with the calendar …" at bounding box center [806, 181] width 1497 height 52
click at [307, 473] on div "ver 1.8.147 Kho gửi Trên xe Kho nhận Hàng đã giao Đơn hàng 1 đơn Khối lượng 0 k…" at bounding box center [805, 419] width 1509 height 750
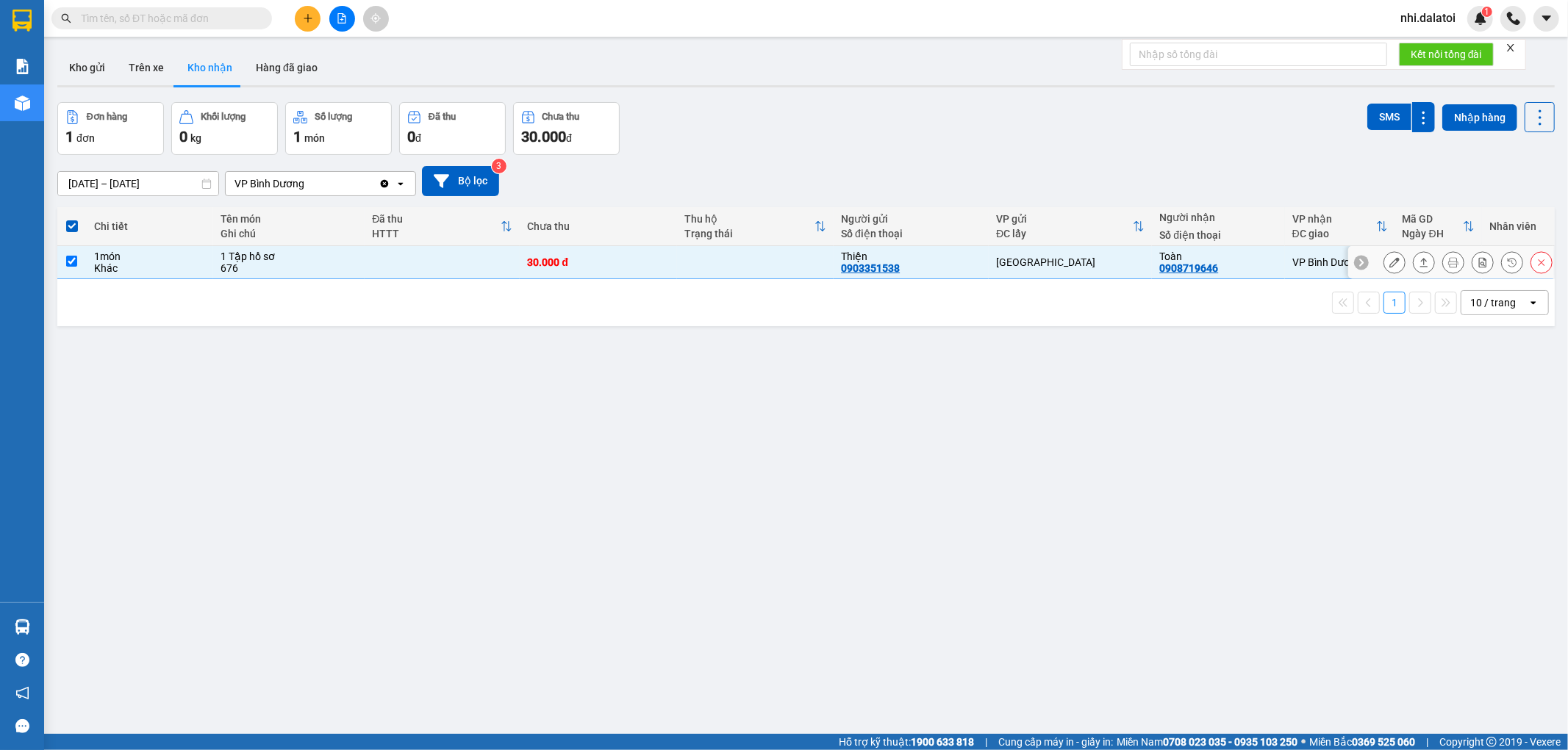
click at [105, 262] on div "Khác" at bounding box center [150, 268] width 113 height 12
checkbox input "false"
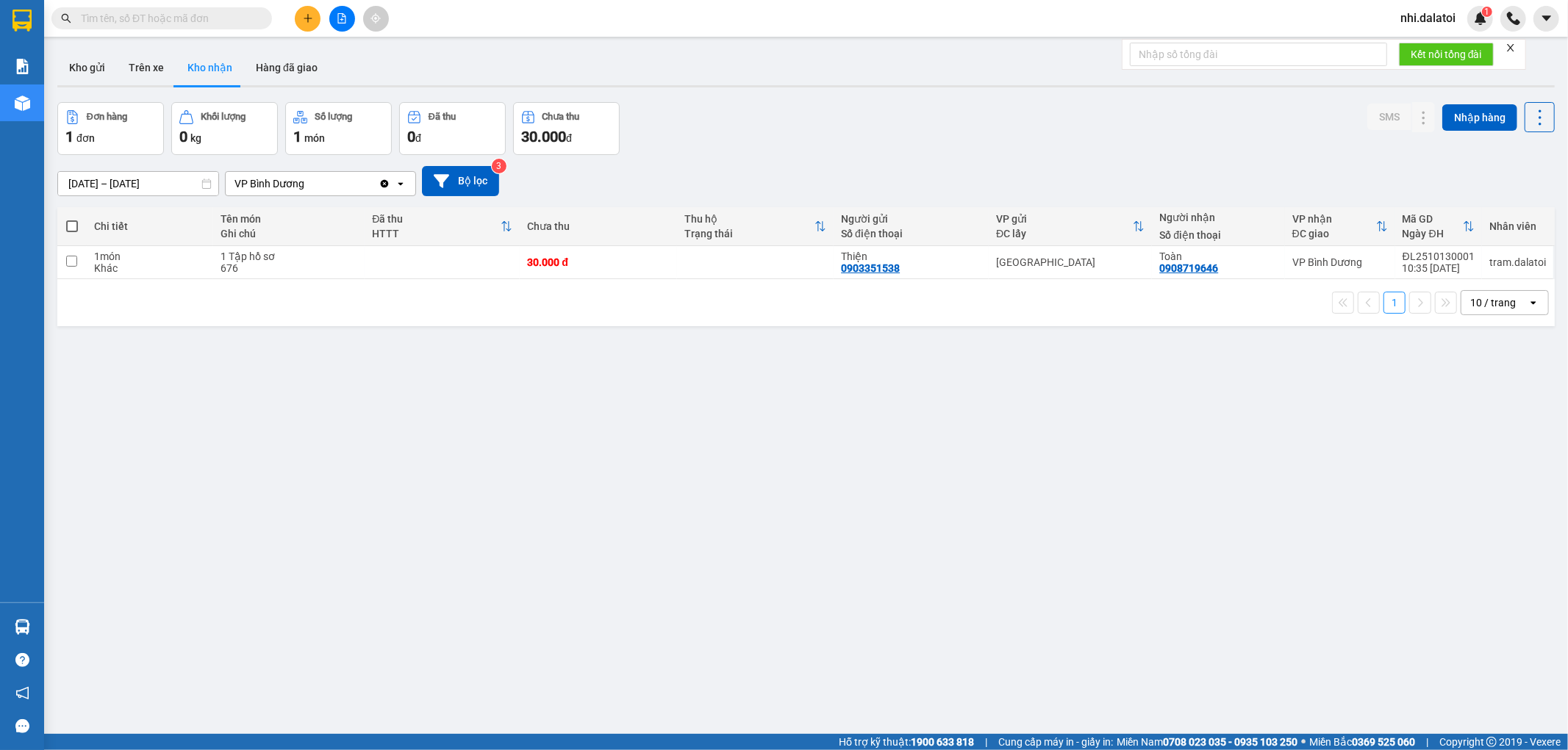
click at [612, 594] on div "ver 1.8.147 Kho gửi Trên xe Kho nhận Hàng đã giao Đơn hàng 1 đơn Khối lượng 0 k…" at bounding box center [805, 419] width 1509 height 750
click at [128, 81] on button "Trên xe" at bounding box center [146, 68] width 59 height 35
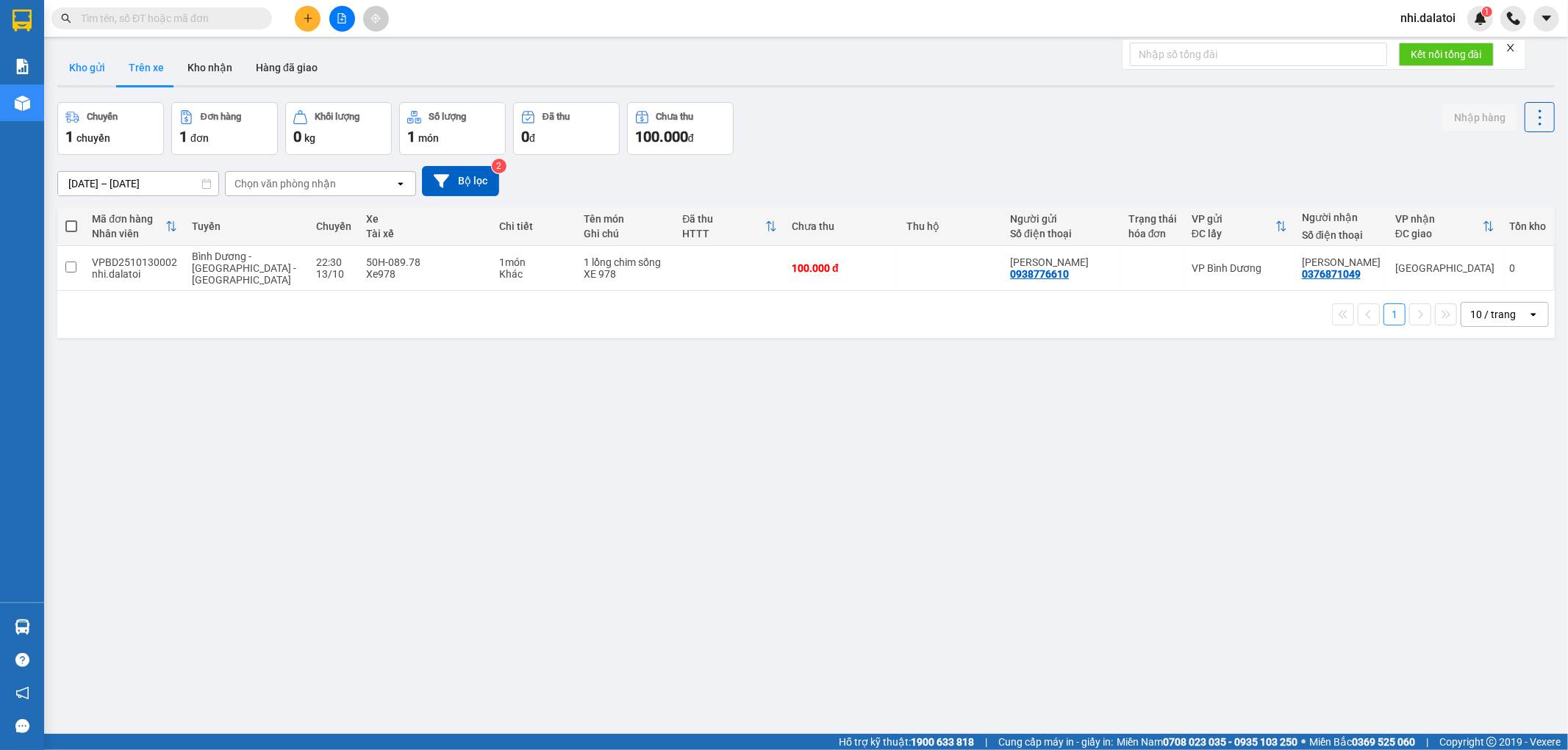
click at [102, 69] on button "Kho gửi" at bounding box center [87, 68] width 60 height 35
